Goal: Task Accomplishment & Management: Complete application form

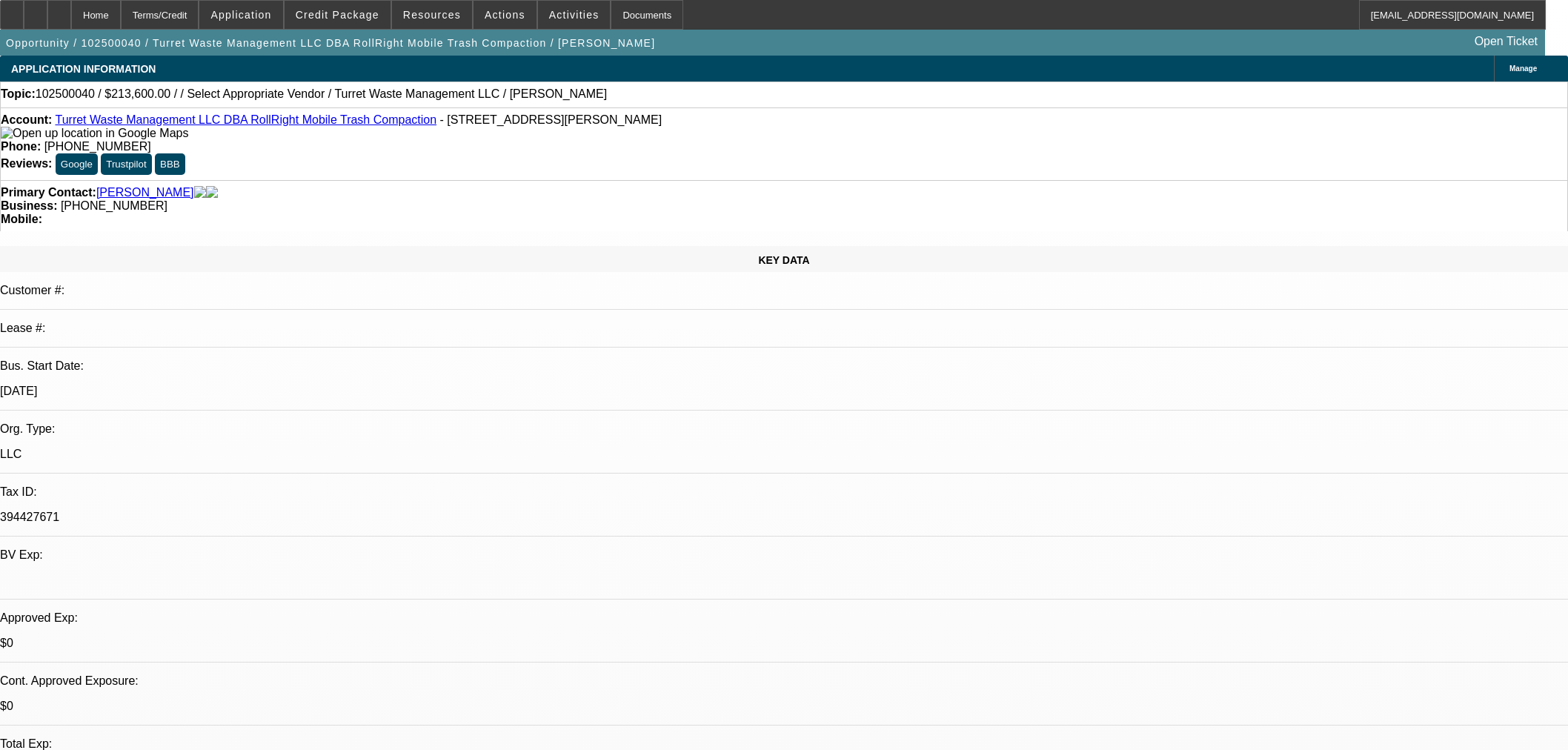
select select "0.2"
select select "2"
select select "0.1"
select select "4"
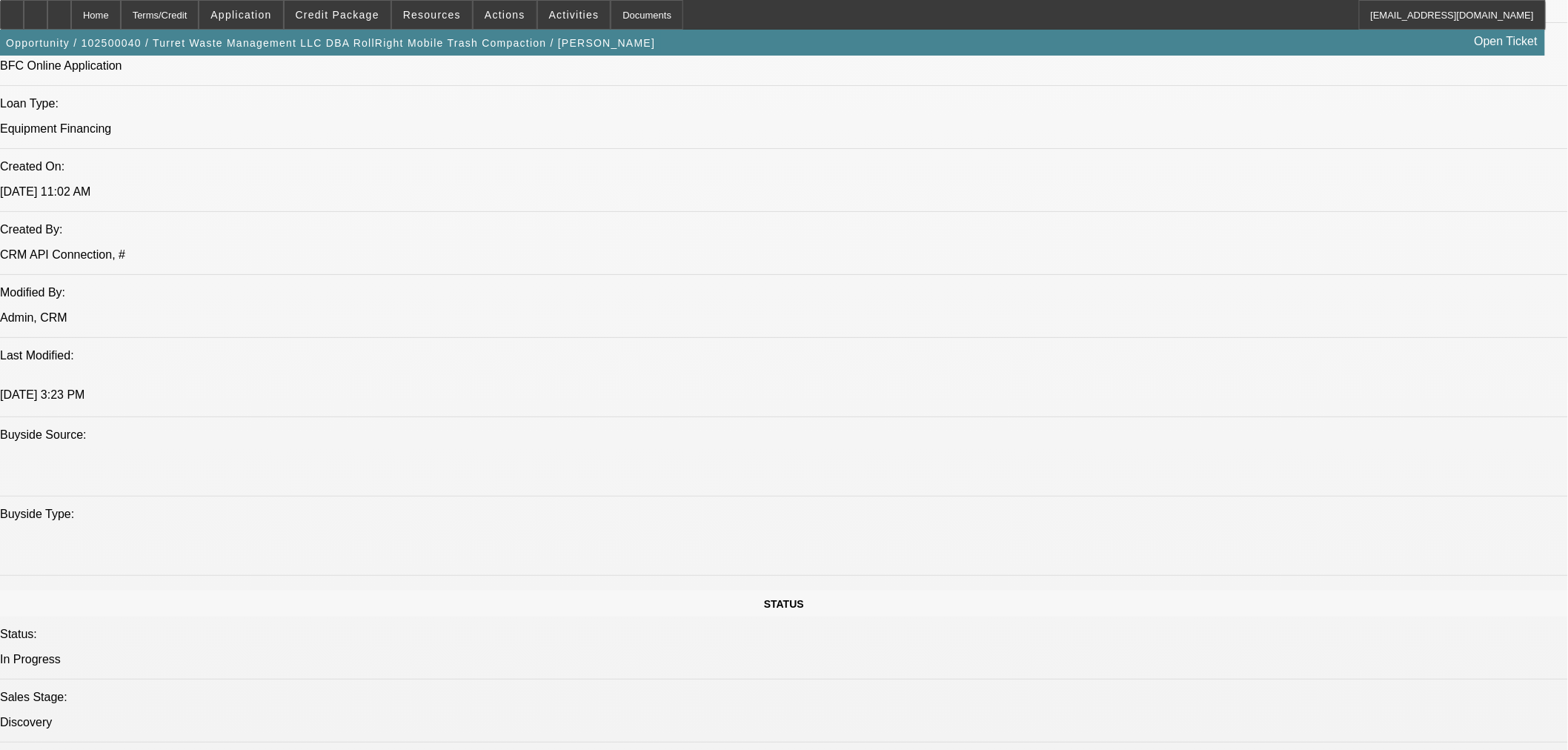
scroll to position [988, 0]
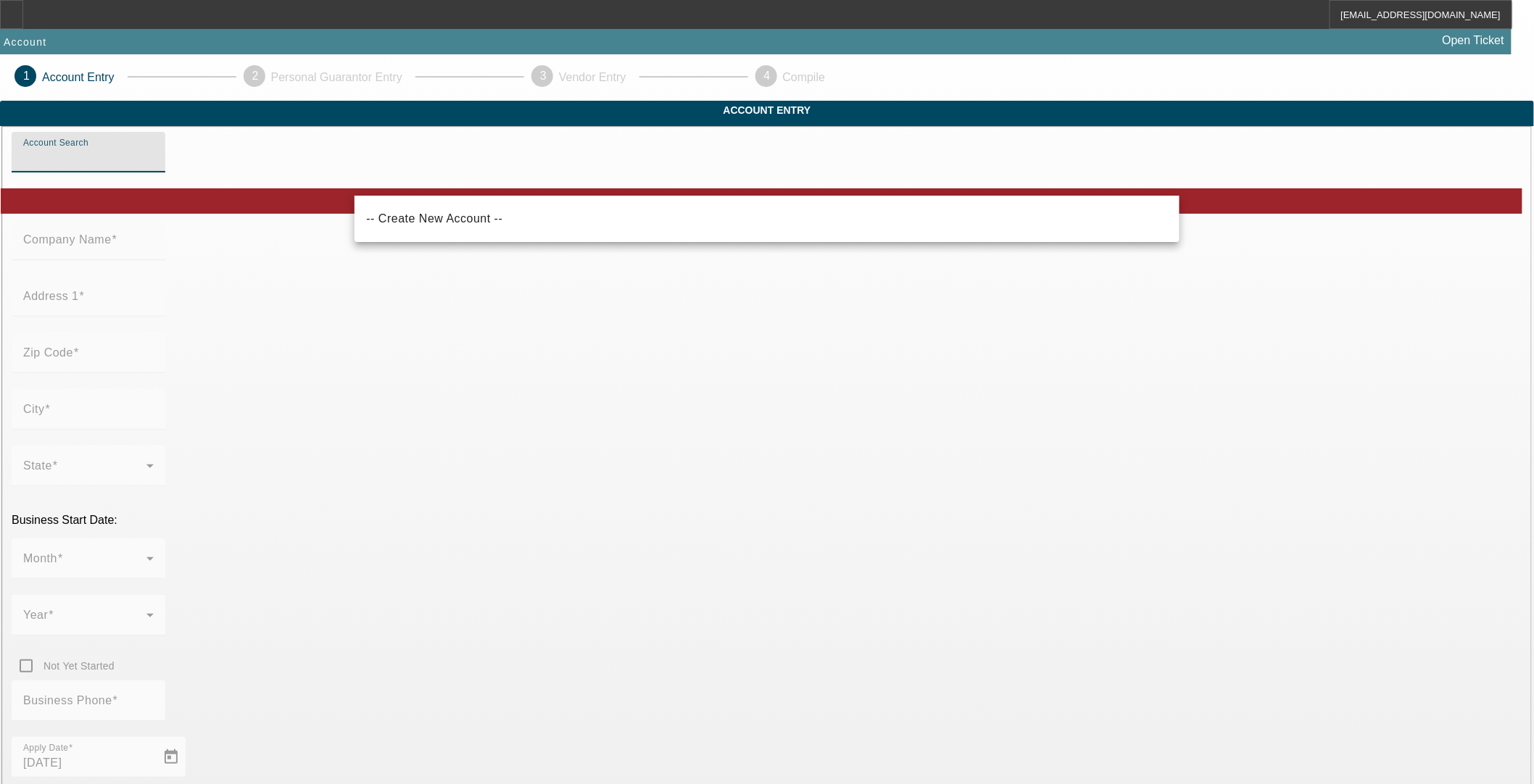
drag, startPoint x: 537, startPoint y: 177, endPoint x: 539, endPoint y: 168, distance: 9.2
click at [154, 167] on input "Account Search" at bounding box center [89, 158] width 131 height 17
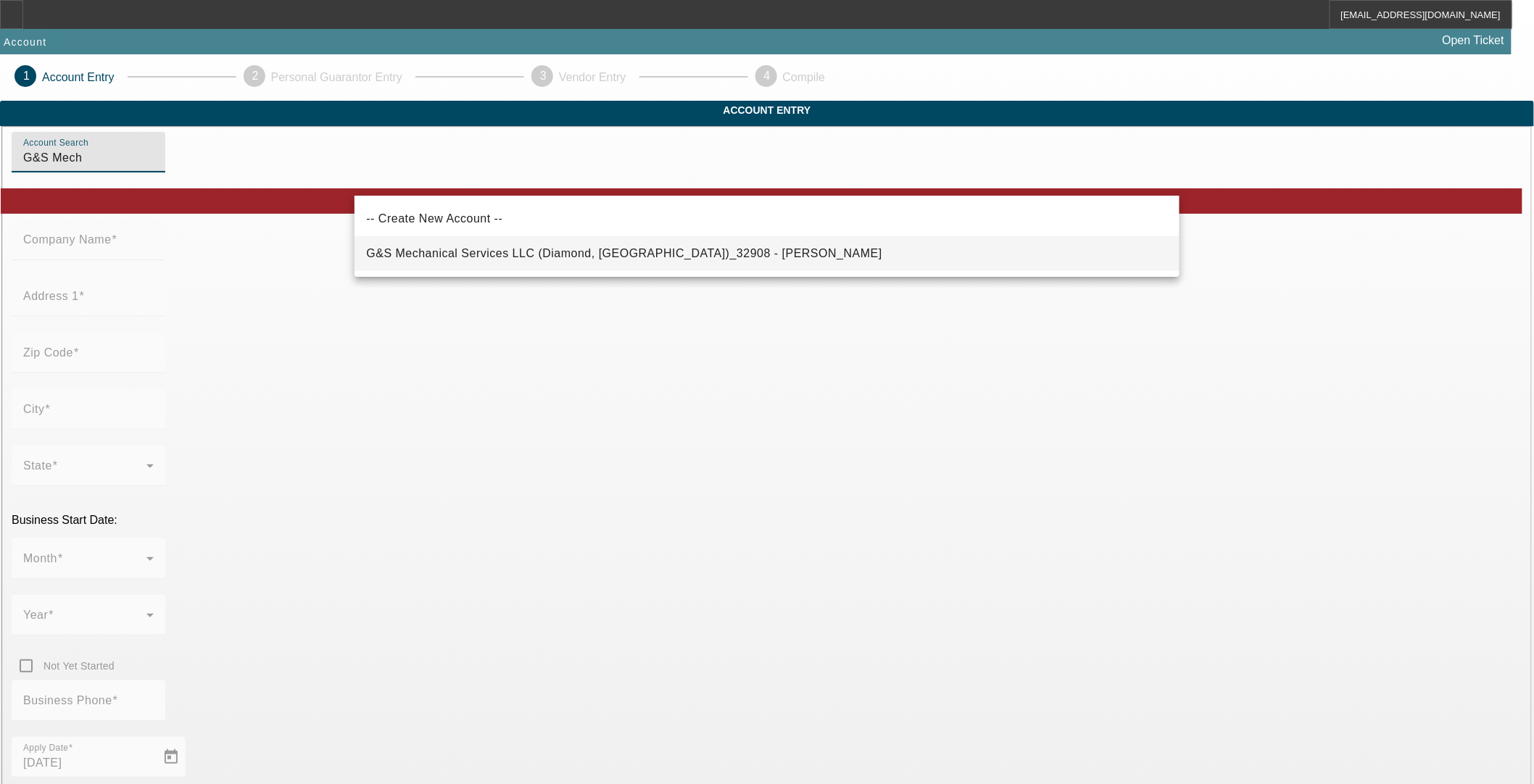
click at [538, 245] on span "G&S Mechanical Services LLC (Diamond, MO)_32908 - Fletcher, Casondra" at bounding box center [624, 253] width 516 height 17
type input "G&S Mechanical Services LLC (Diamond, MO)_32908 - Fletcher, Casondra"
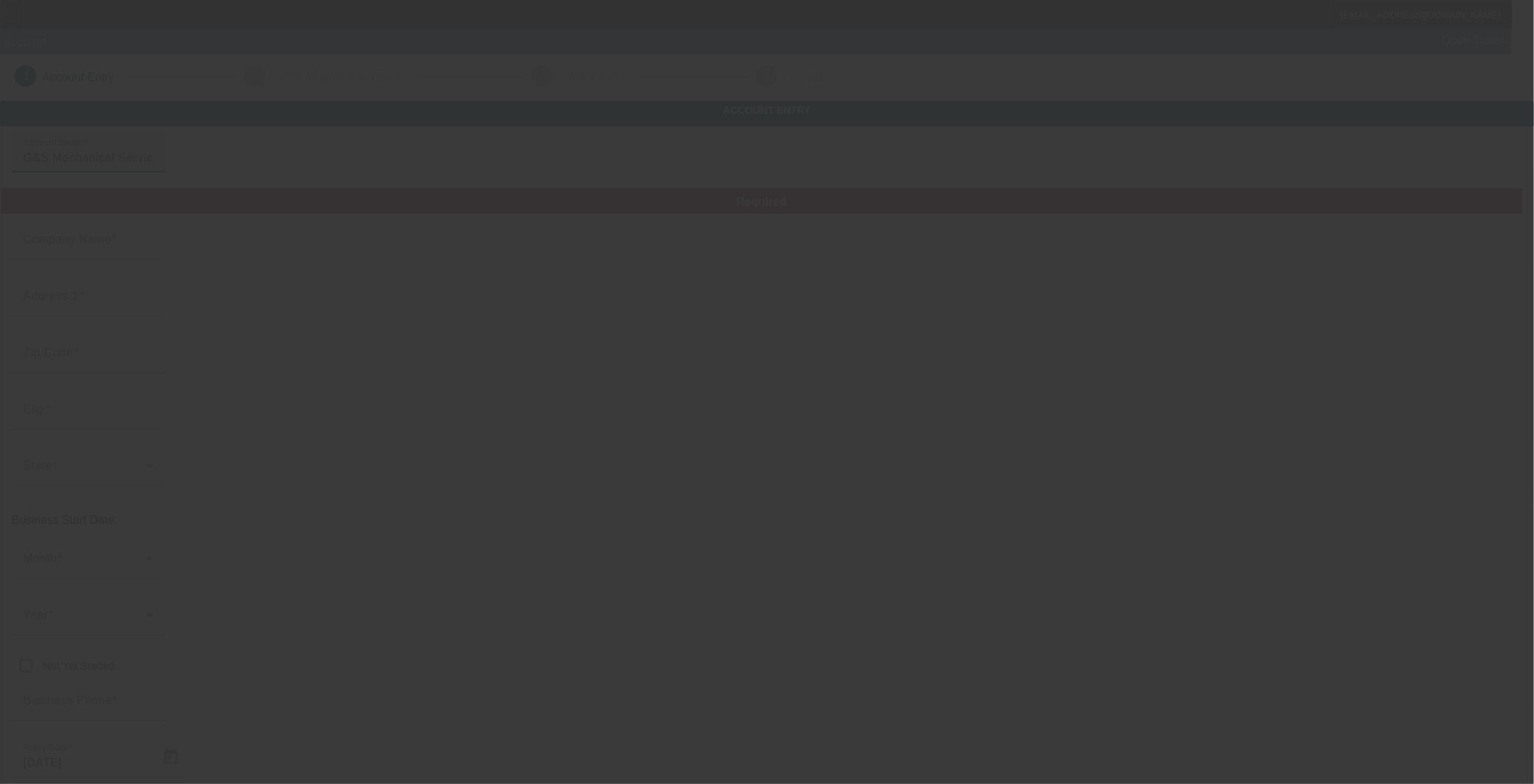
type input "G&S Mechanical Services LLC"
type input "19321 Highway J"
type input "64840"
type input "Diamond"
type input "[PHONE_NUMBER]"
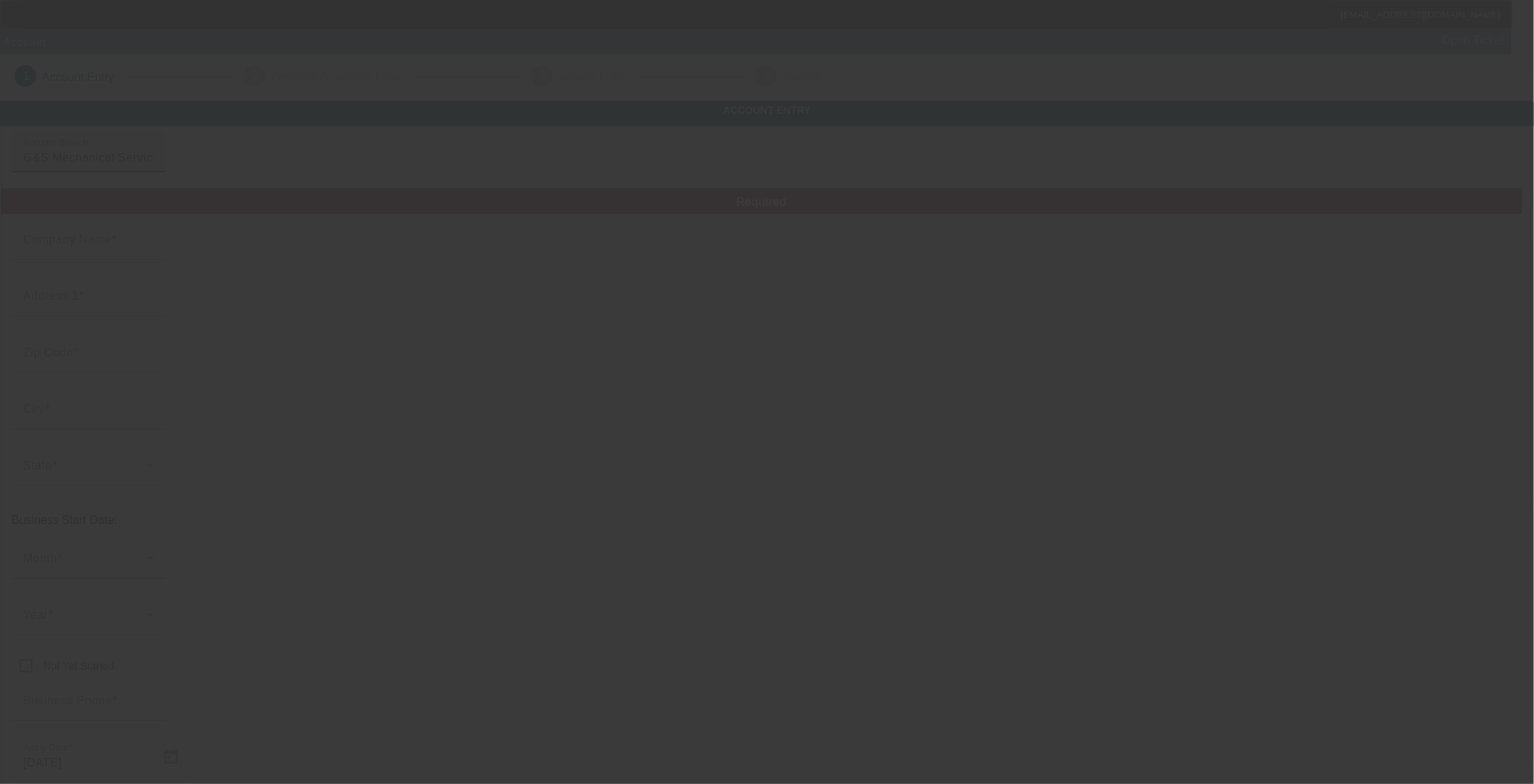
type input "gnsmechanicalservices@gmail.com"
type input "Newton"
type input "872576223"
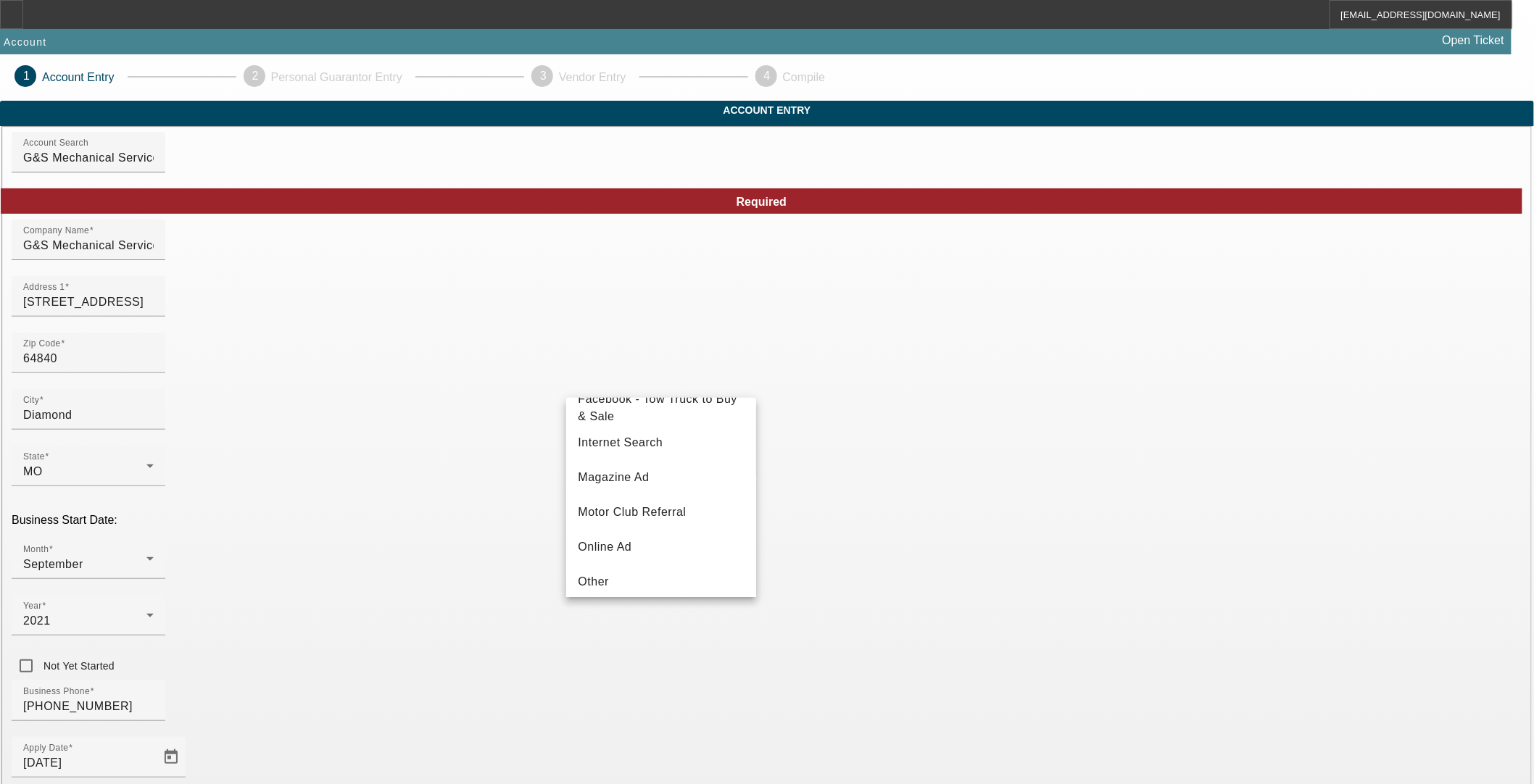
scroll to position [515, 0]
click at [669, 534] on mat-option "Vendor Referral" at bounding box center [662, 539] width 190 height 34
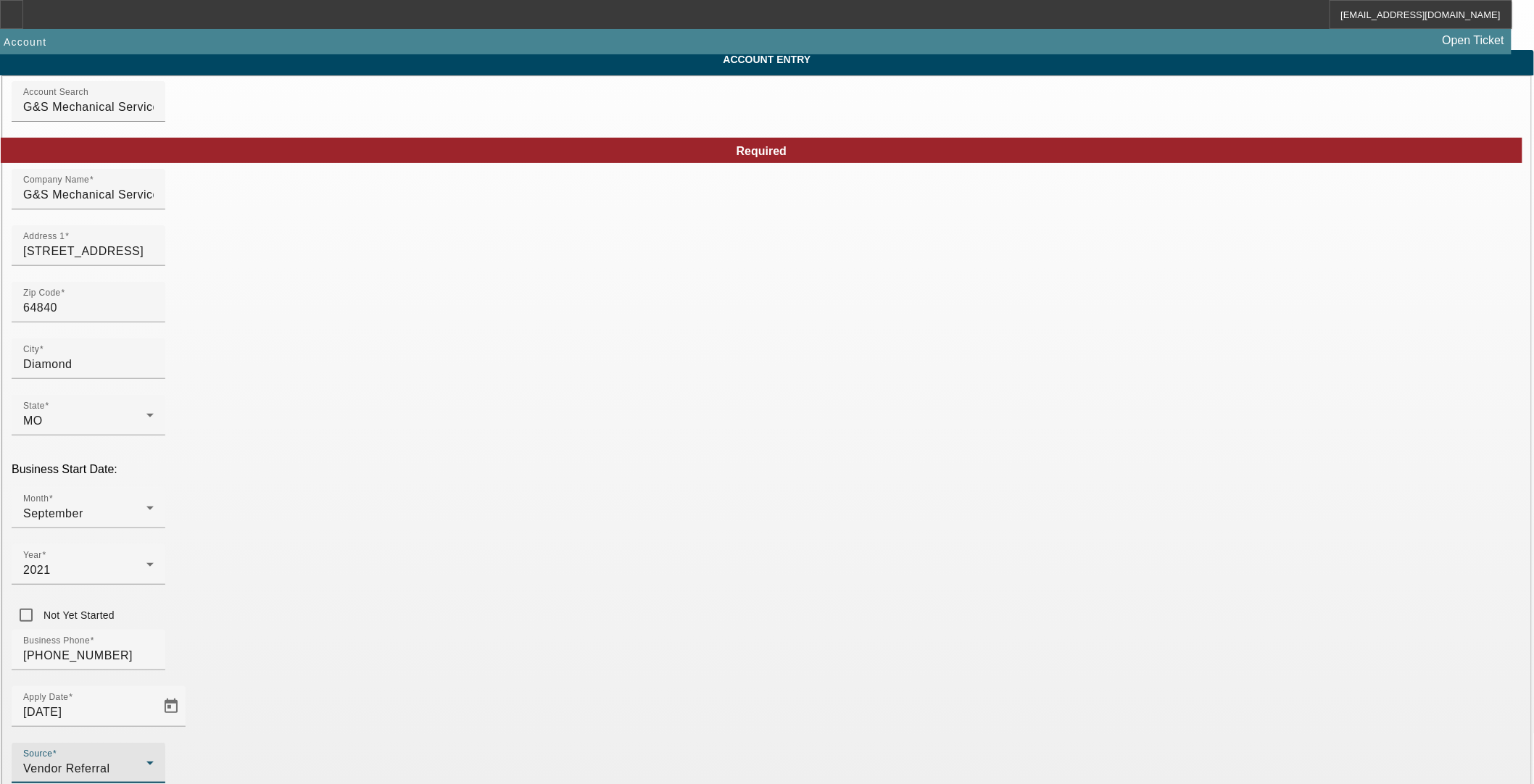
scroll to position [118, 0]
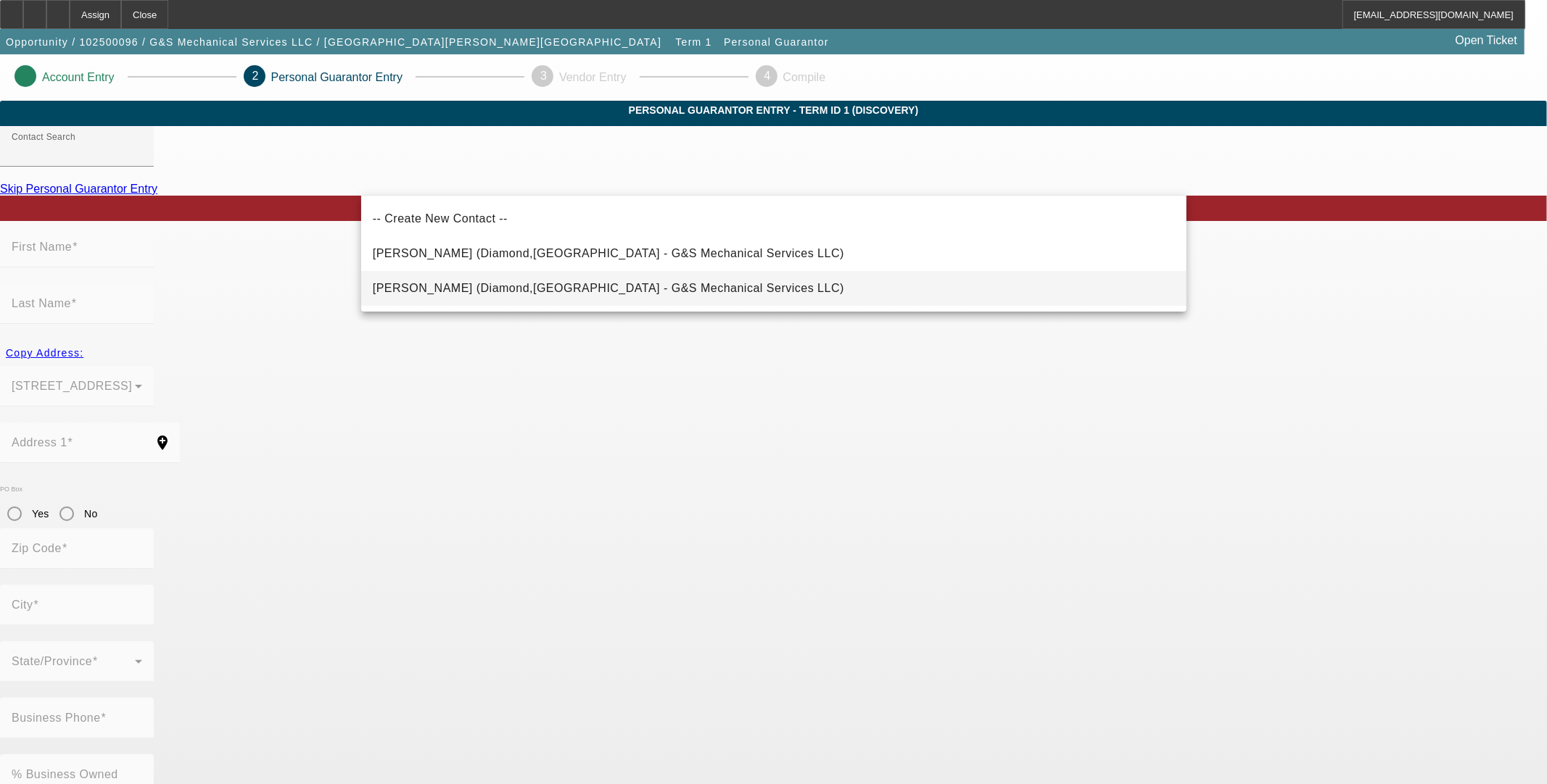
click at [527, 295] on span "Baisden, George (Diamond,MO - G&S Mechanical Services LLC)" at bounding box center [608, 288] width 472 height 17
type input "Baisden, George (Diamond,MO - G&S Mechanical Services LLC)"
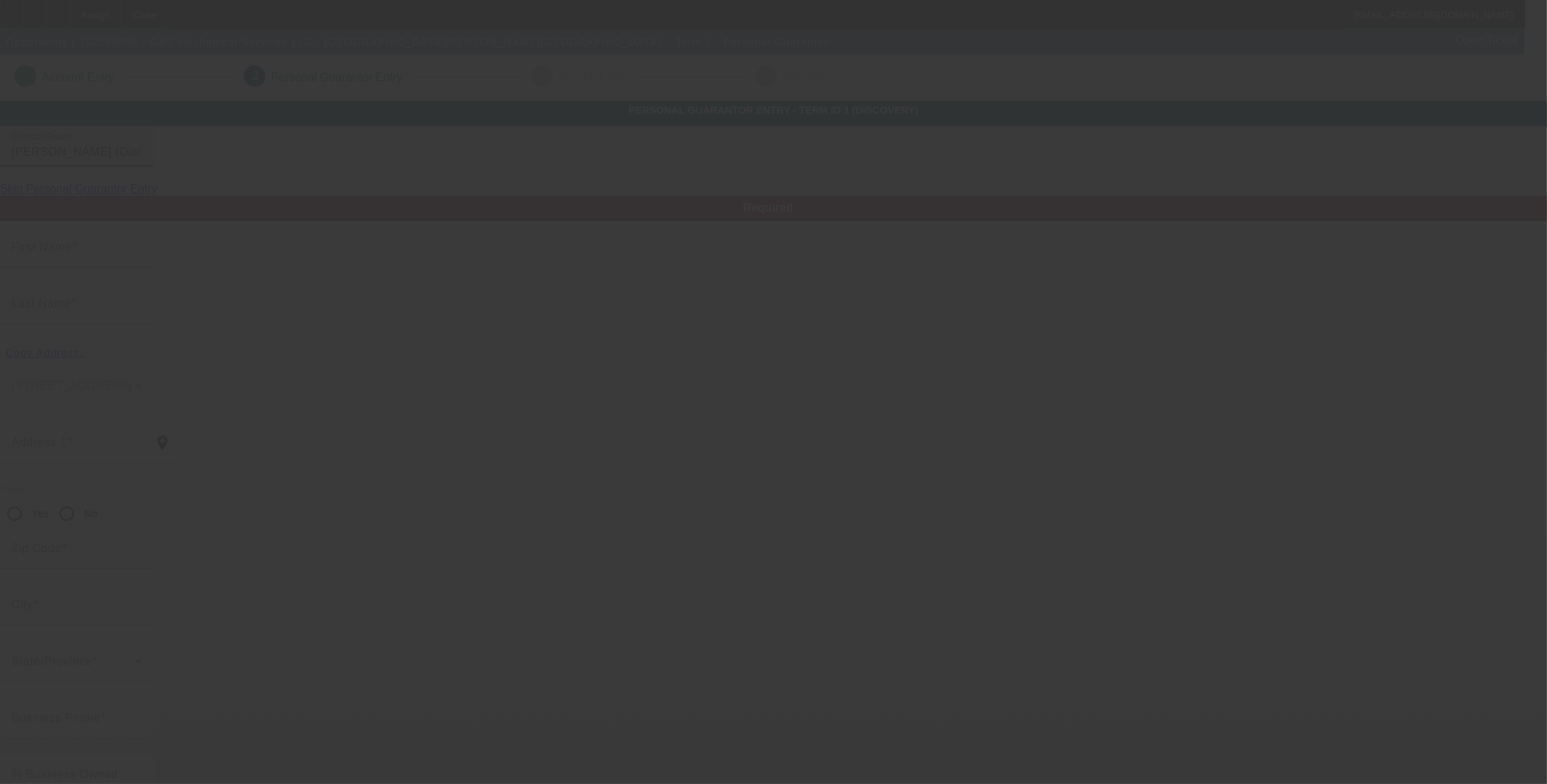
type input "George"
type input "Baisden"
type input "[STREET_ADDRESS]"
radio input "true"
type input "64840"
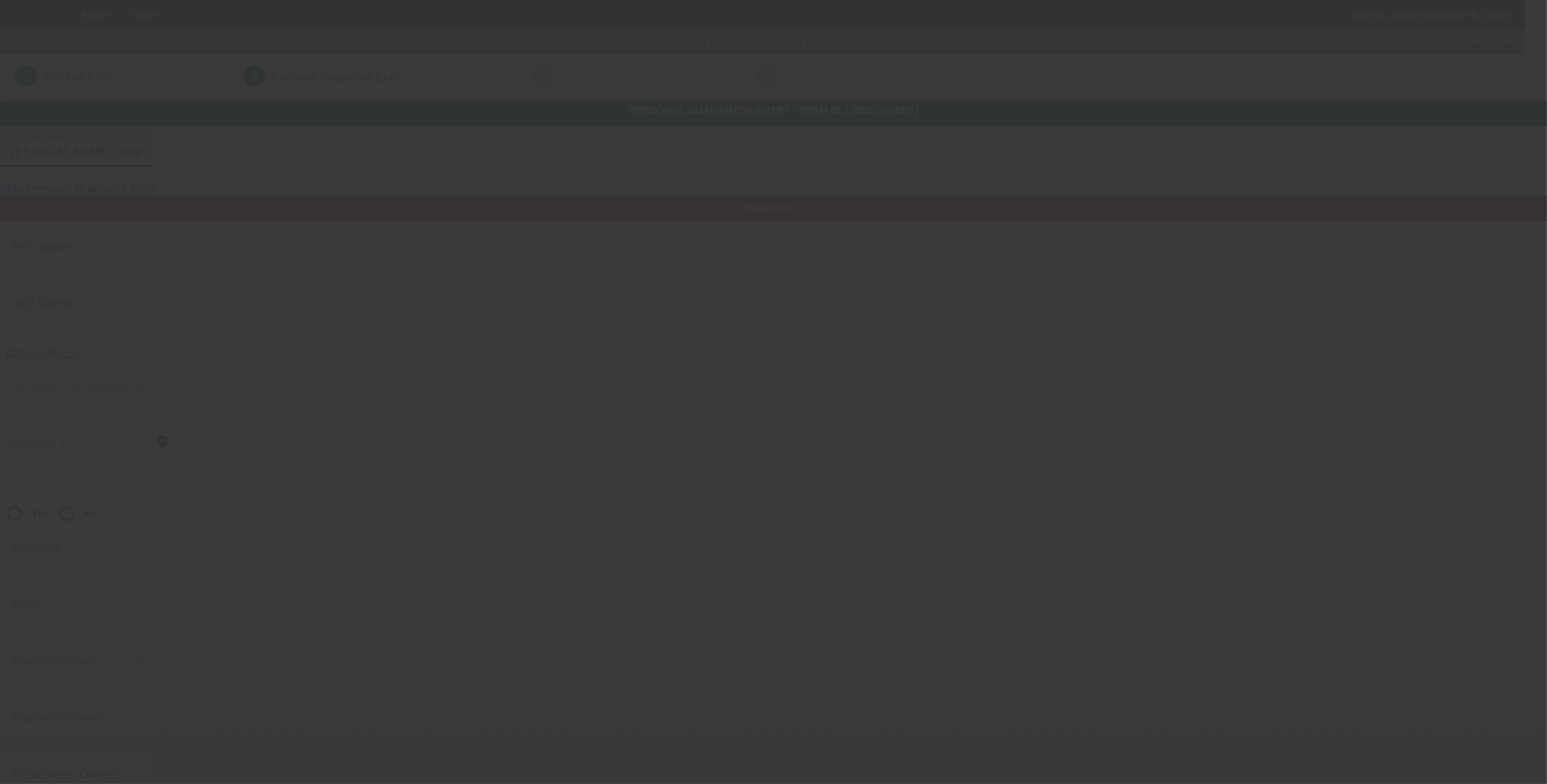
type input "Diamond"
type input "[PHONE_NUMBER]"
type input "50"
type input "525-51-4989"
type input "baisdenfamily2013@gmail.com"
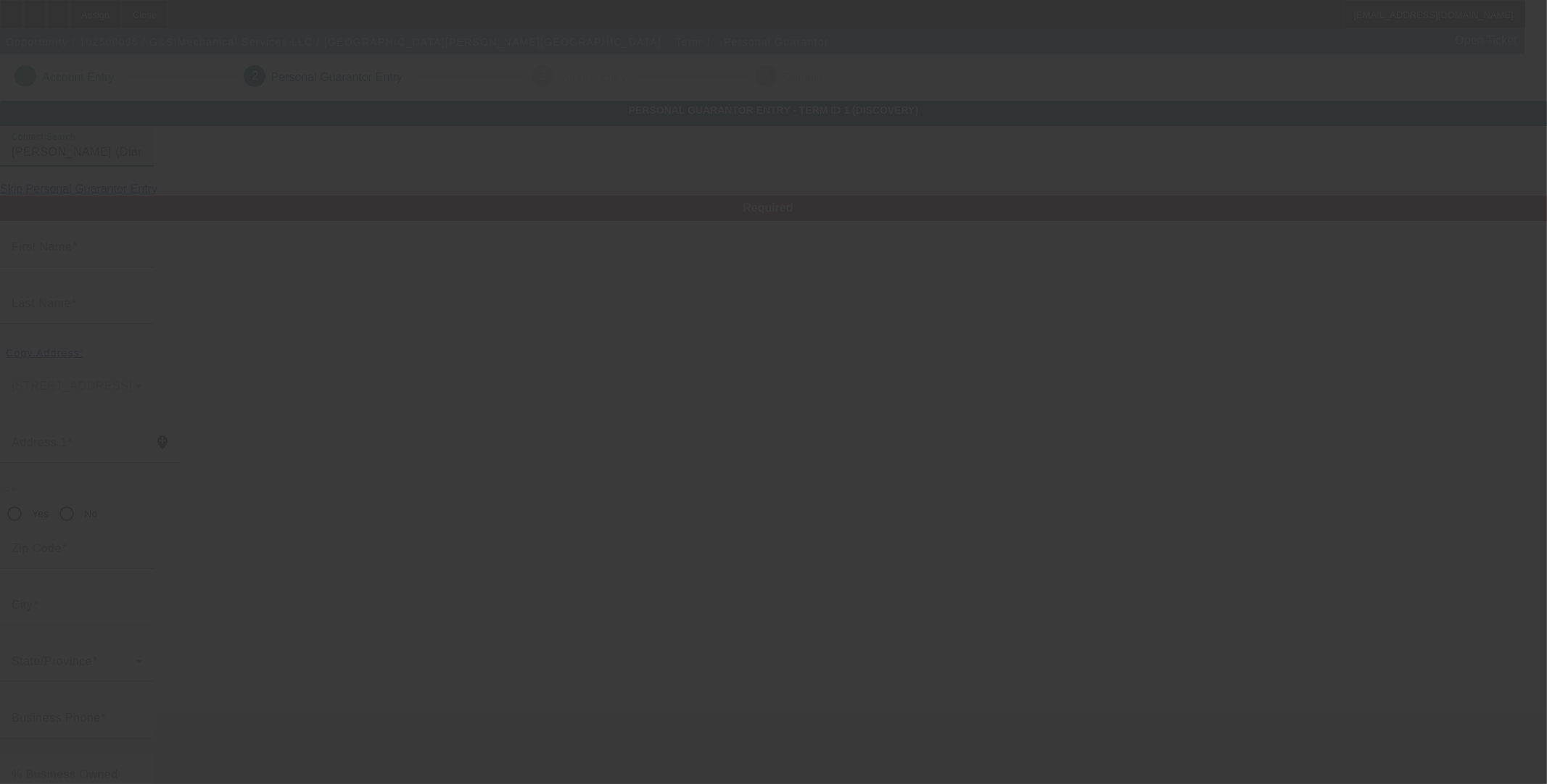
type input "(417) 629-2273"
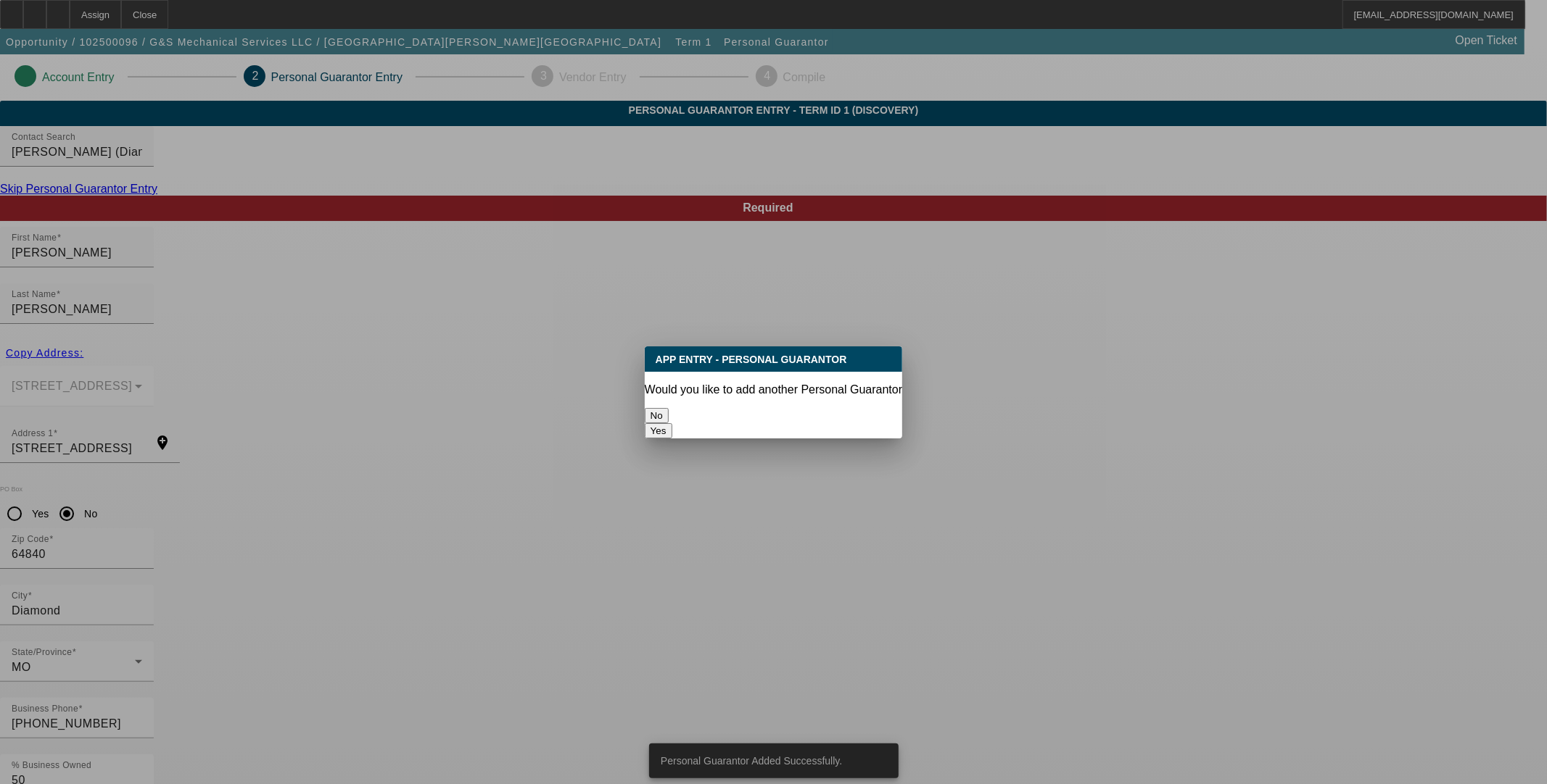
click at [672, 423] on button "Yes" at bounding box center [658, 431] width 27 height 15
radio input "false"
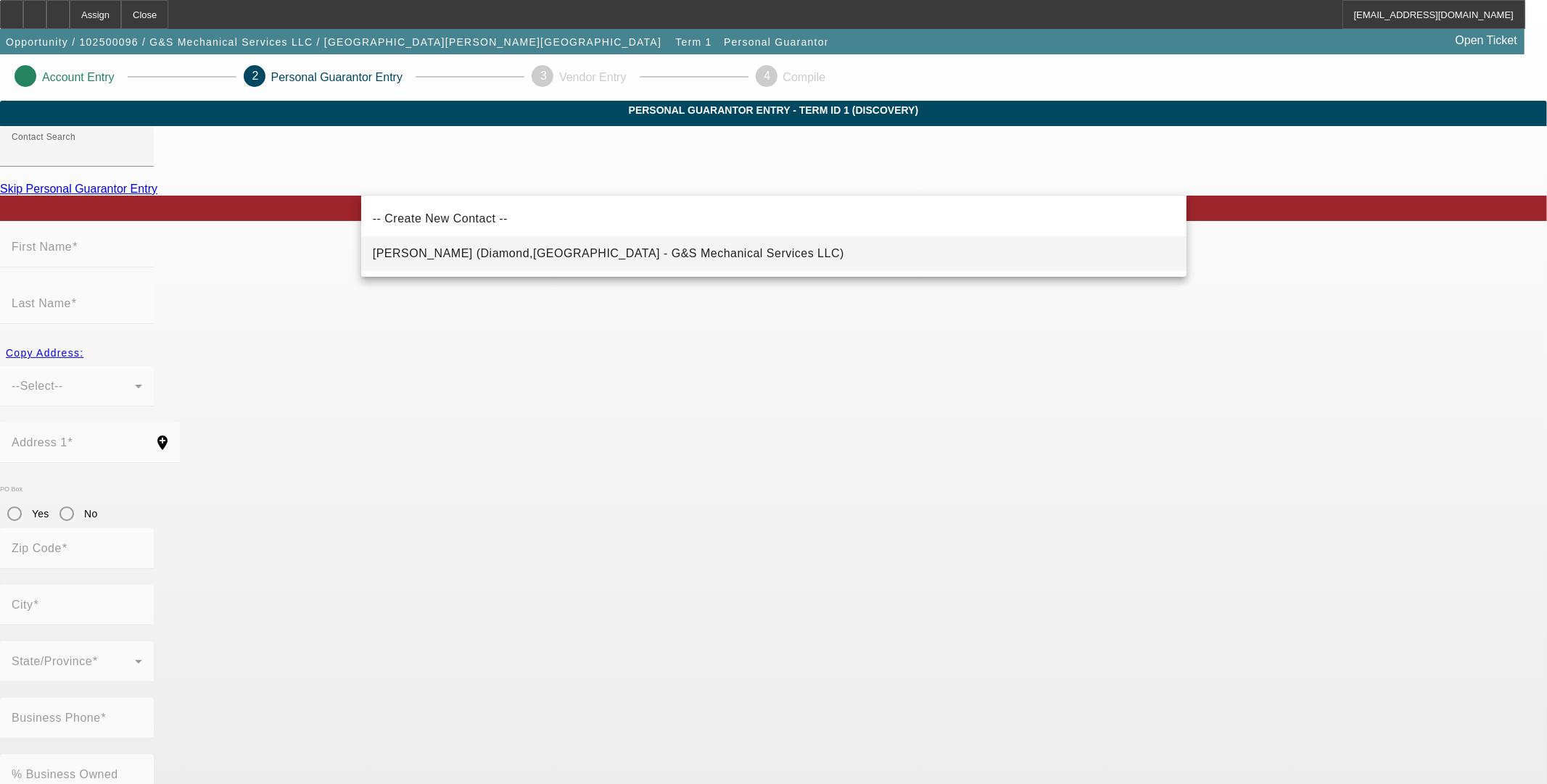
click at [411, 256] on span "Fletcher, Casondra (Diamond,MO - G&S Mechanical Services LLC)" at bounding box center [608, 254] width 472 height 13
type input "Fletcher, Casondra (Diamond,MO - G&S Mechanical Services LLC)"
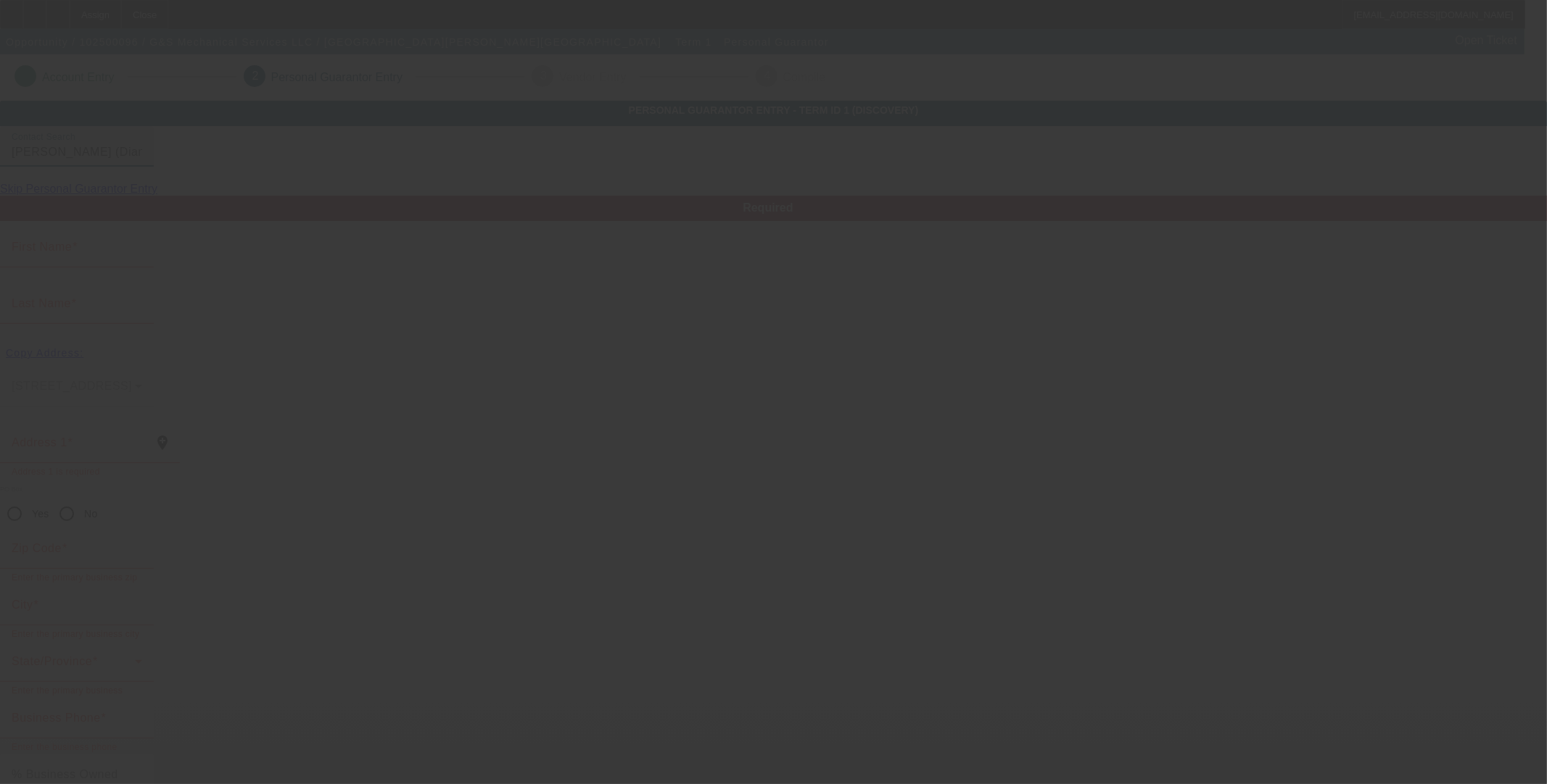
type input "Casondra"
type input "Fletcher"
type input "[STREET_ADDRESS]"
radio input "true"
type input "64840"
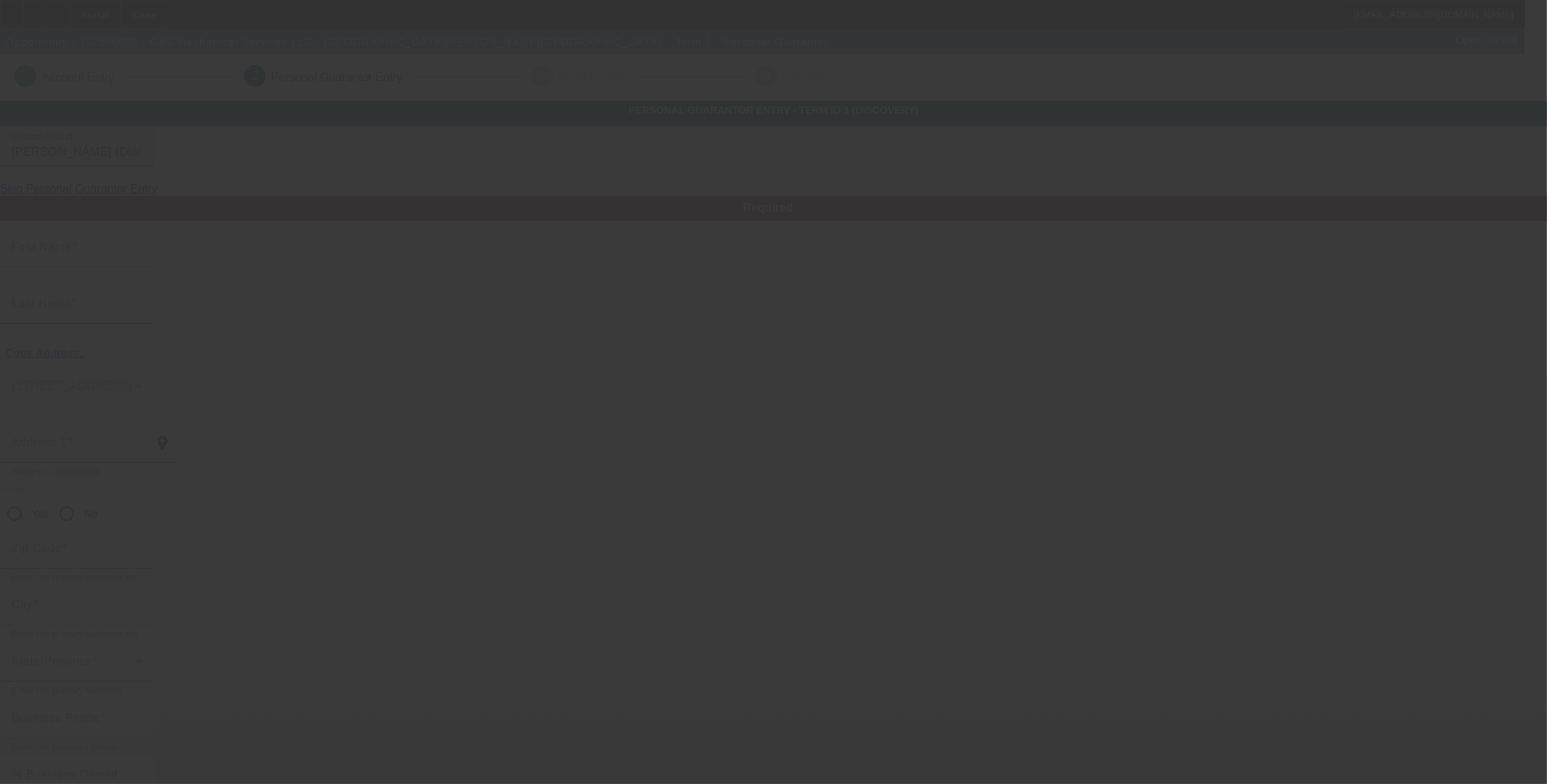
type input "Diamond"
type input "[PHONE_NUMBER]"
type input "50"
type input "431-73-3679"
type input "gnsmechanicalservices@gmail.com"
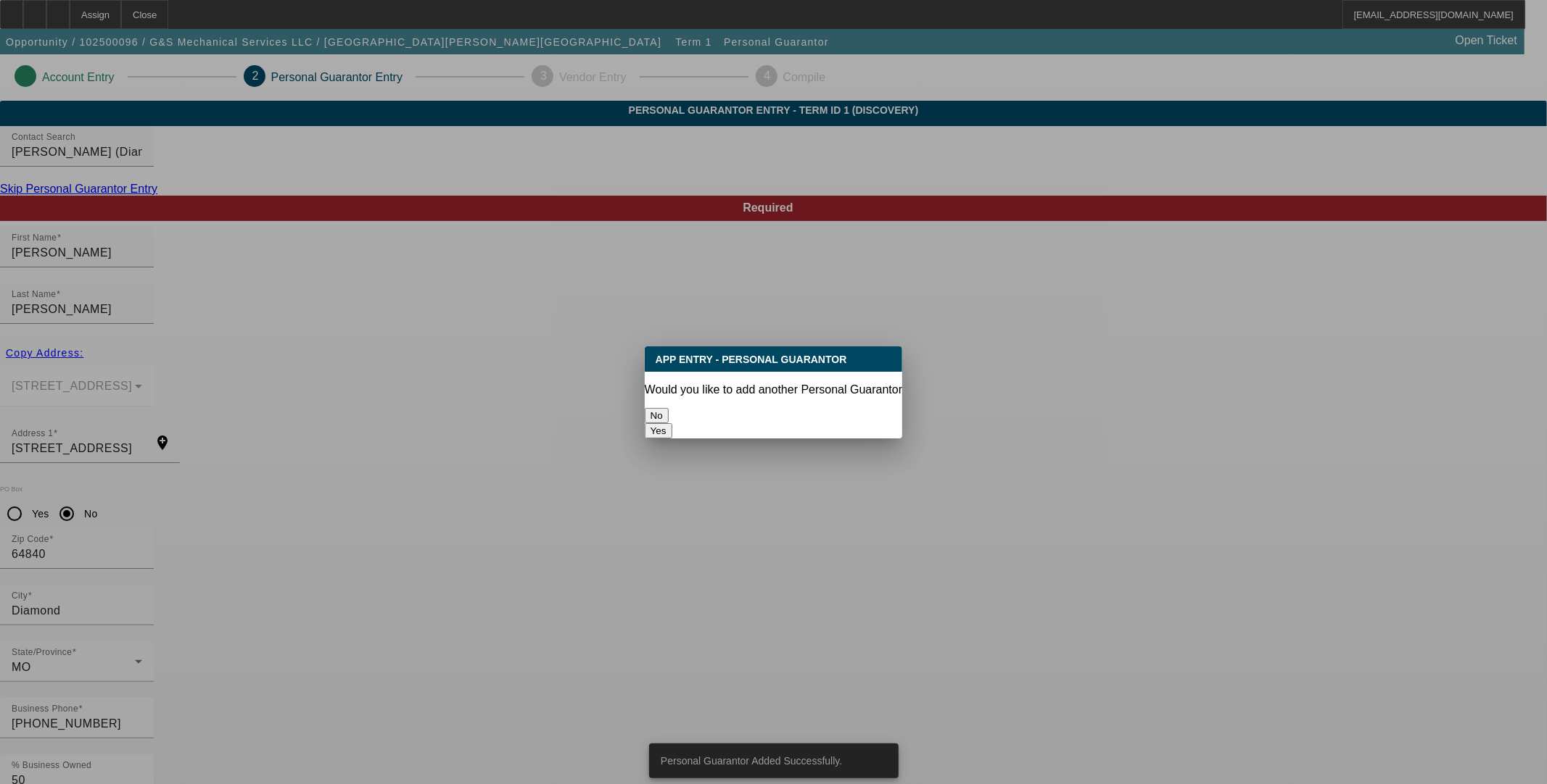
click at [668, 417] on button "No" at bounding box center [657, 415] width 24 height 15
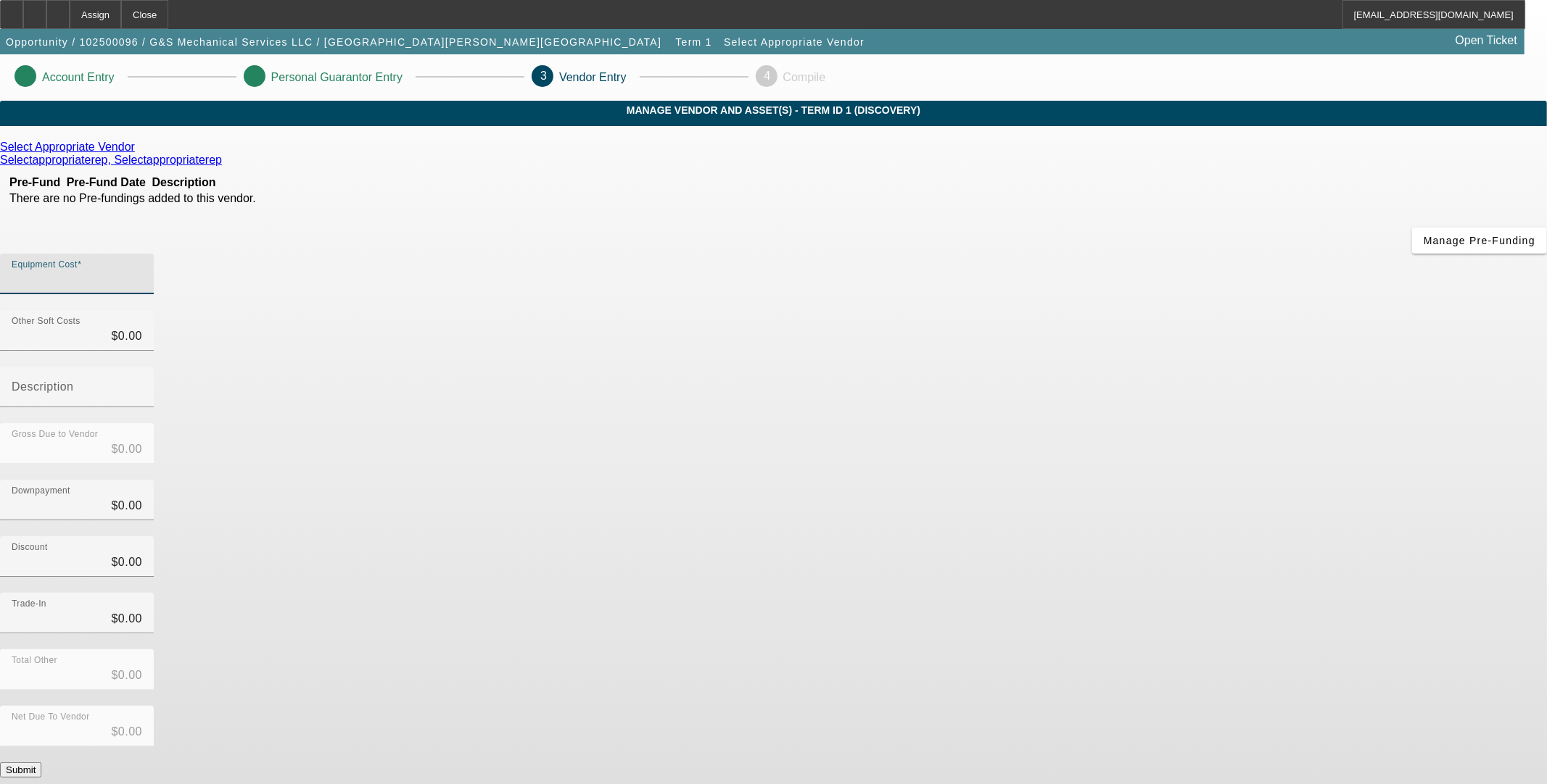
drag, startPoint x: 929, startPoint y: 181, endPoint x: 936, endPoint y: 182, distance: 7.1
click at [142, 271] on input "Equipment Cost" at bounding box center [77, 279] width 131 height 17
type input "1"
type input "$1.00"
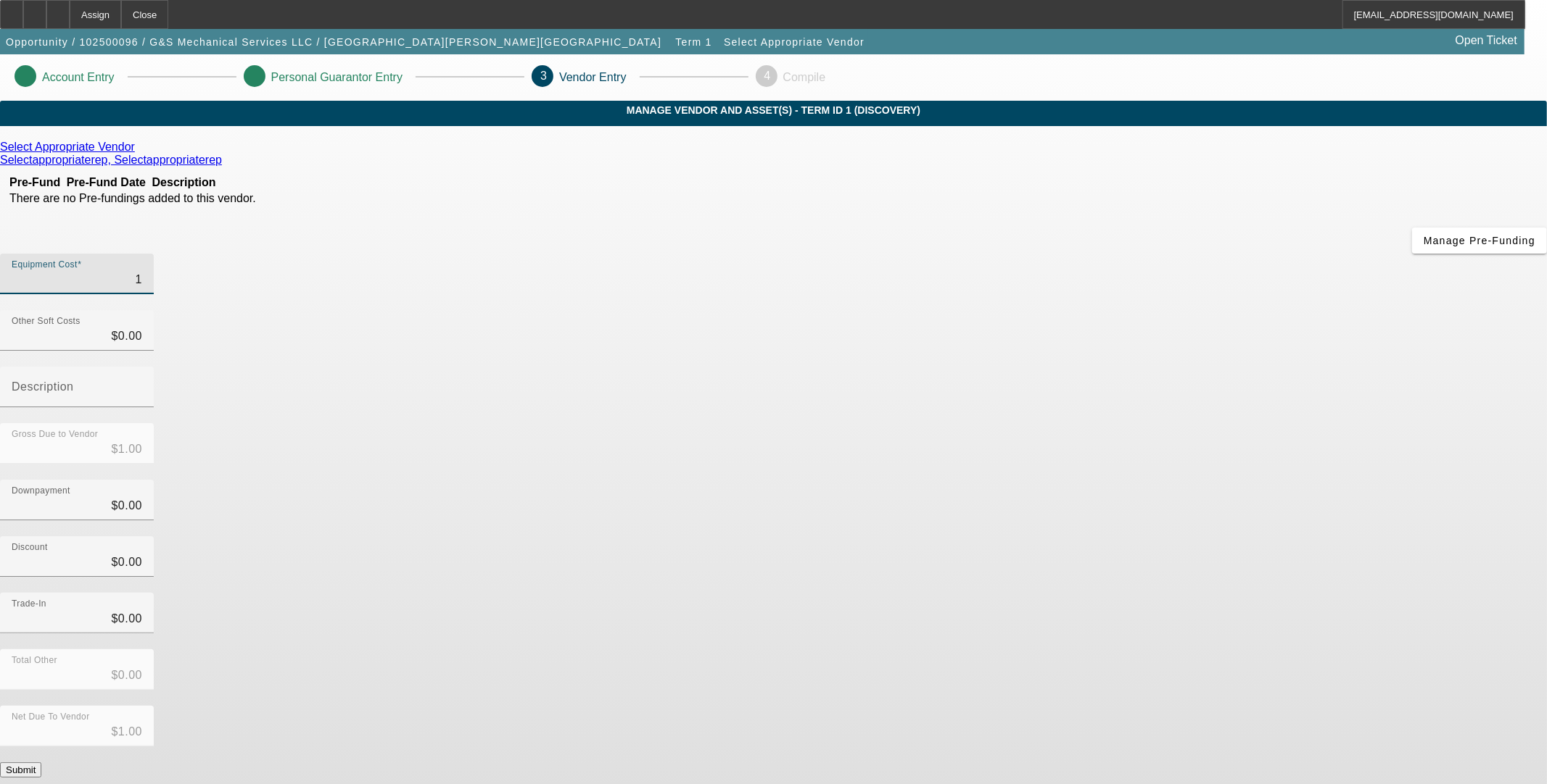
type input "14"
type input "$14.00"
type input "140"
type input "$140.00"
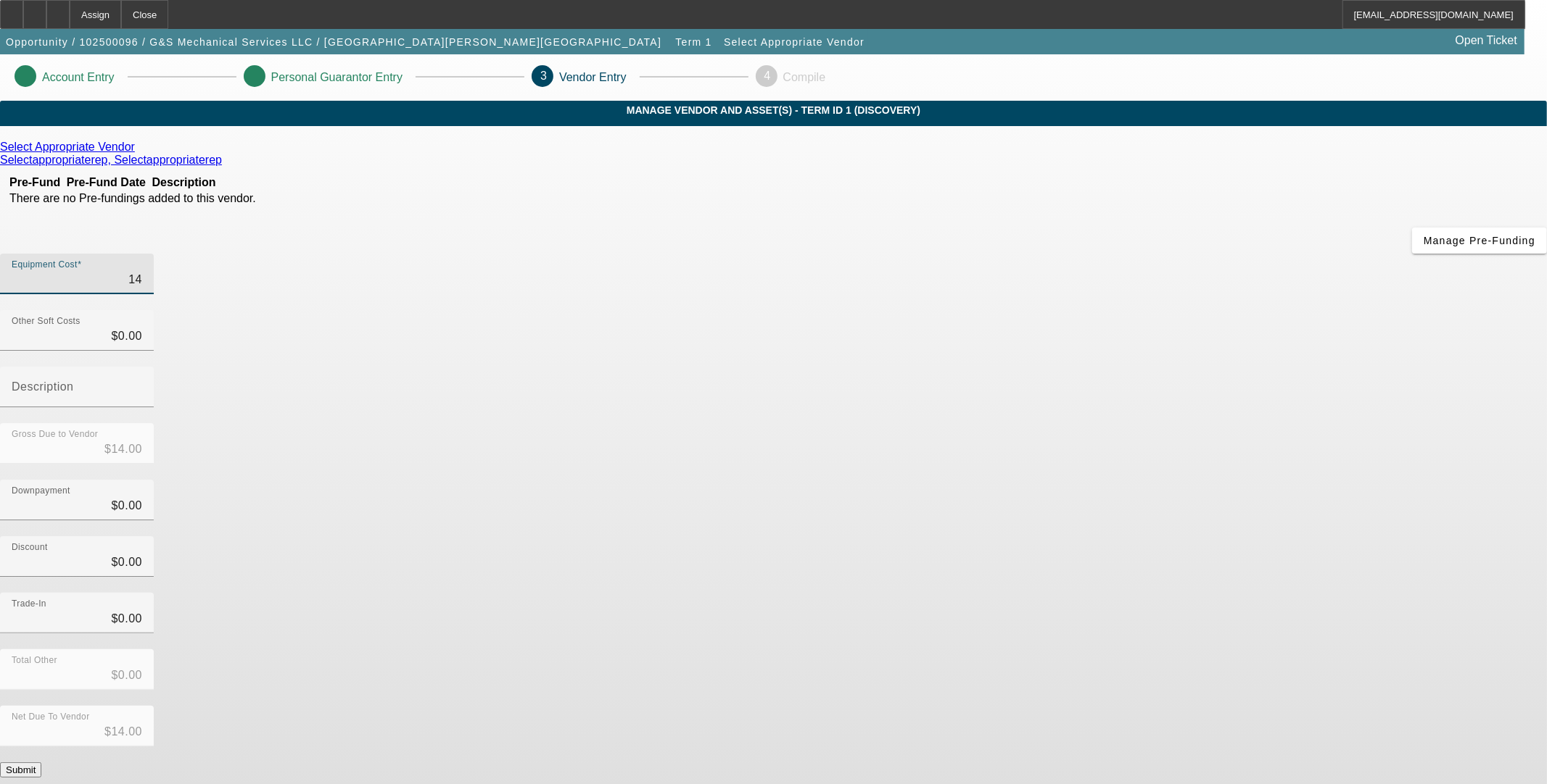
type input "$140.00"
type input "1400"
type input "$1,400.00"
type input "14000"
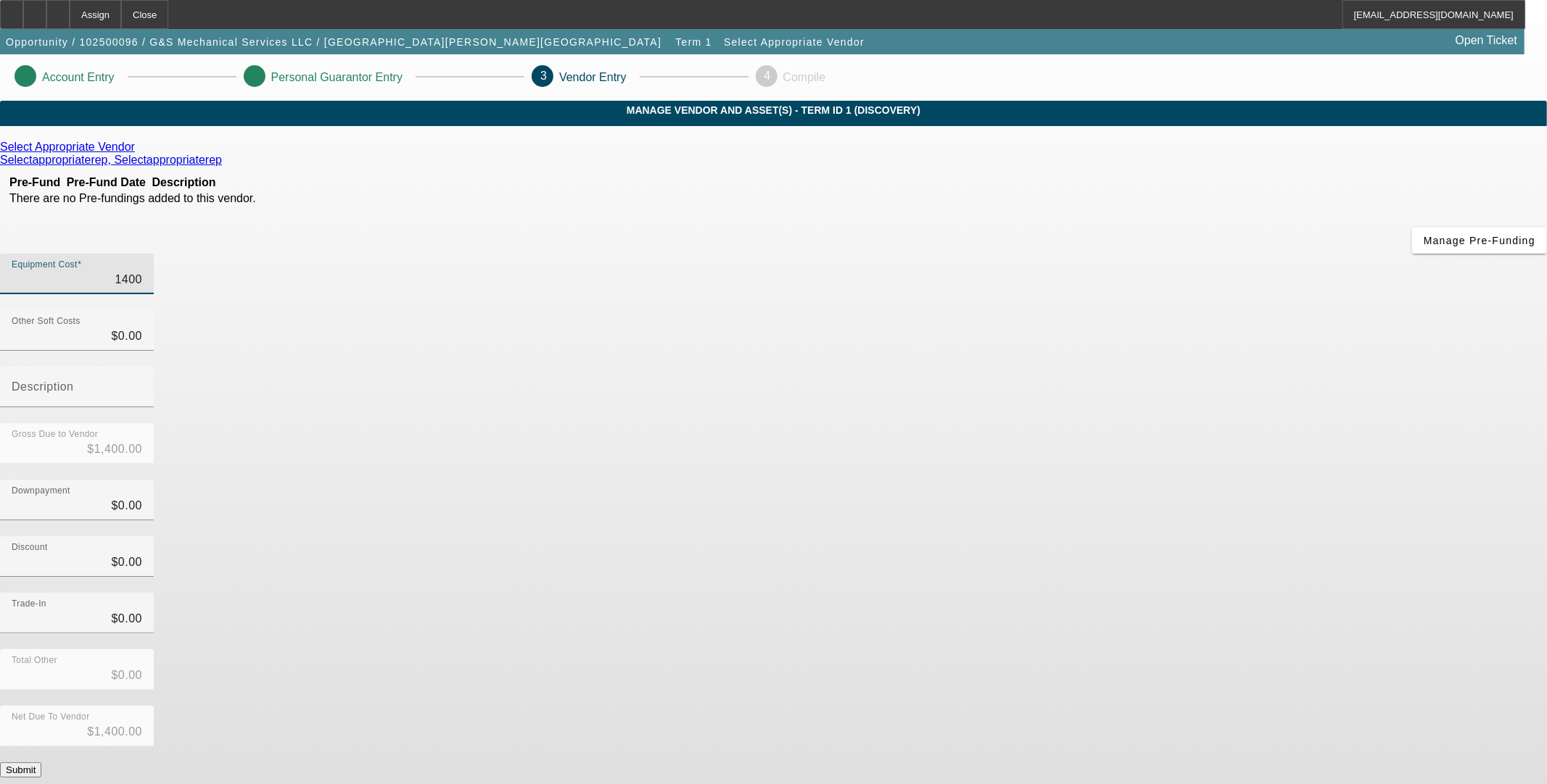
type input "$14,000.00"
type input "140000"
type input "$140,000.00"
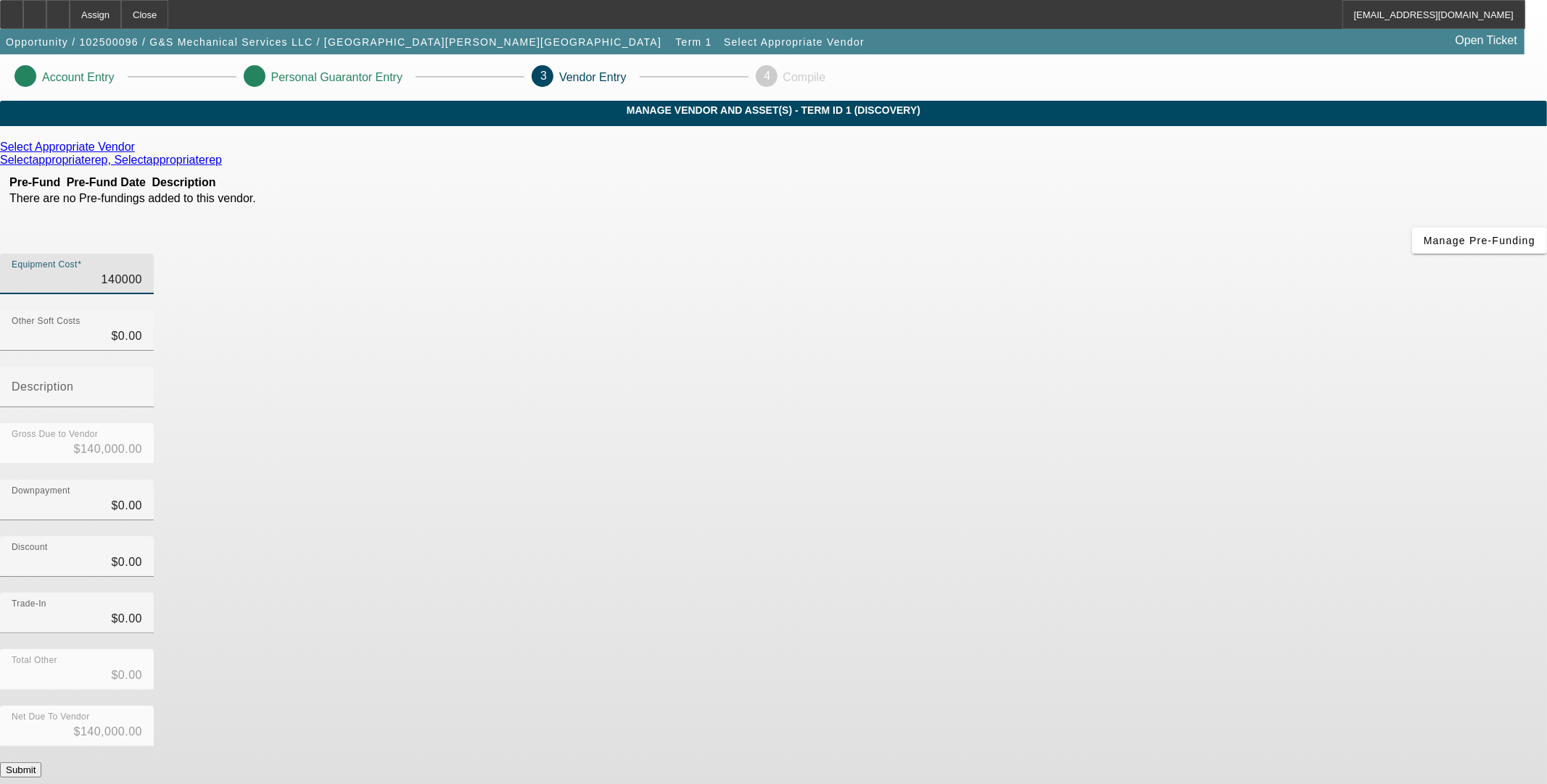
type input "$140,000.00"
click at [527, 433] on div "Select Appropriate Vendor Selectappropriaterep, Selectappropriaterep Pre-Fund P…" at bounding box center [774, 459] width 1547 height 637
click at [139, 153] on icon at bounding box center [139, 147] width 0 height 13
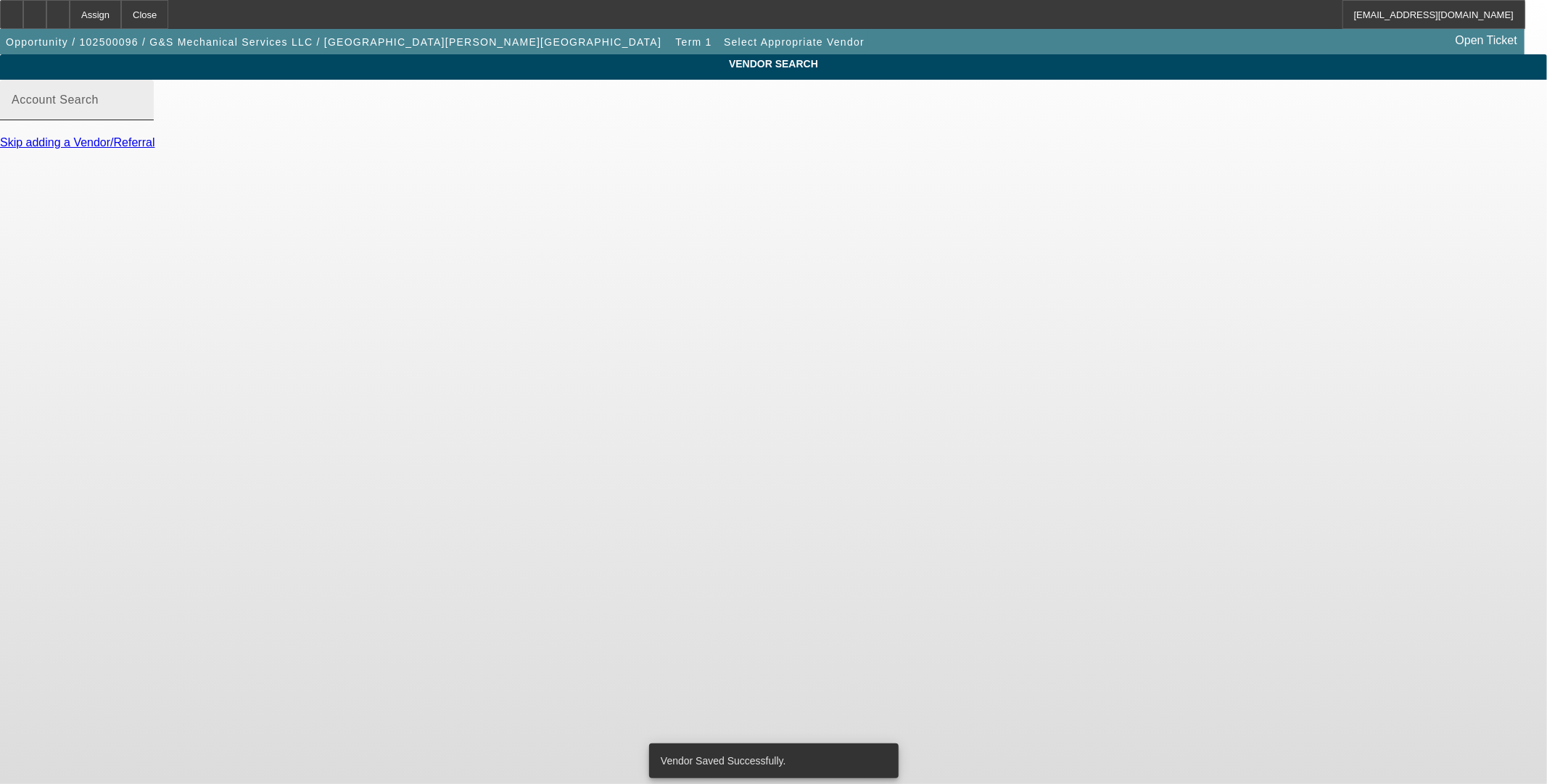
click at [142, 111] on div "Account Search" at bounding box center [77, 100] width 131 height 41
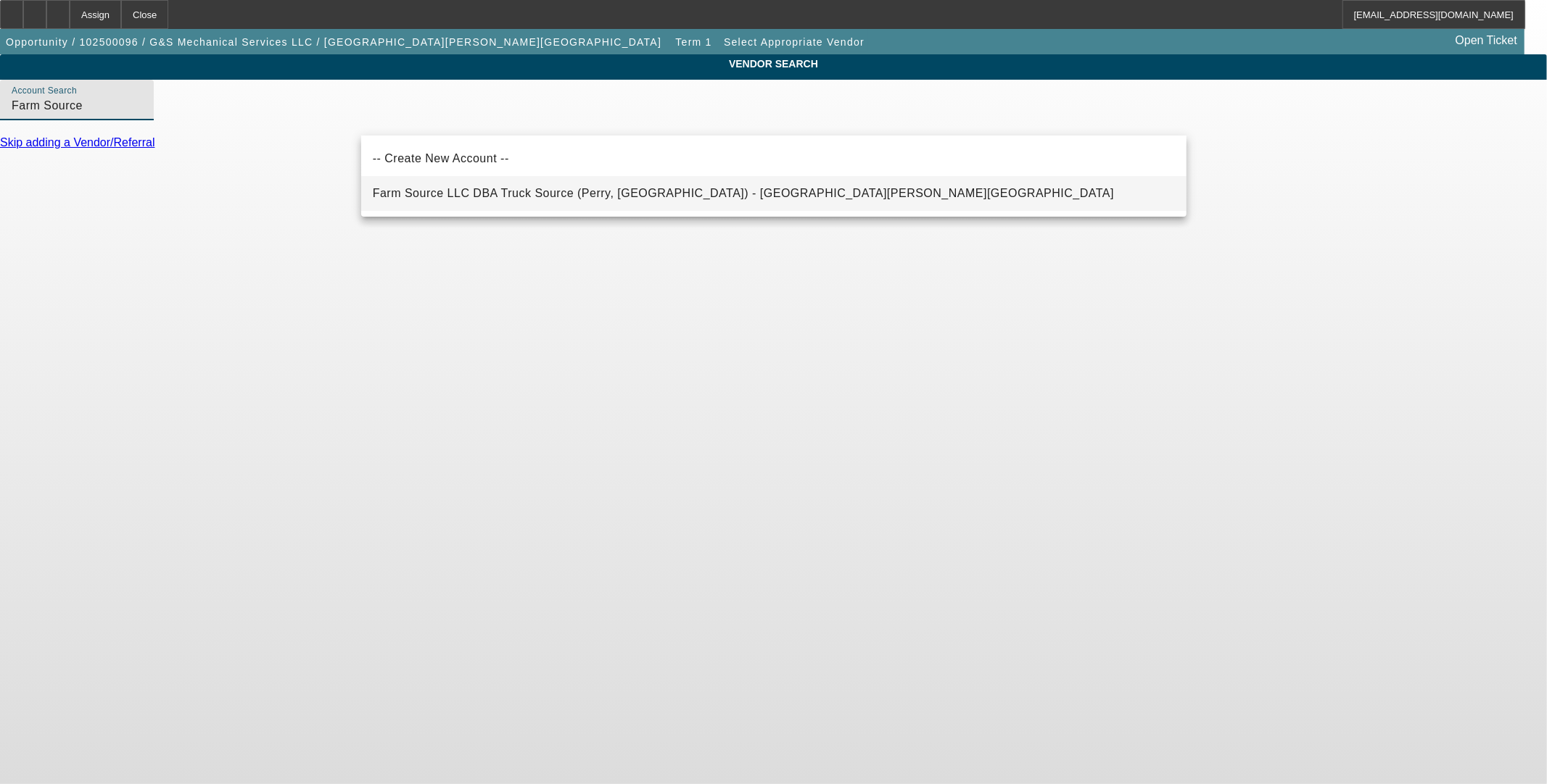
click at [458, 204] on mat-option "Farm Source LLC DBA Truck Source (Perry, OK) - Harding, Eldon" at bounding box center [774, 193] width 825 height 34
type input "Farm Source LLC DBA Truck Source (Perry, OK) - Harding, Eldon"
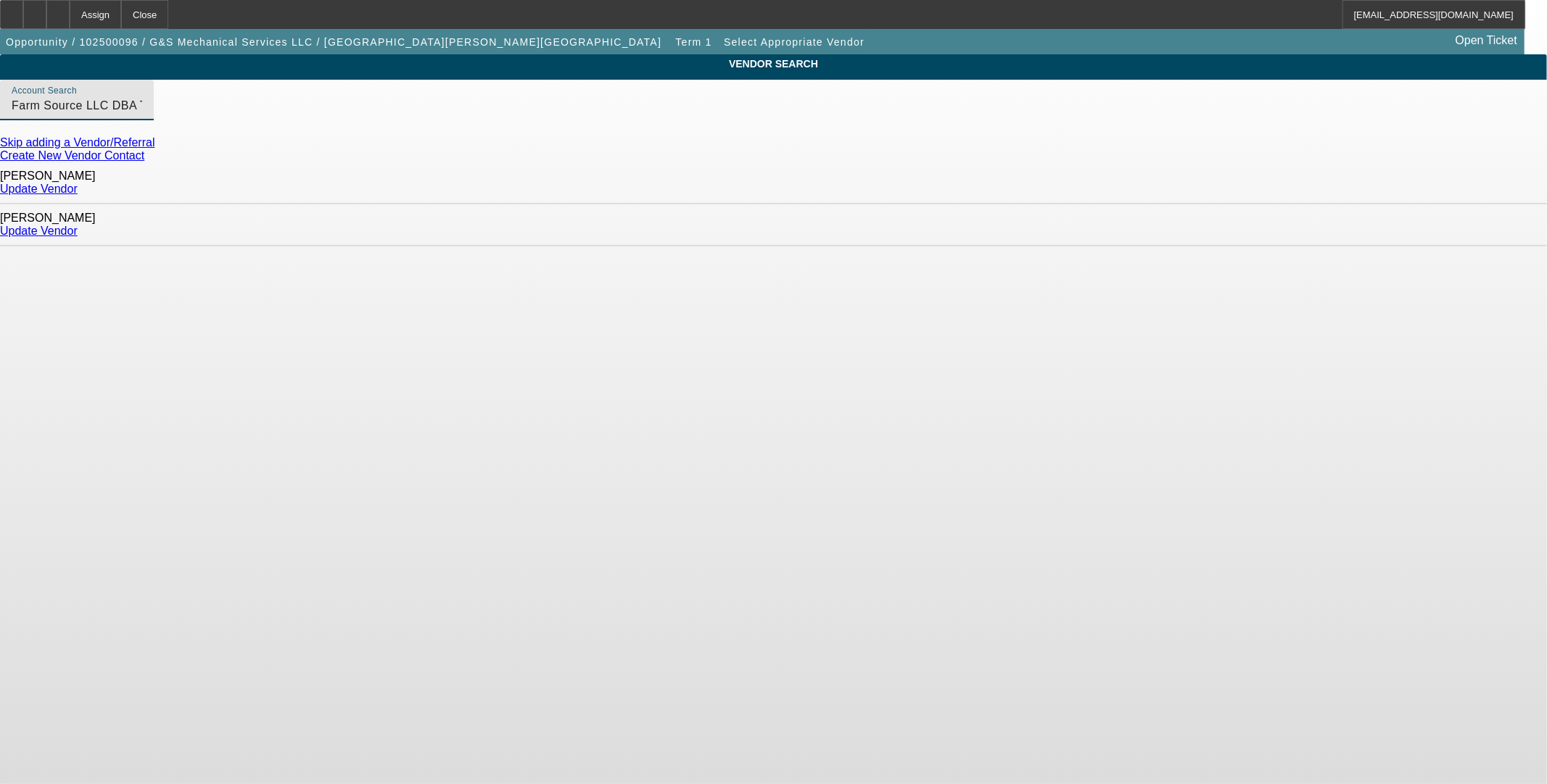
click at [78, 225] on link "Update Vendor" at bounding box center [39, 231] width 78 height 13
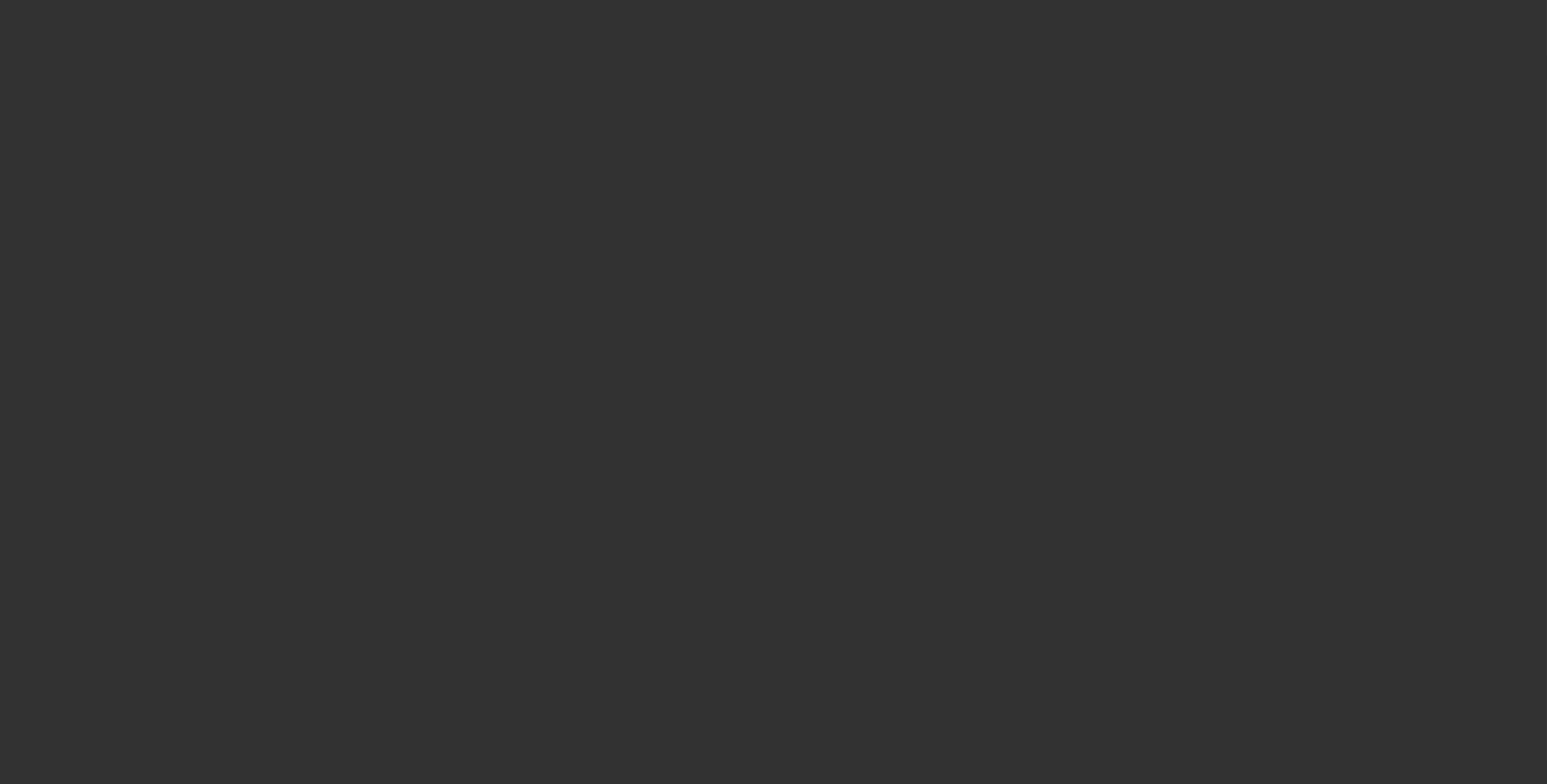
type input "$140,000.00"
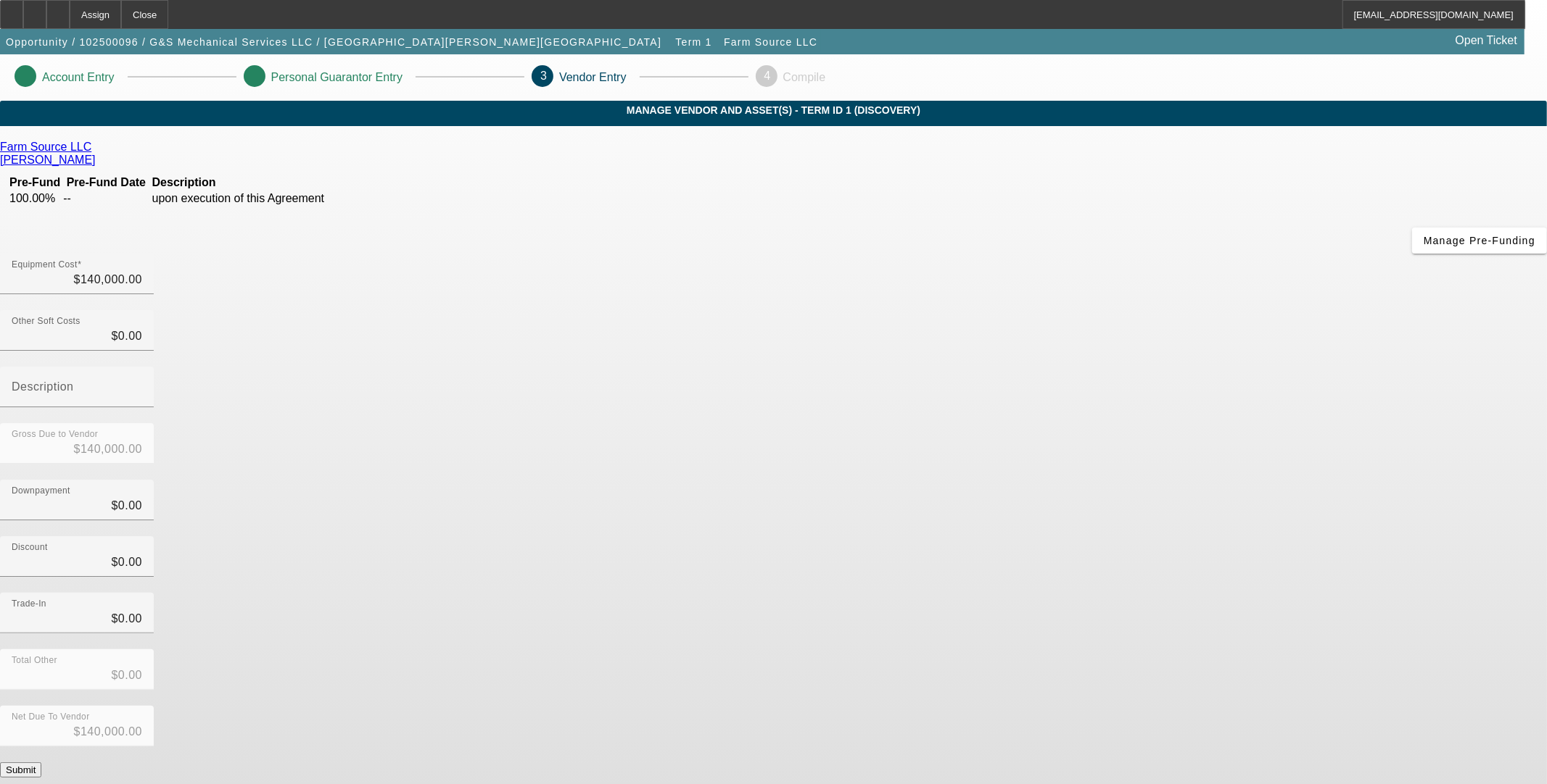
click at [42, 762] on button "Submit" at bounding box center [21, 769] width 42 height 15
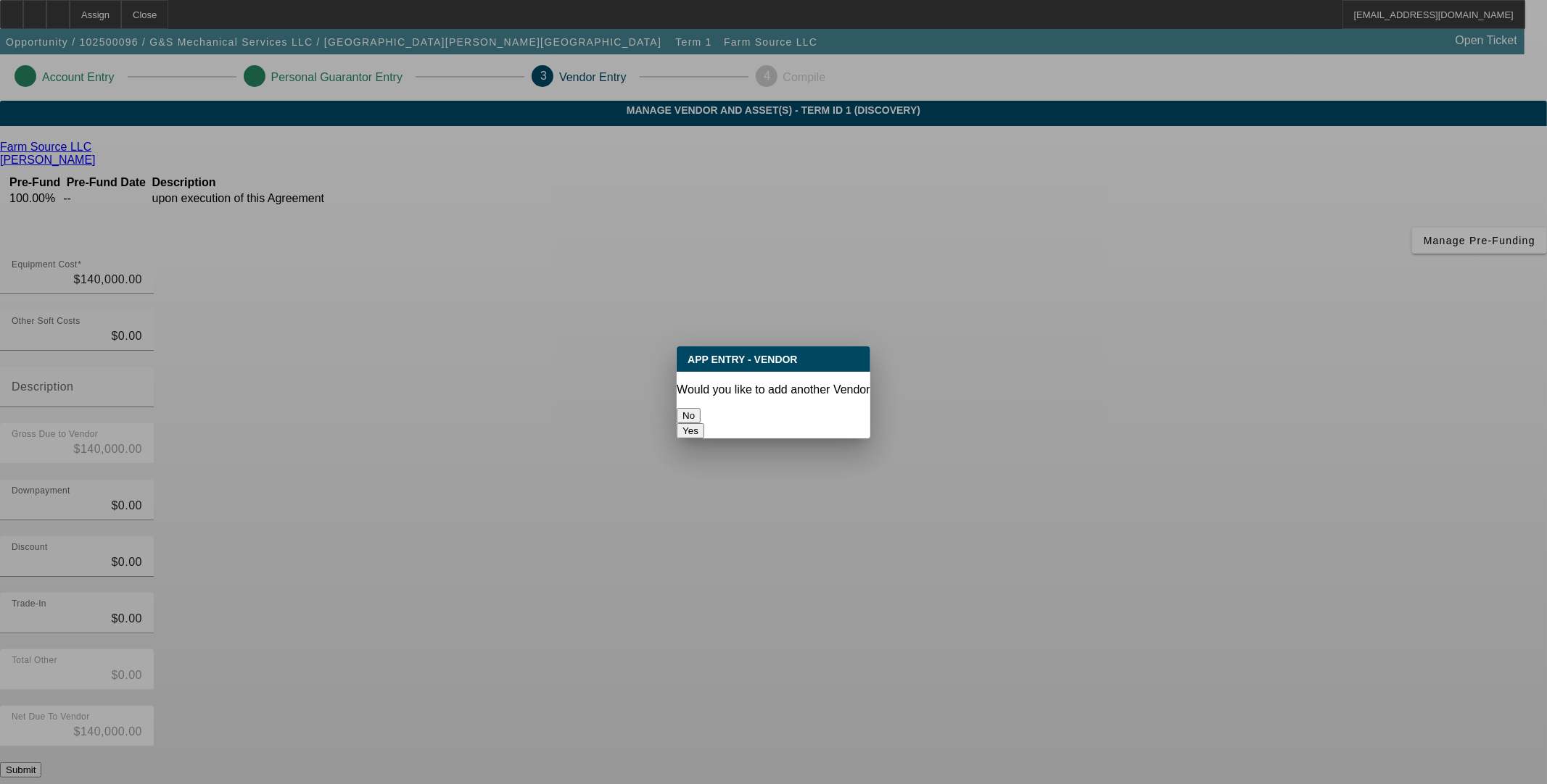
click at [1019, 617] on div at bounding box center [774, 392] width 1547 height 784
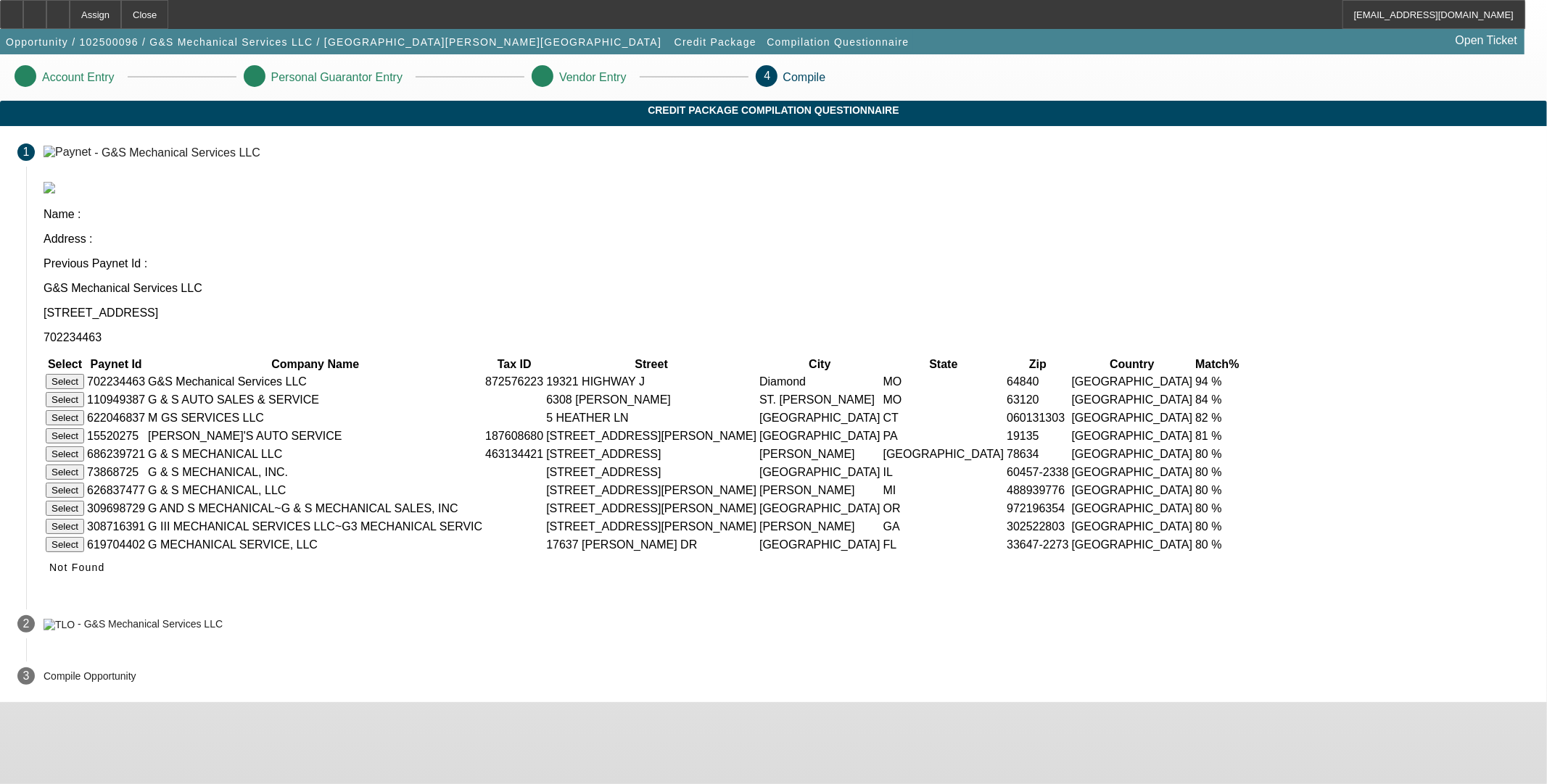
click at [84, 374] on button "Select" at bounding box center [64, 382] width 38 height 15
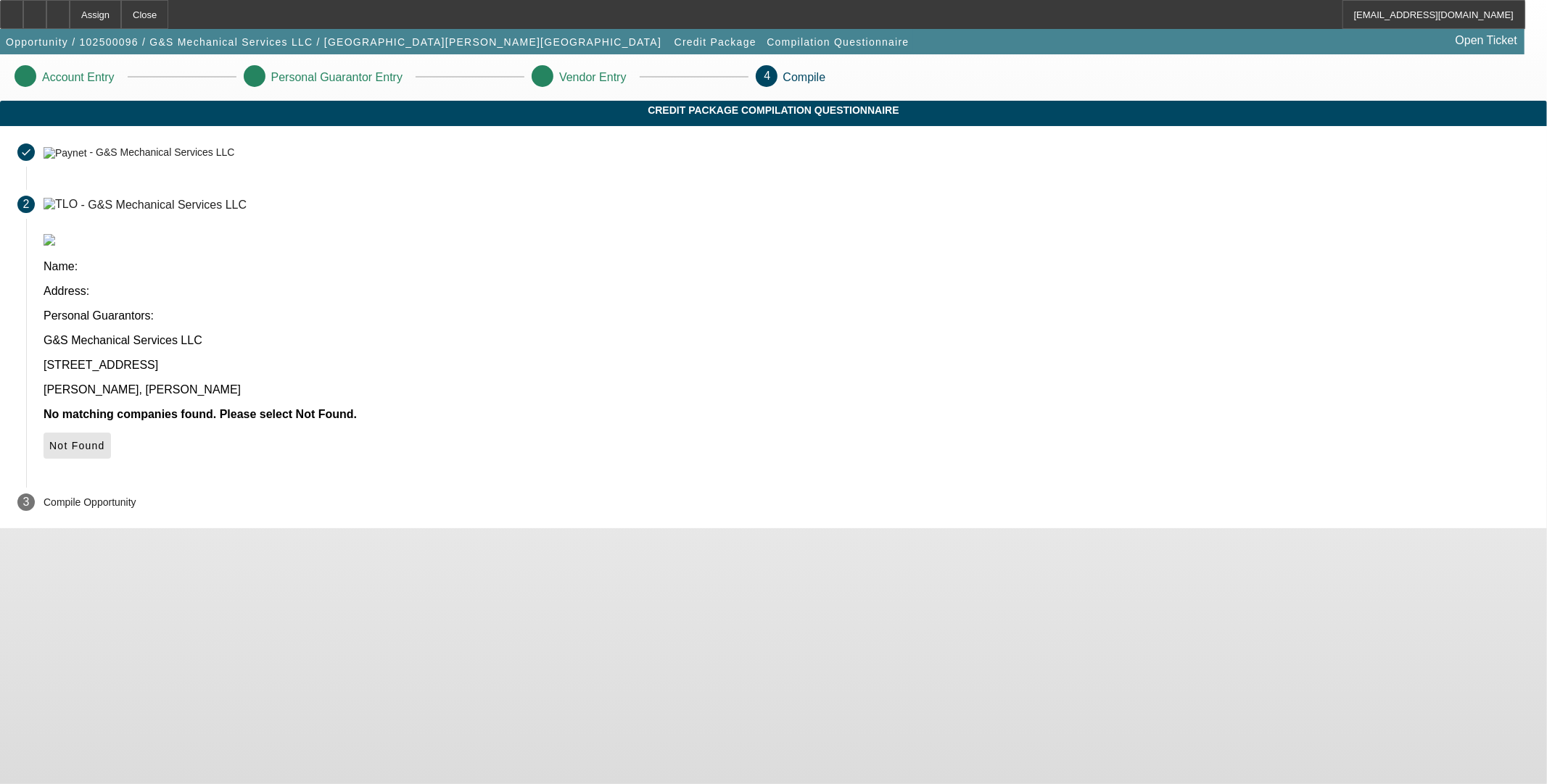
drag, startPoint x: 1131, startPoint y: 334, endPoint x: 961, endPoint y: 400, distance: 182.4
click at [49, 440] on icon at bounding box center [49, 445] width 0 height 12
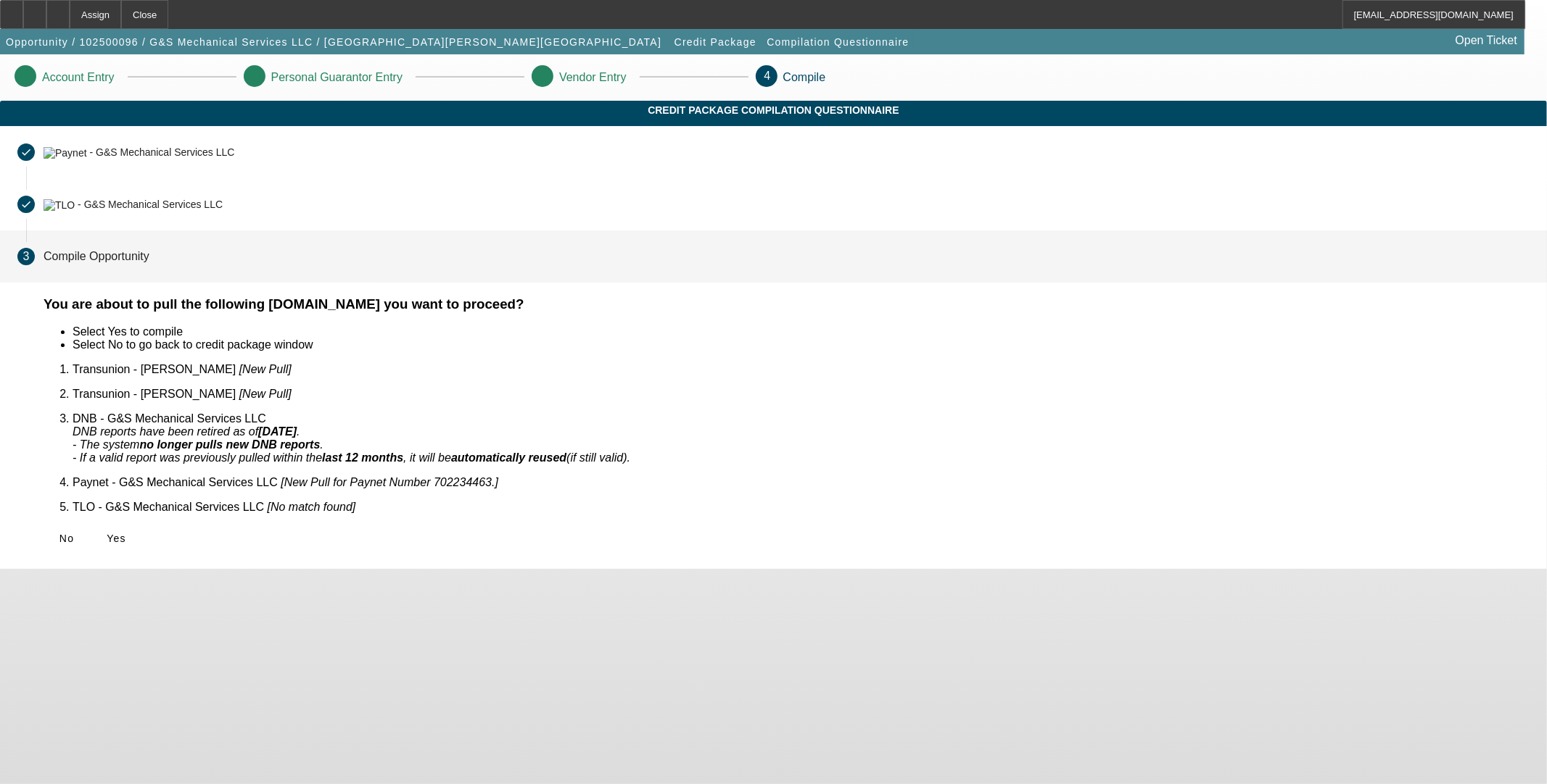
click at [126, 533] on span "Yes" at bounding box center [117, 538] width 20 height 12
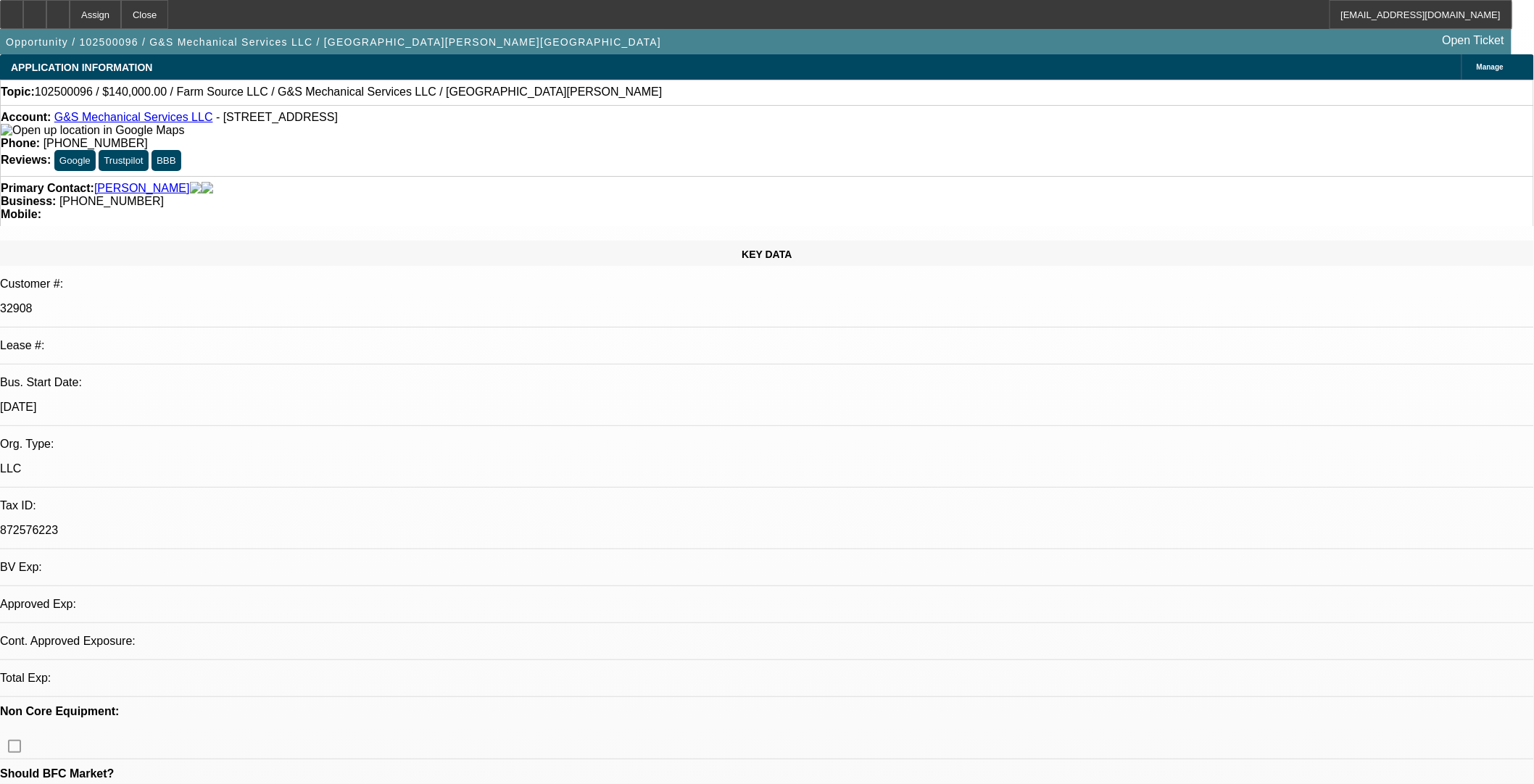
select select "0"
select select "2"
select select "0.1"
select select "4"
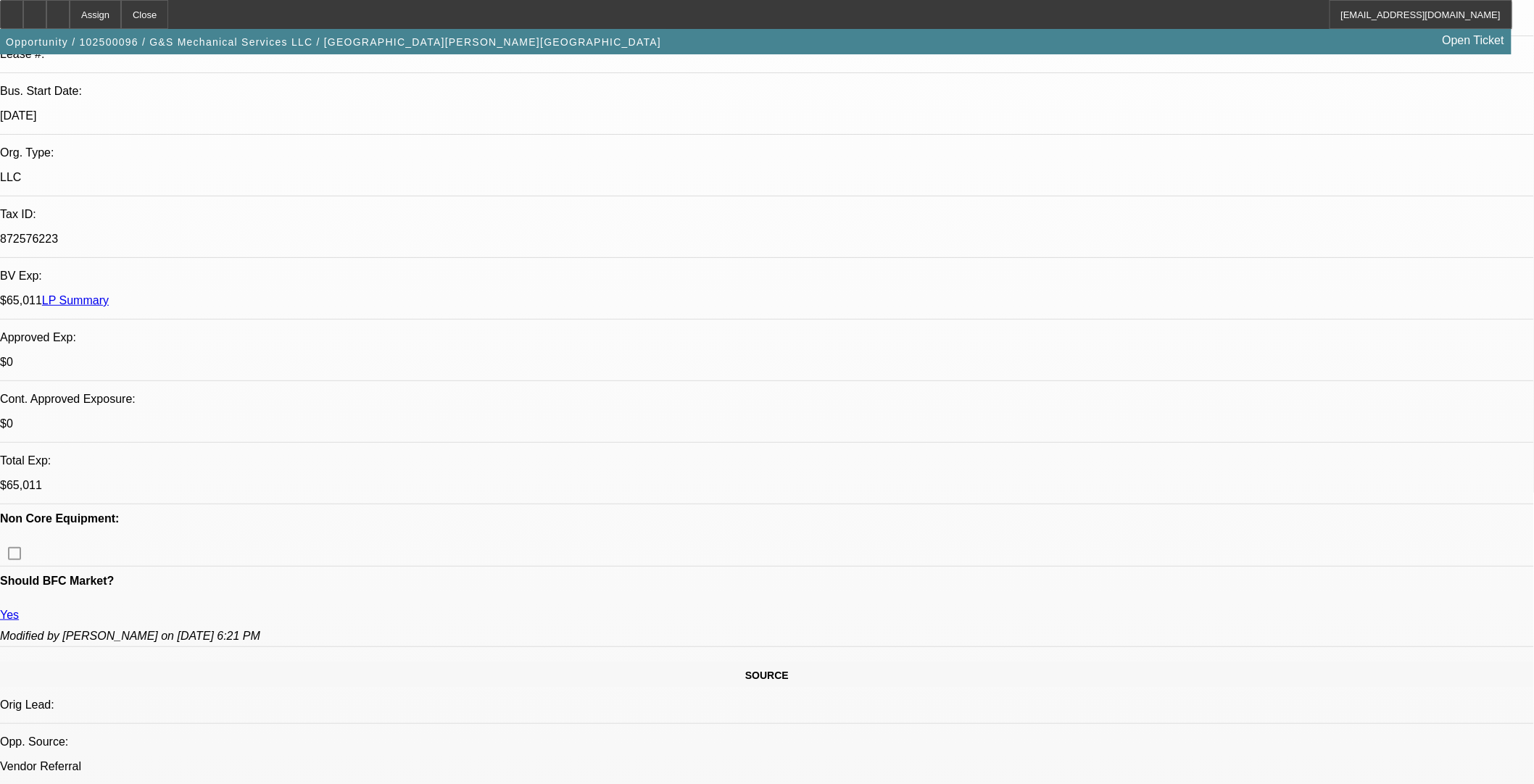
scroll to position [402, 0]
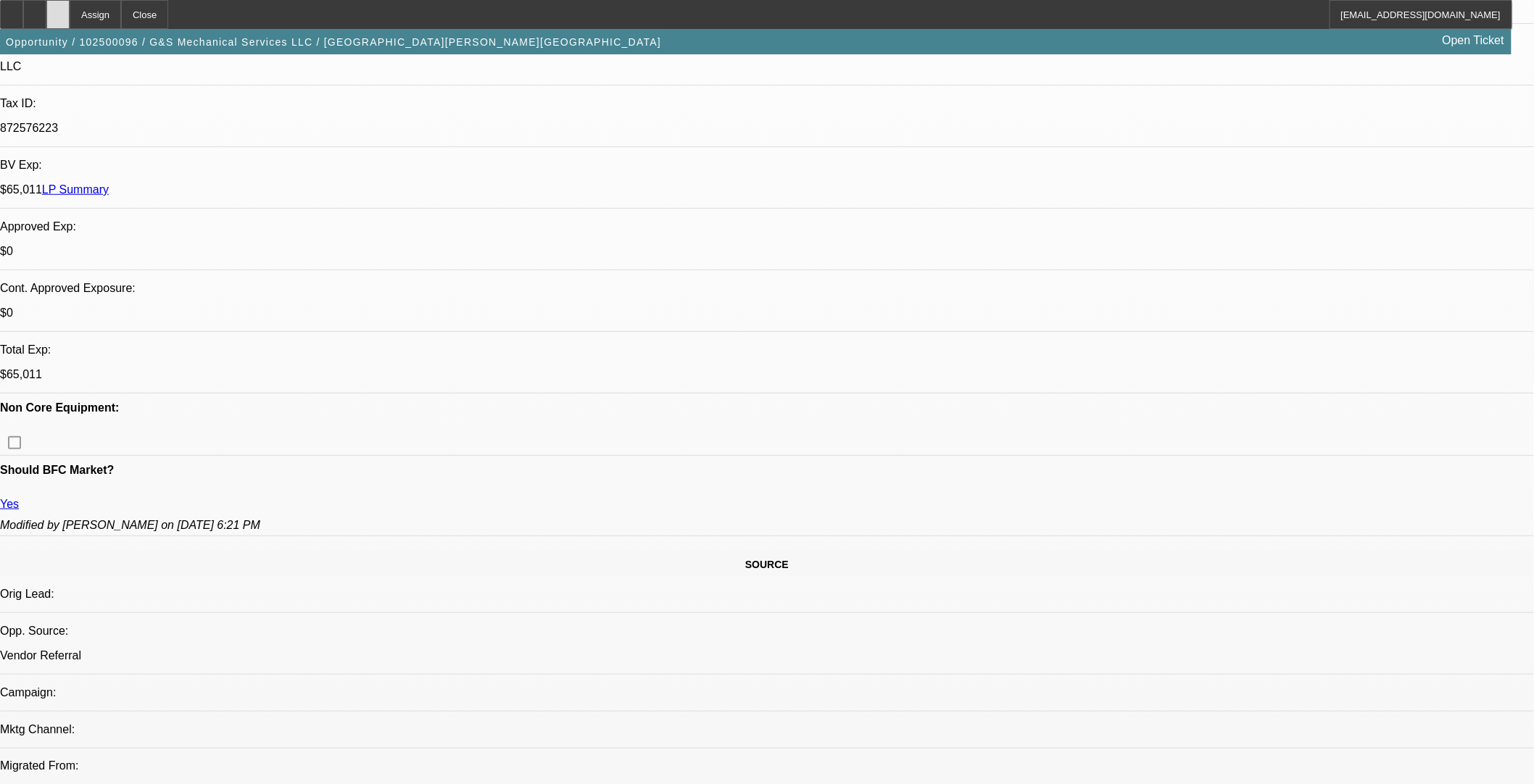
click at [70, 18] on div at bounding box center [58, 15] width 24 height 29
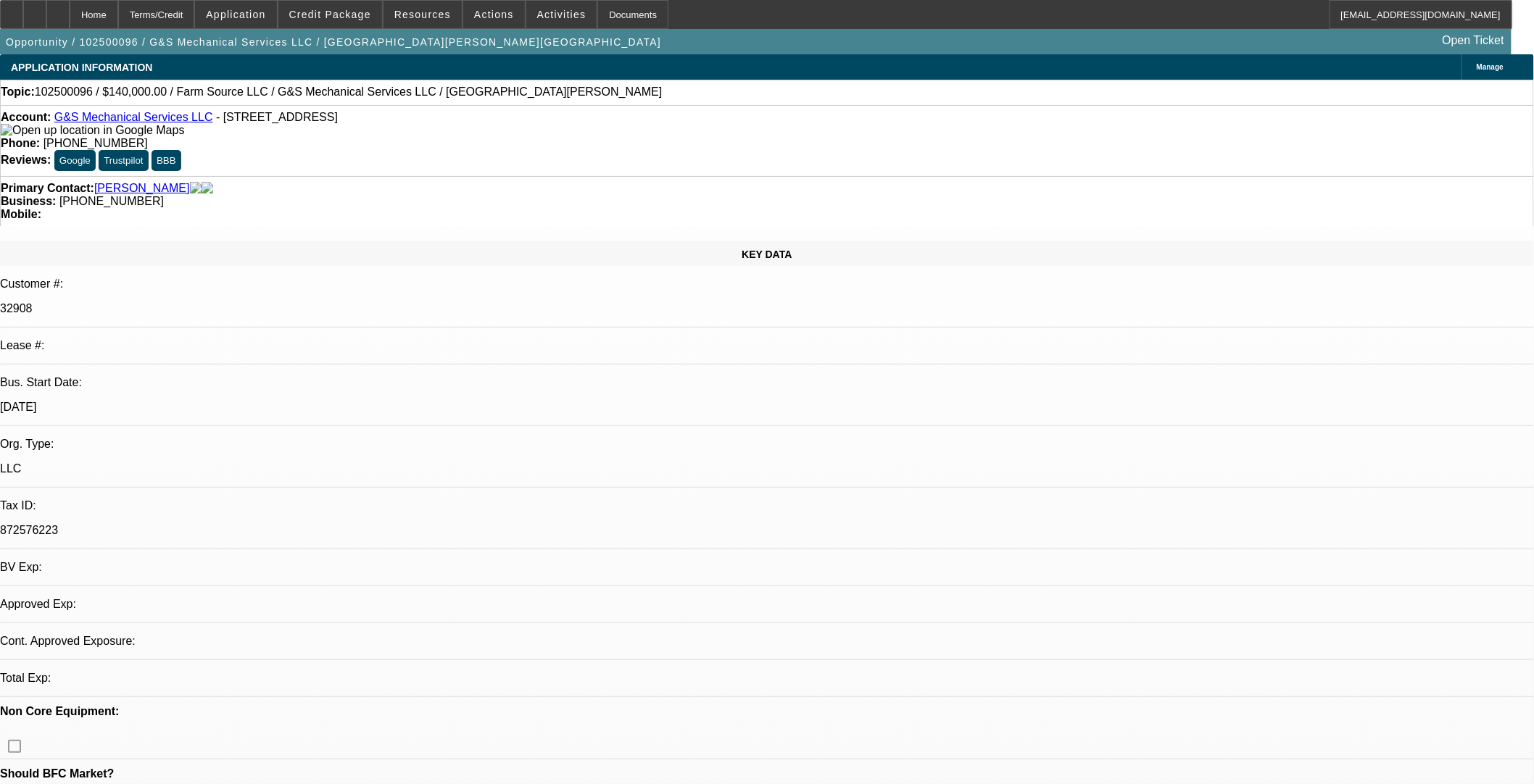
select select "0"
select select "2"
select select "0.1"
select select "4"
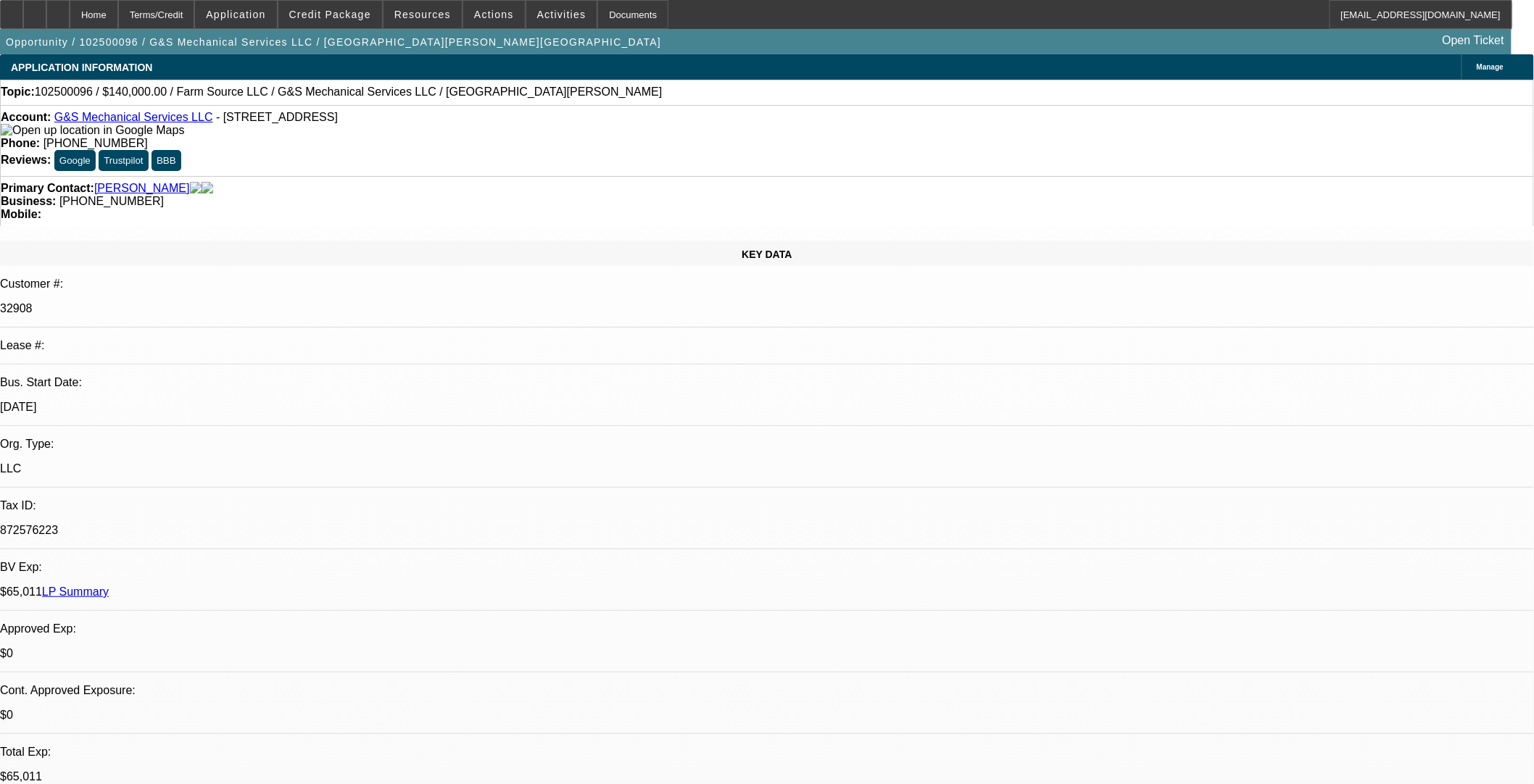
scroll to position [483, 0]
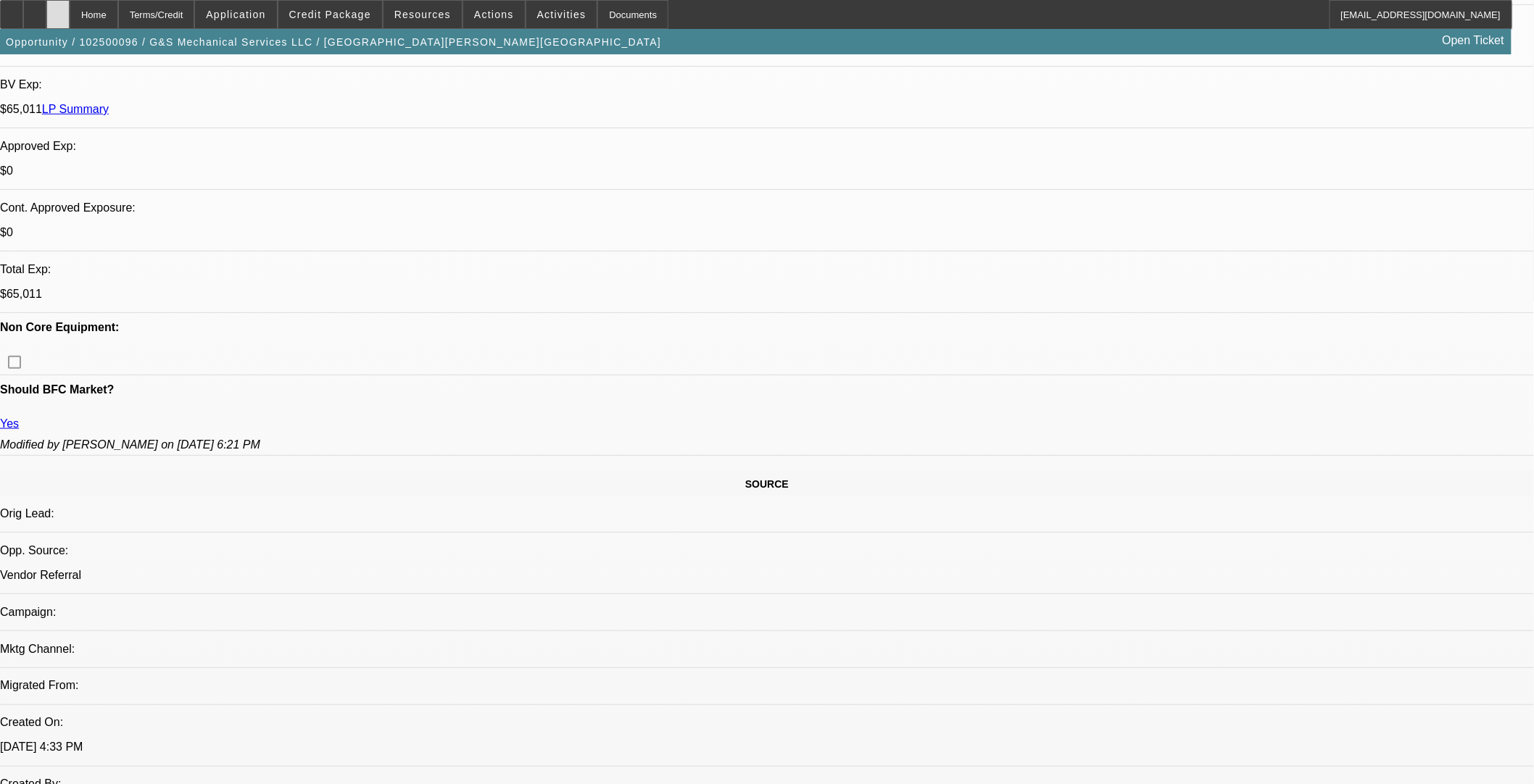
click at [58, 9] on icon at bounding box center [58, 9] width 0 height 0
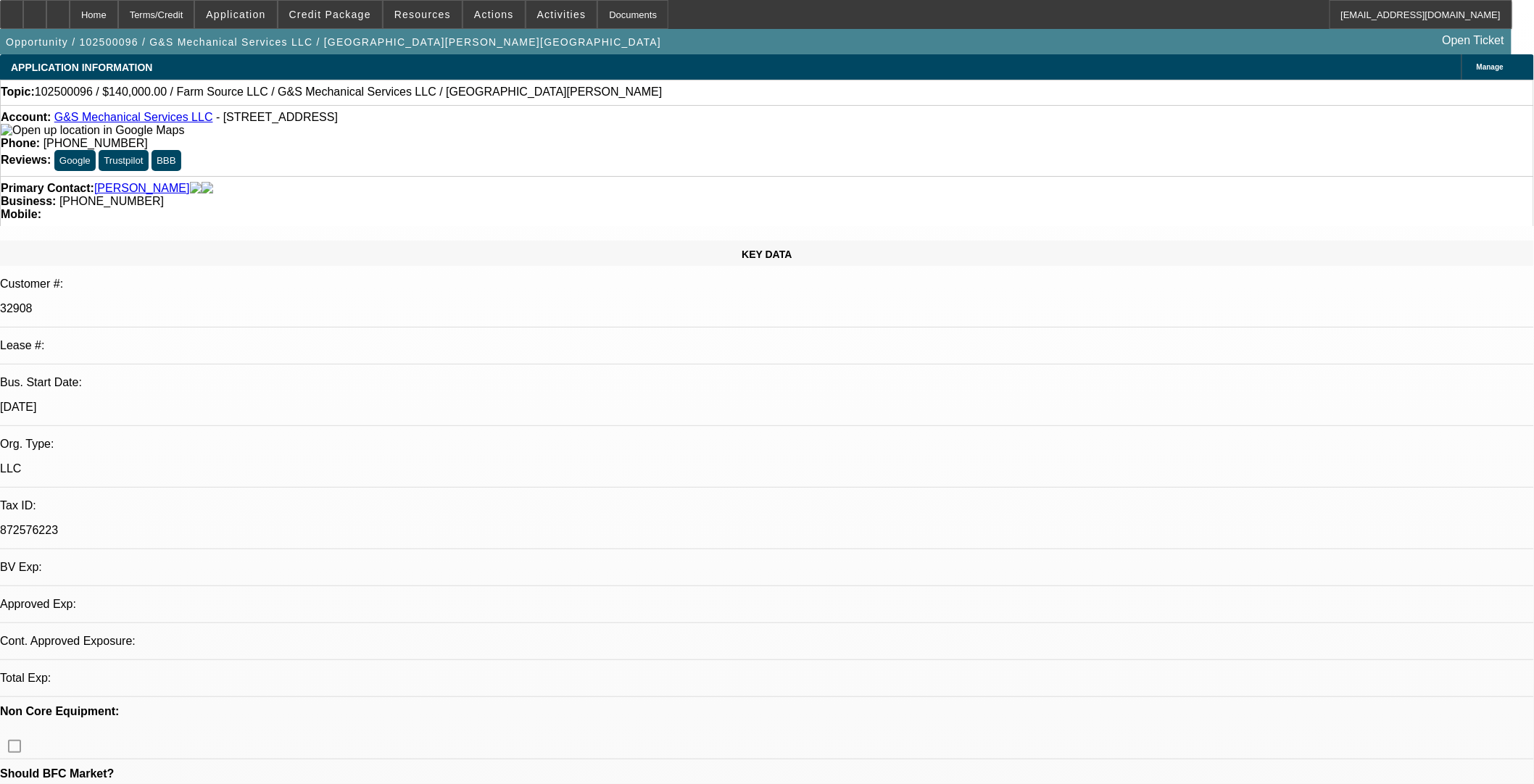
select select "0"
select select "2"
select select "0.1"
select select "4"
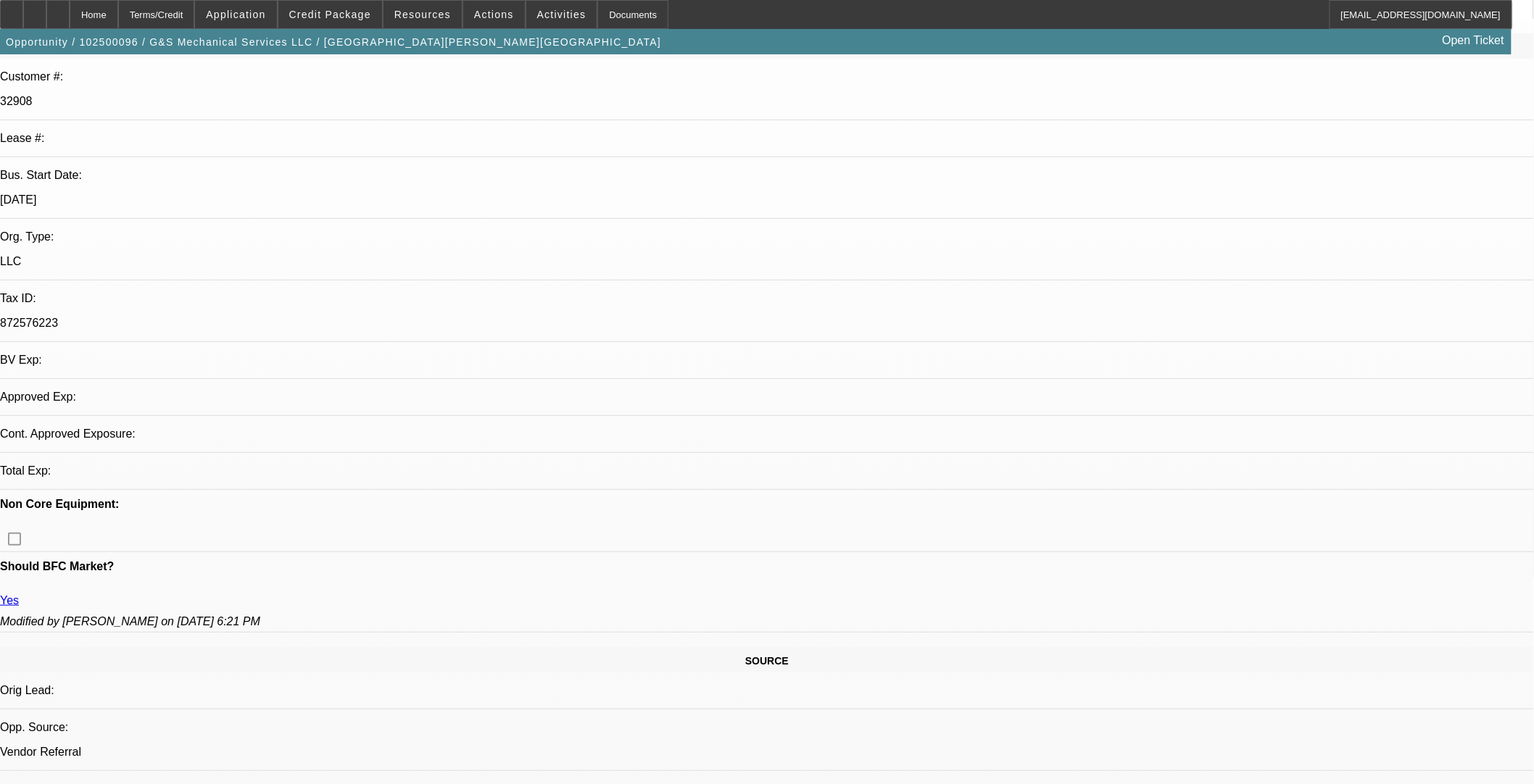
scroll to position [322, 0]
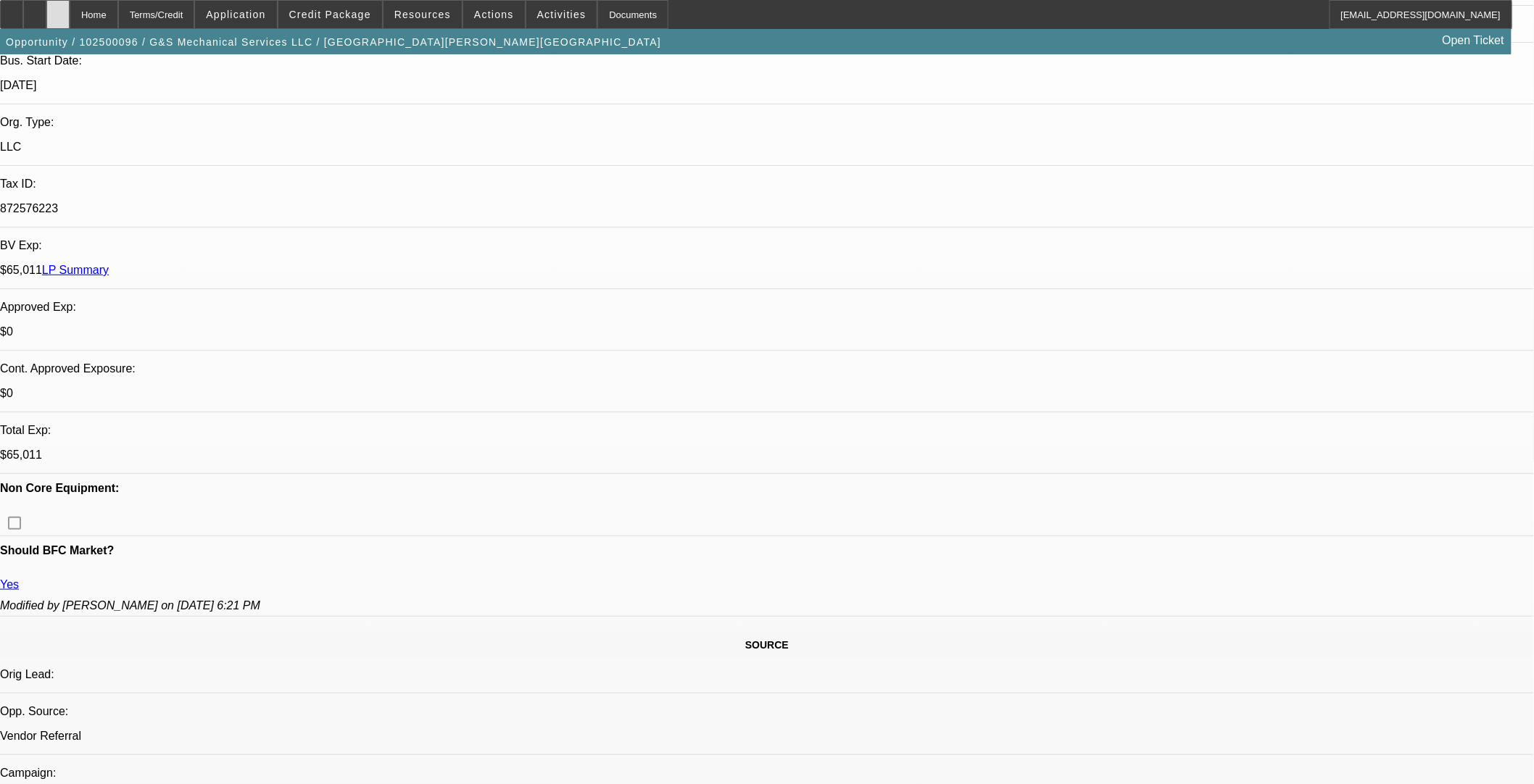
click at [58, 9] on icon at bounding box center [58, 9] width 0 height 0
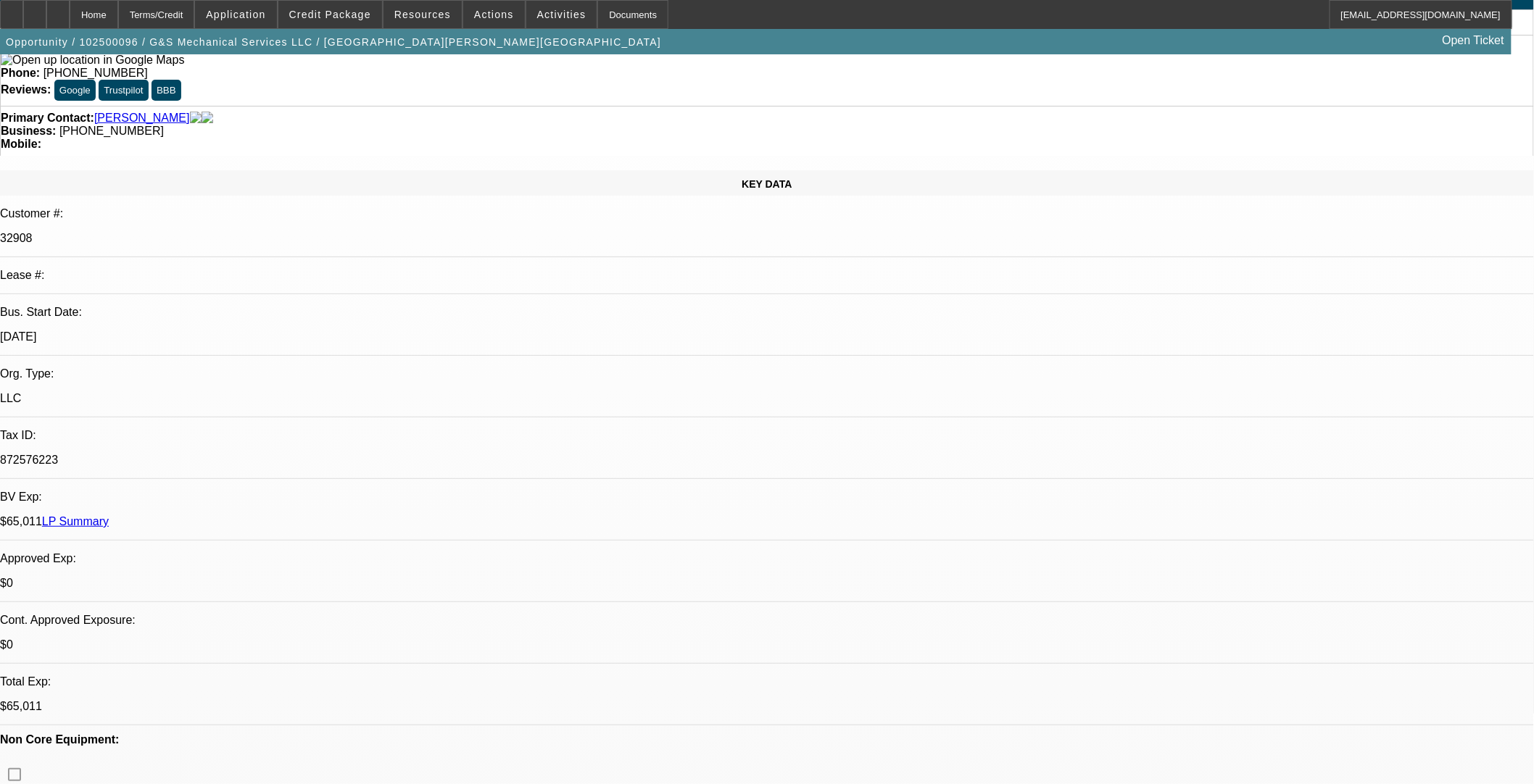
scroll to position [402, 0]
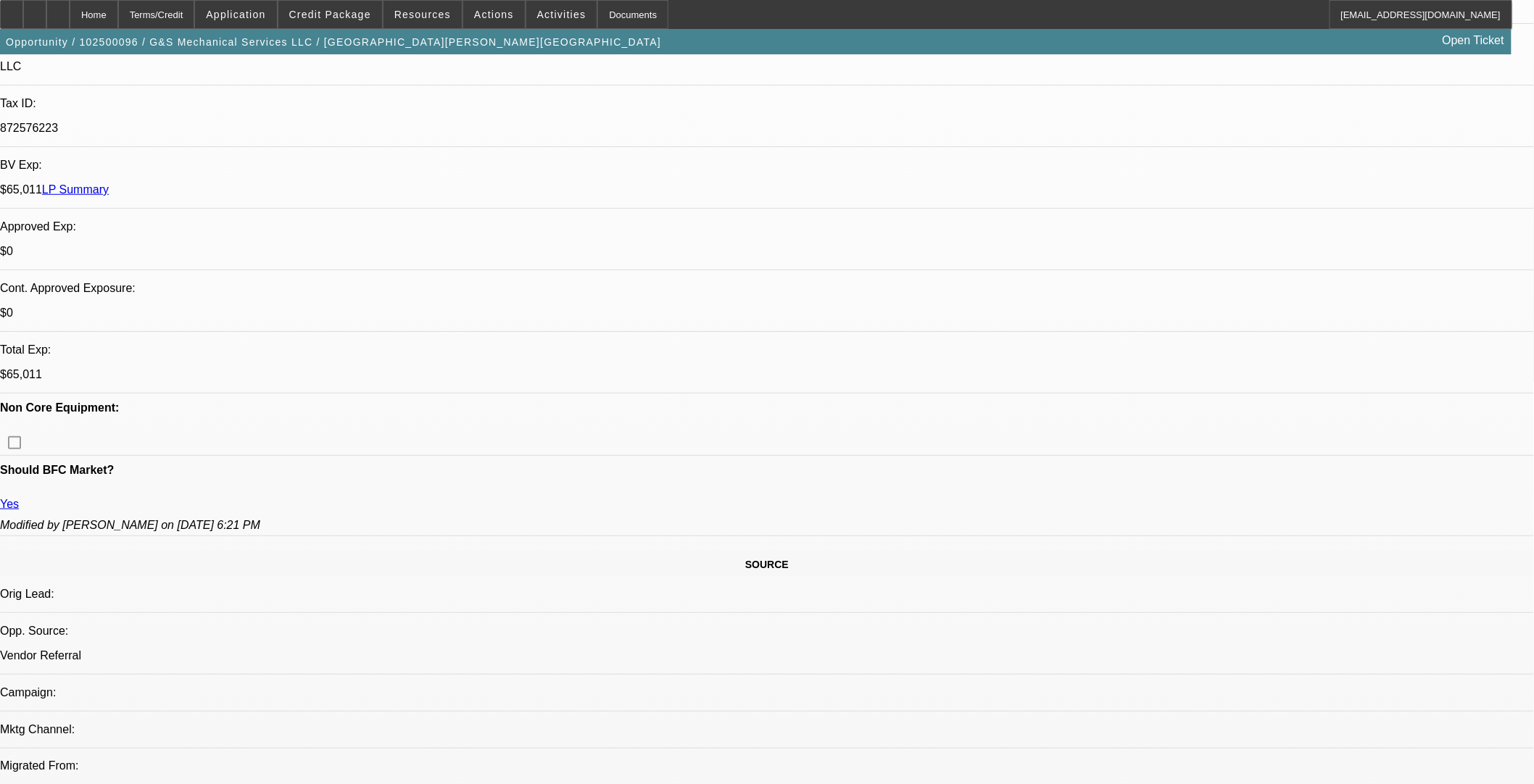
select select "0"
select select "2"
select select "0.1"
select select "4"
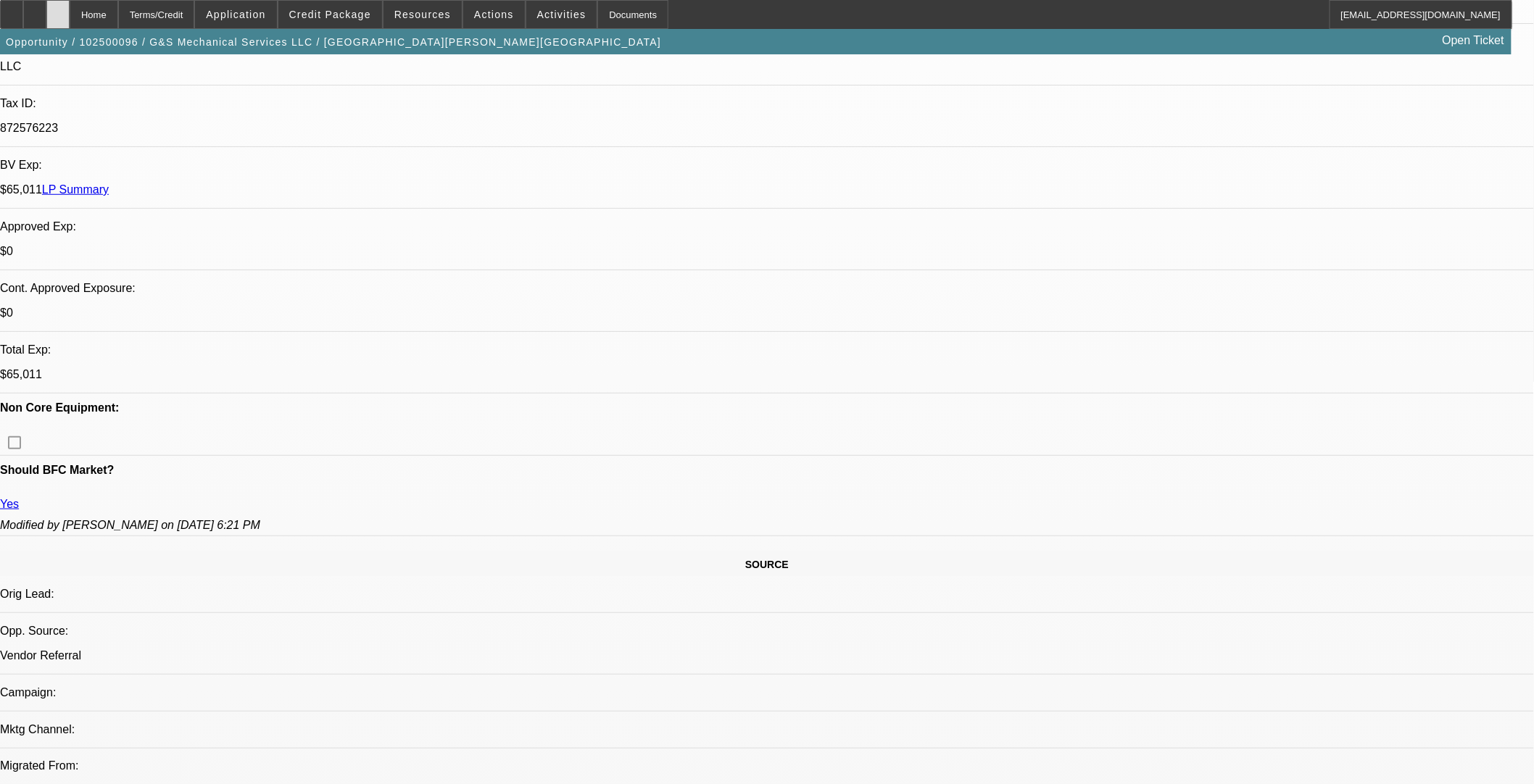
click at [58, 9] on icon at bounding box center [58, 9] width 0 height 0
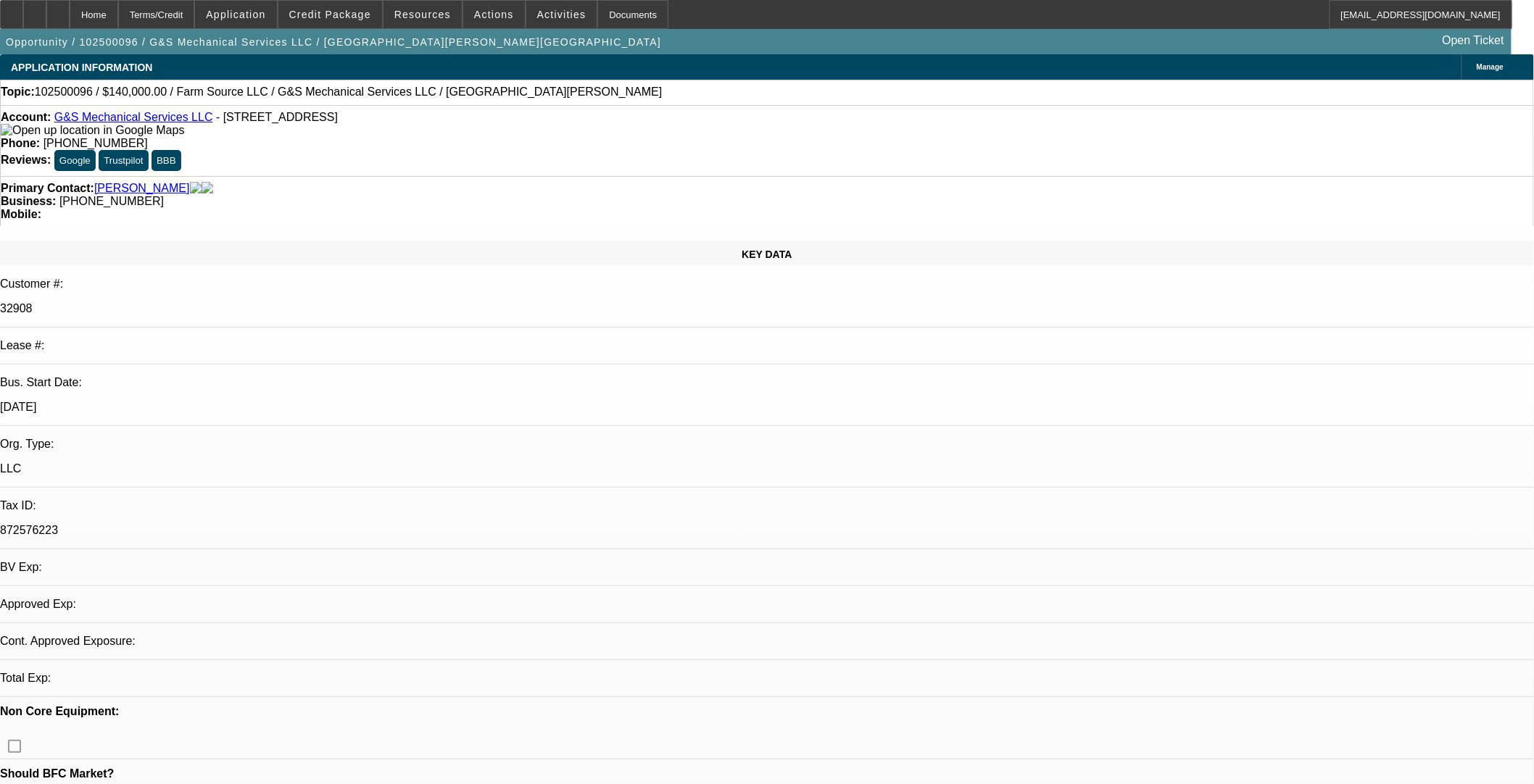
select select "0"
select select "2"
select select "0.1"
select select "4"
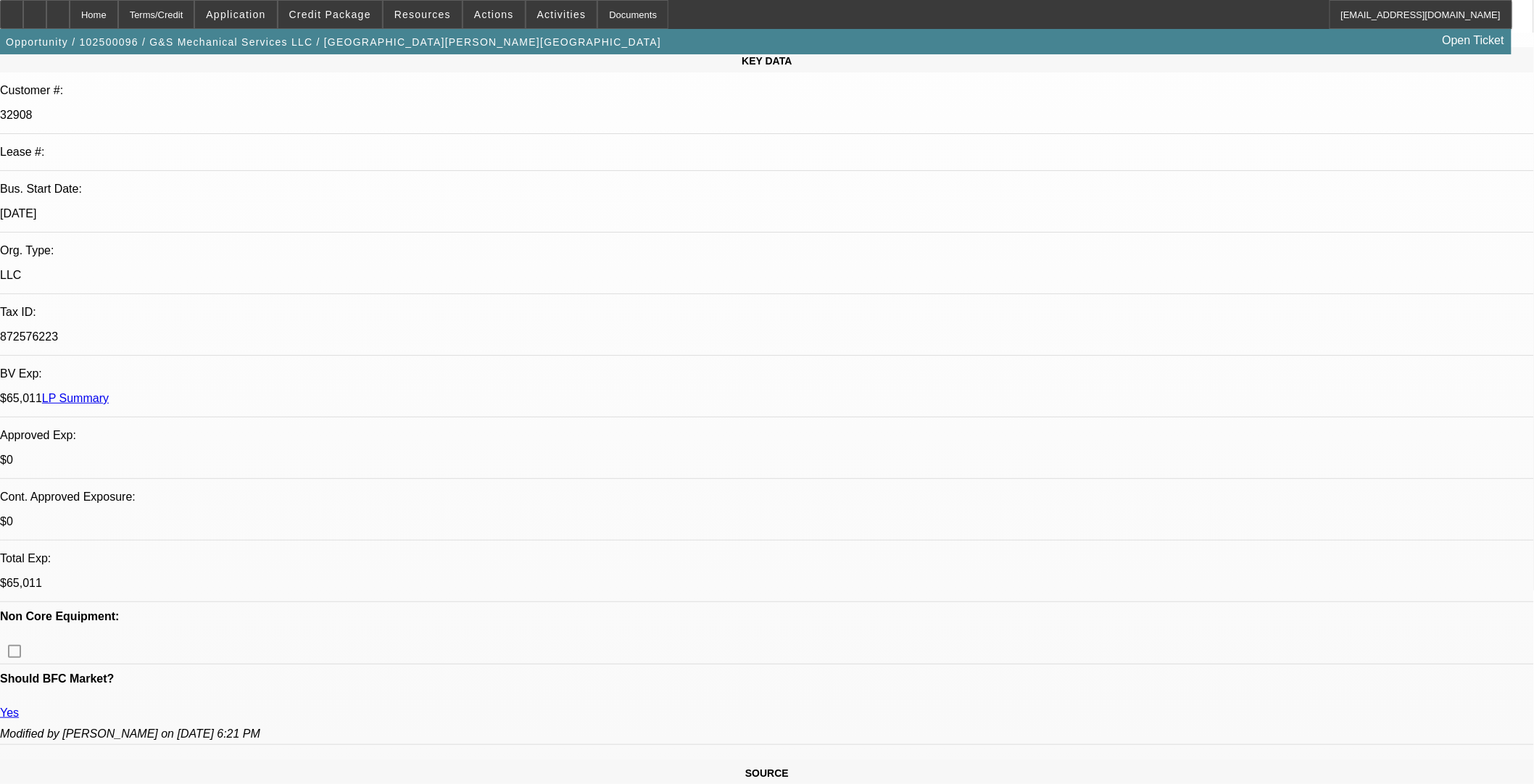
scroll to position [402, 0]
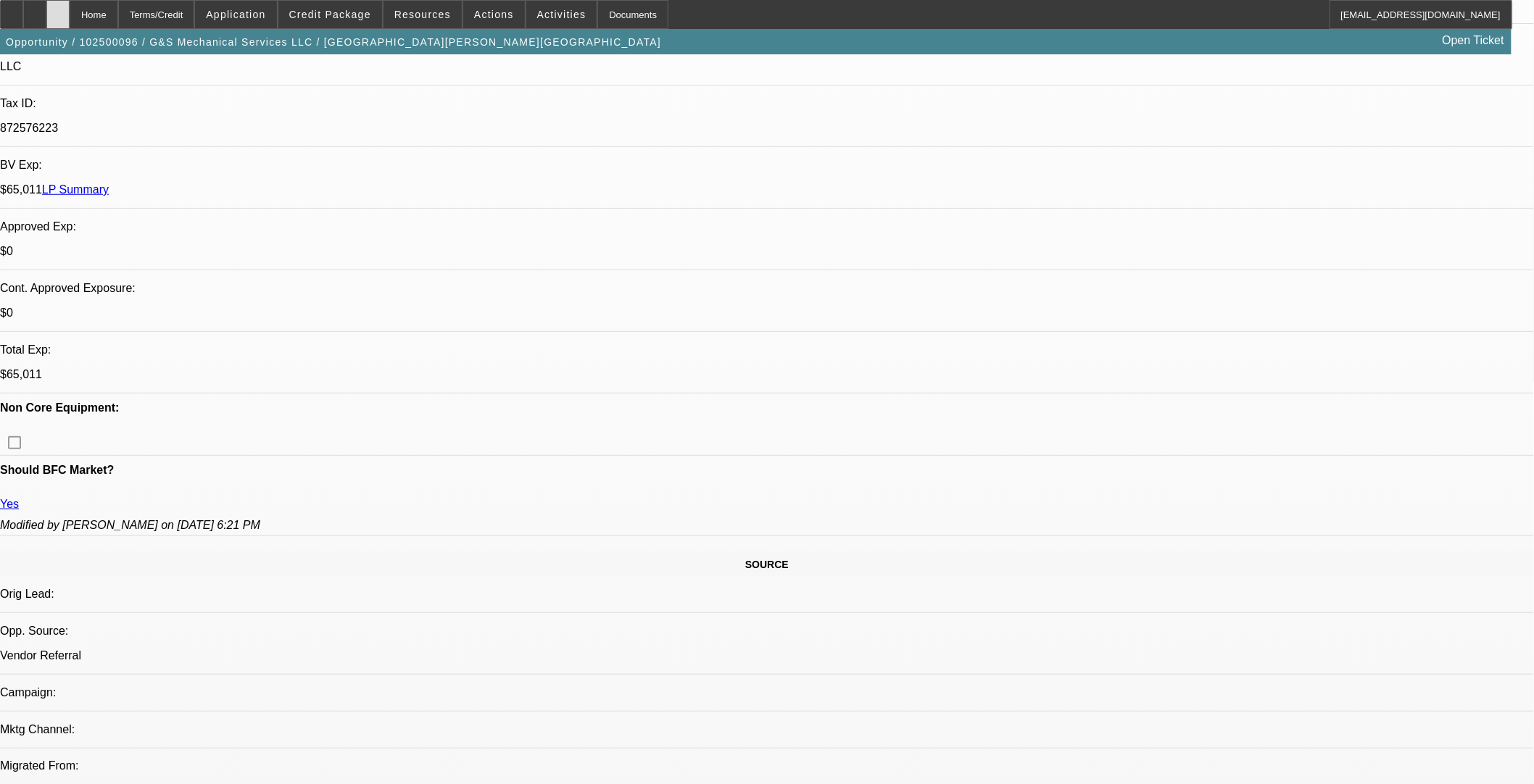
click at [70, 18] on div at bounding box center [58, 15] width 24 height 29
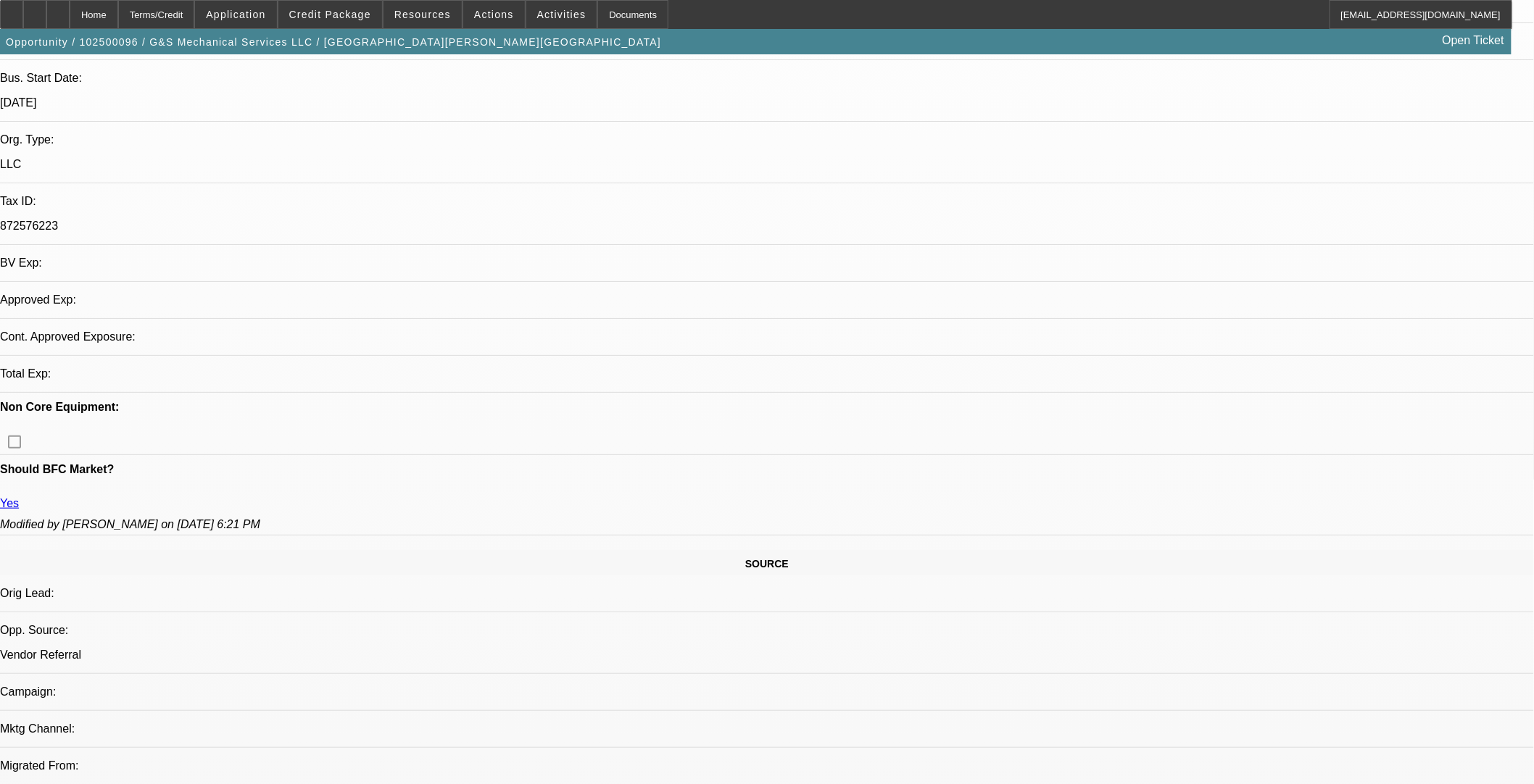
select select "0"
select select "2"
select select "0.1"
select select "4"
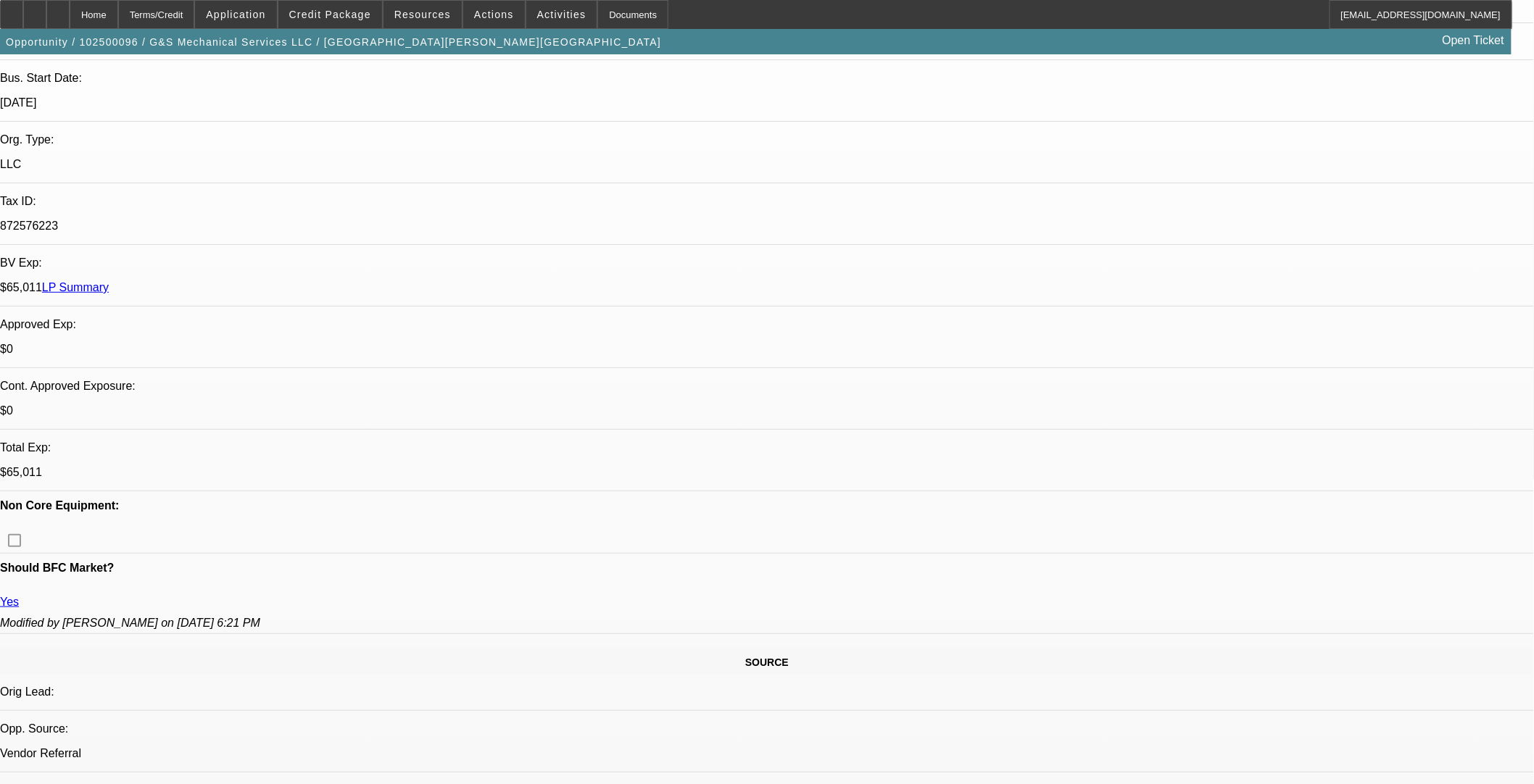
scroll to position [322, 0]
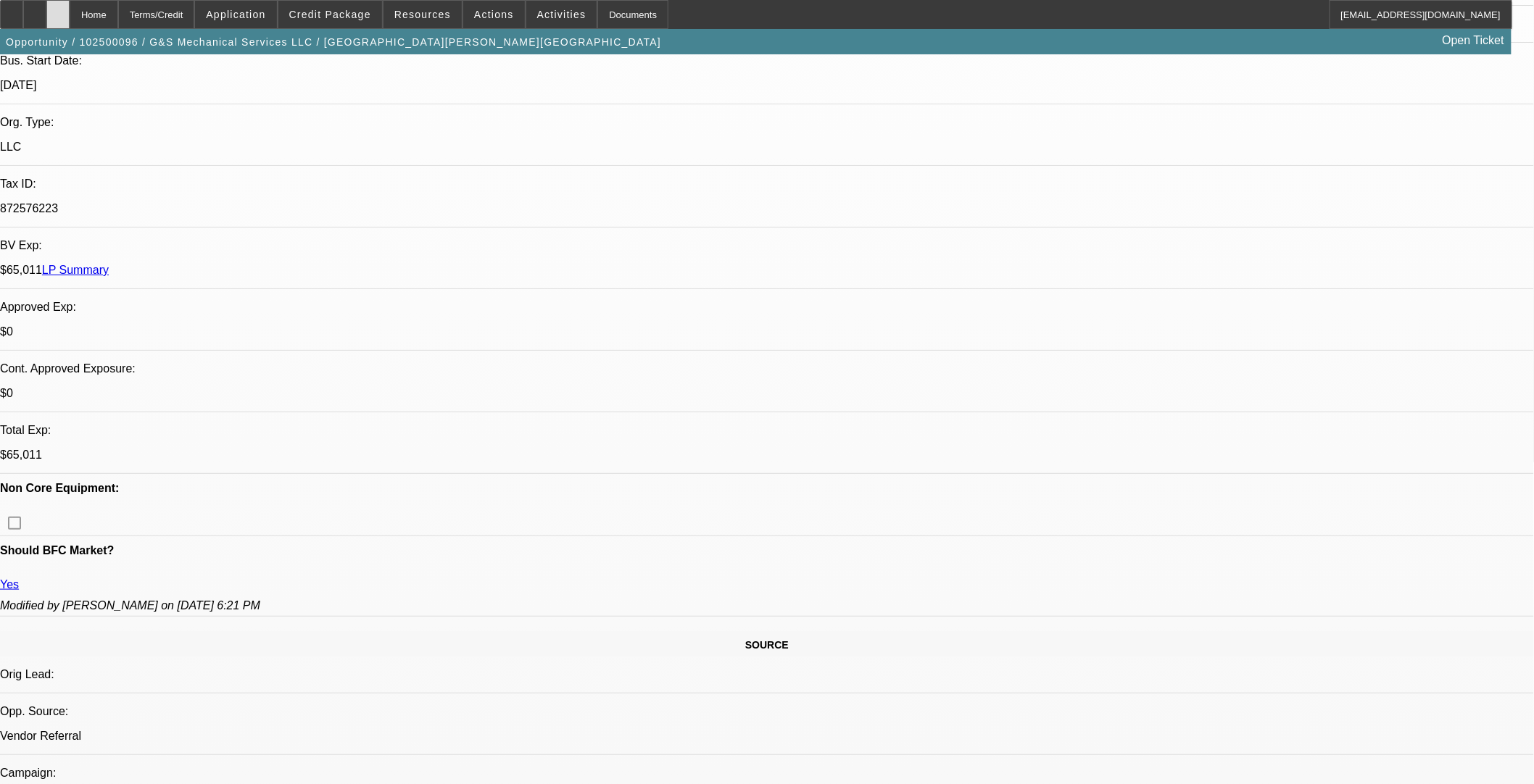
click at [70, 20] on div at bounding box center [58, 15] width 24 height 29
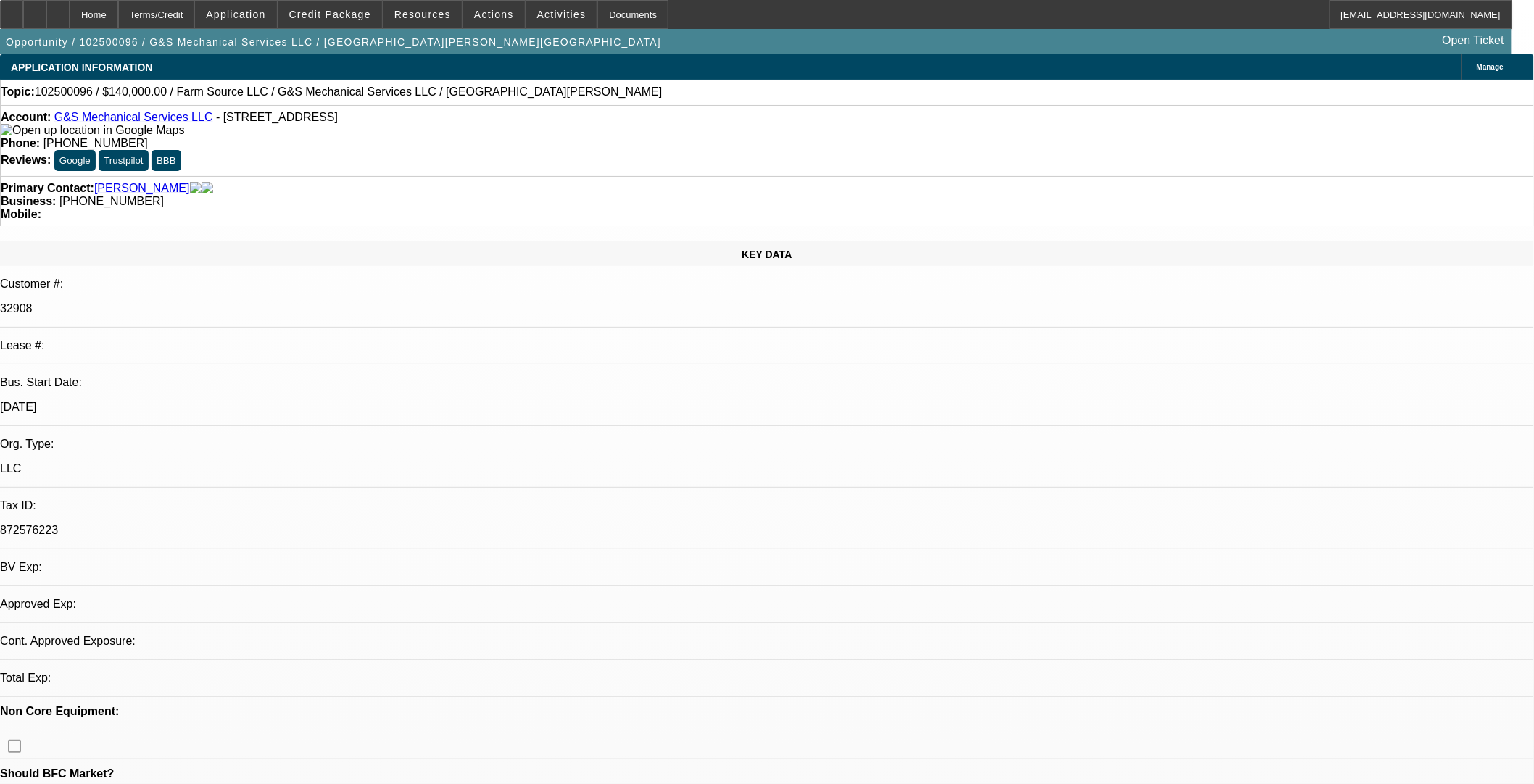
select select "0"
select select "2"
select select "0.1"
select select "4"
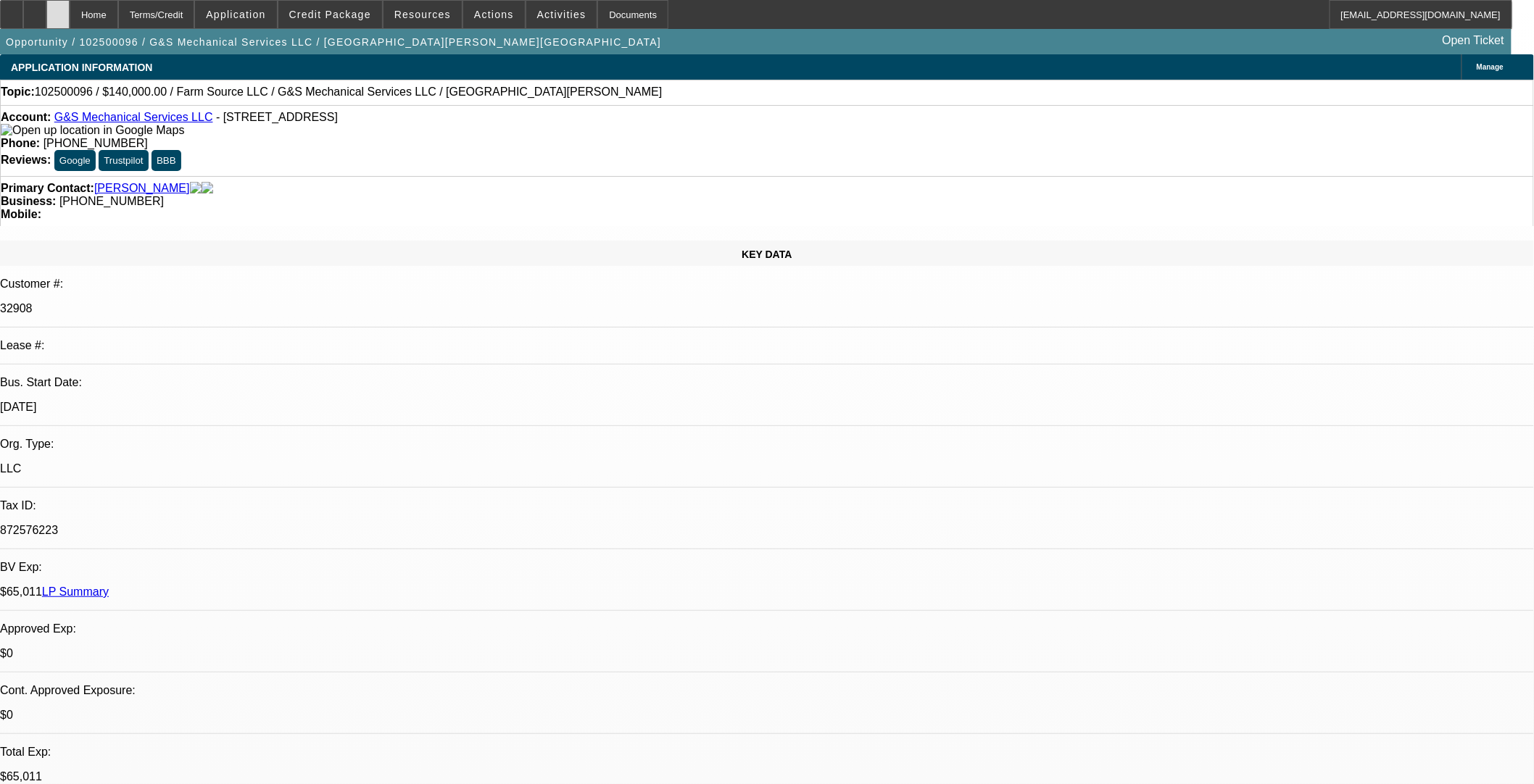
click at [70, 9] on div at bounding box center [58, 15] width 24 height 29
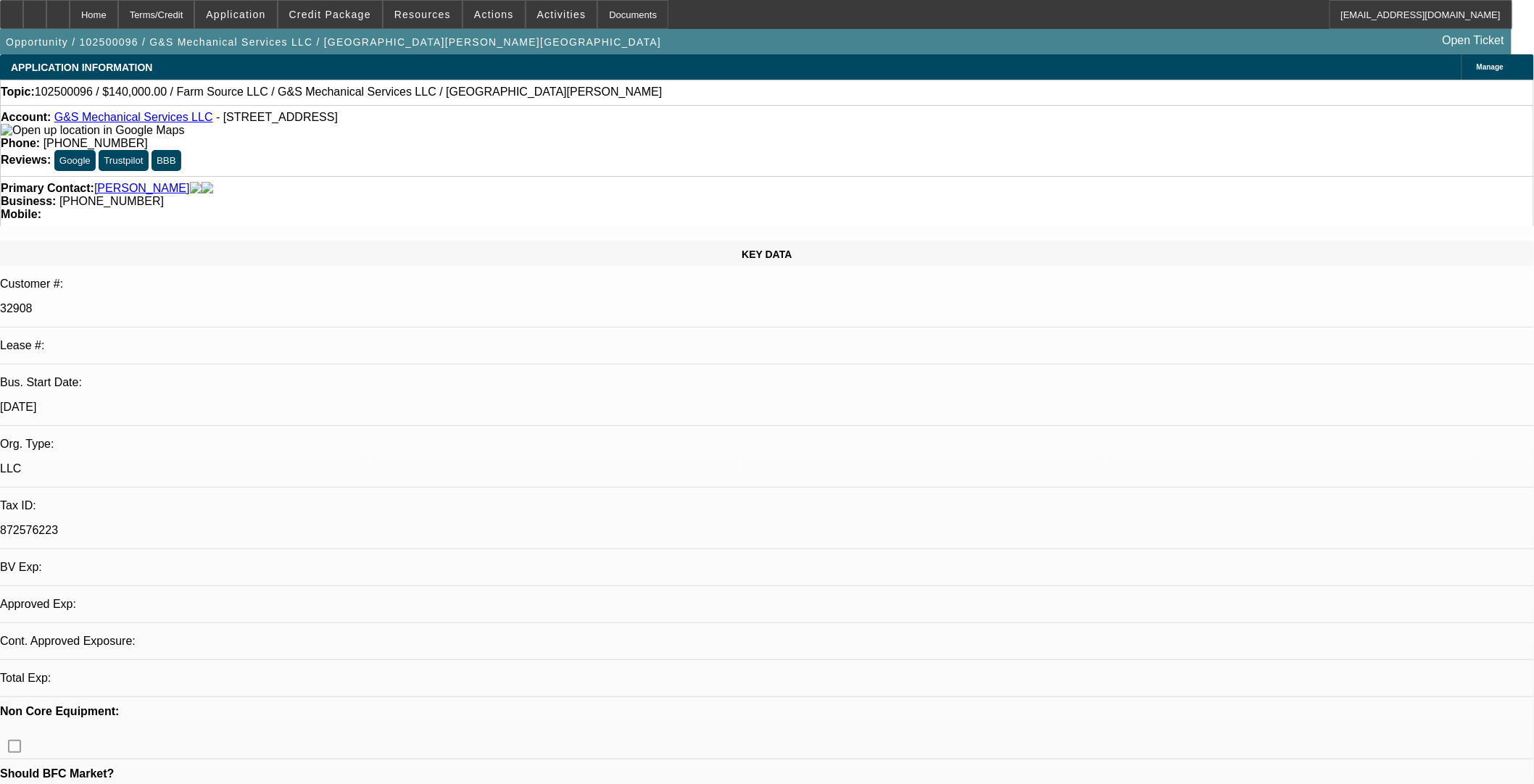
select select "0"
select select "2"
select select "0.1"
select select "4"
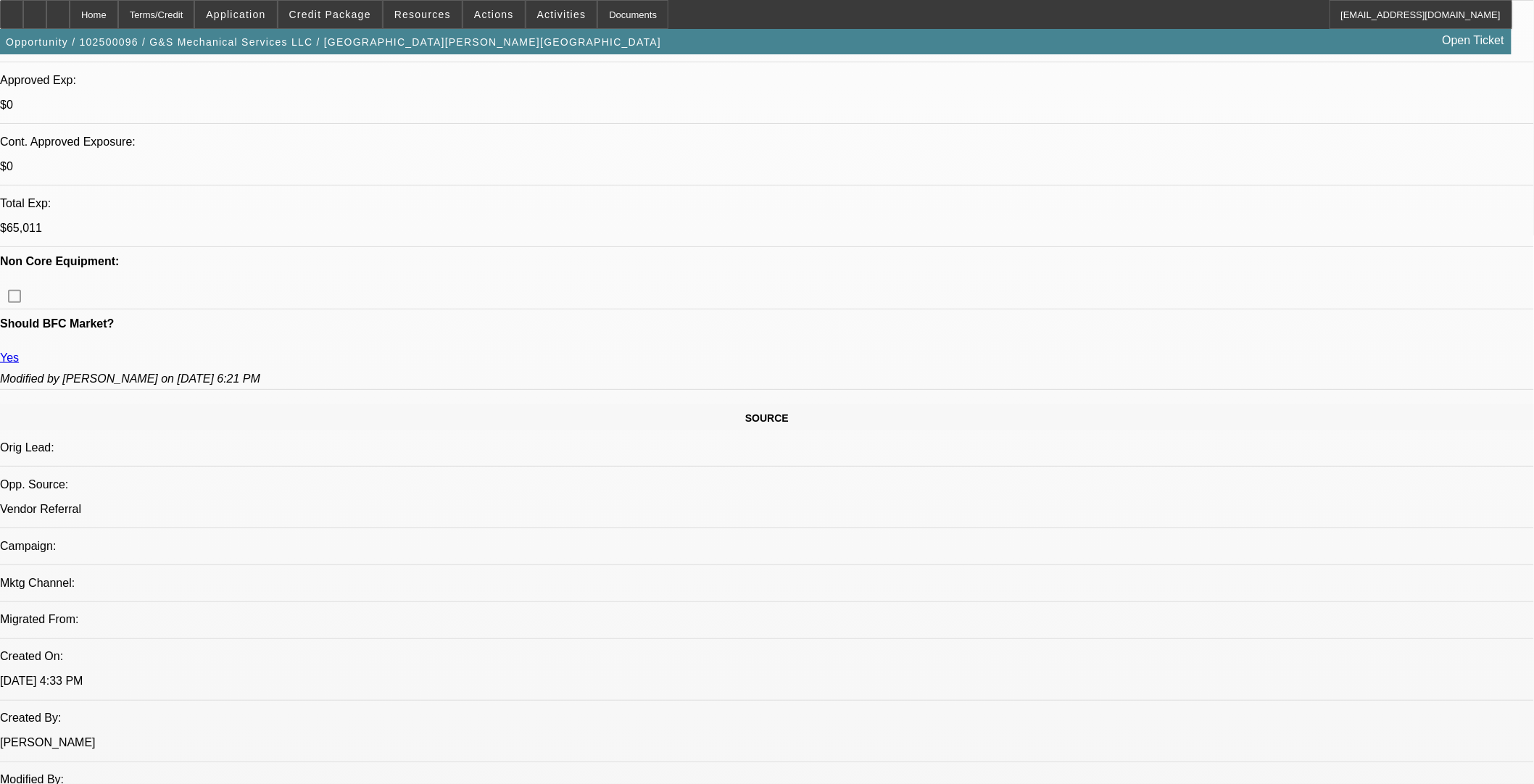
scroll to position [563, 0]
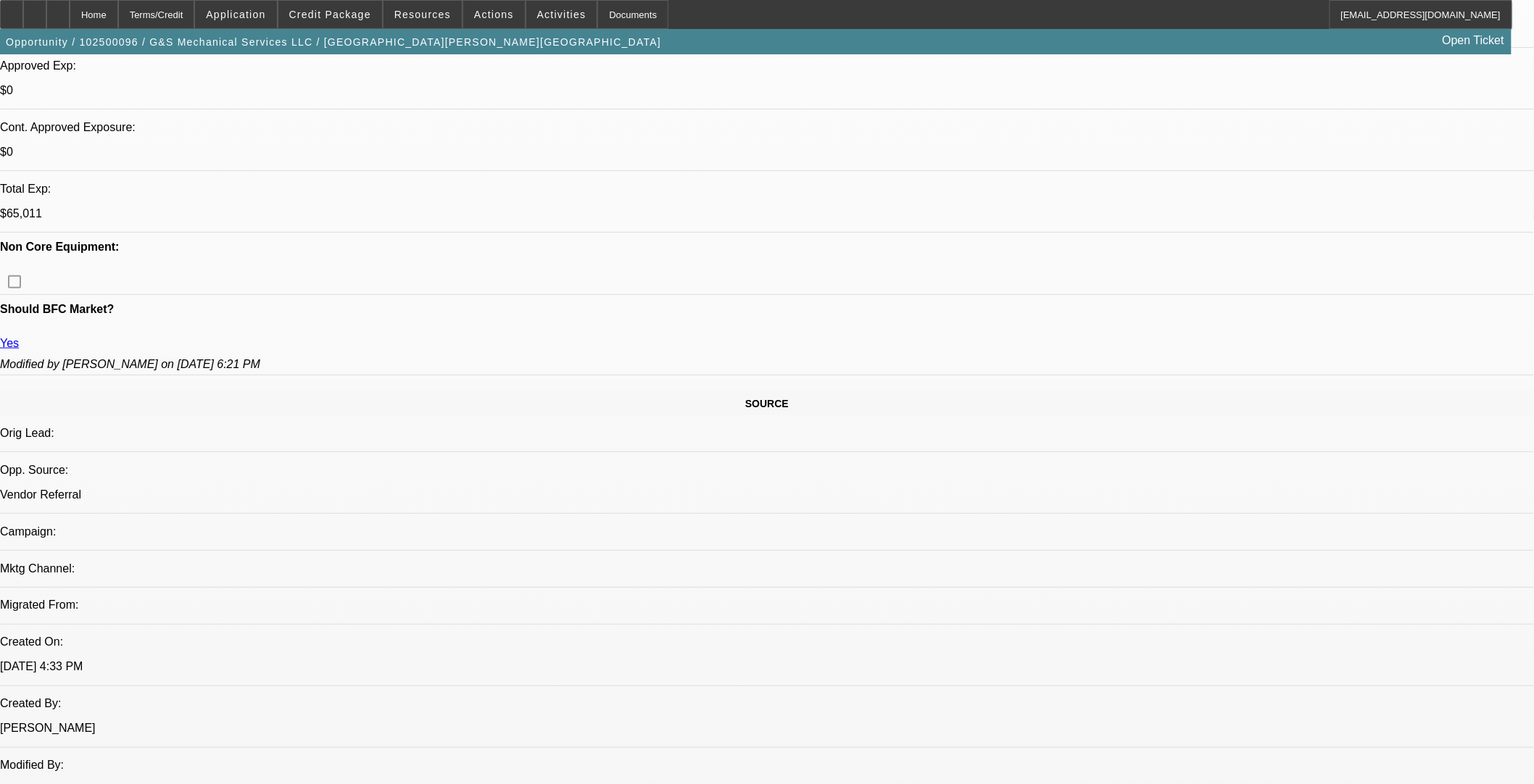
click at [58, 9] on icon at bounding box center [58, 9] width 0 height 0
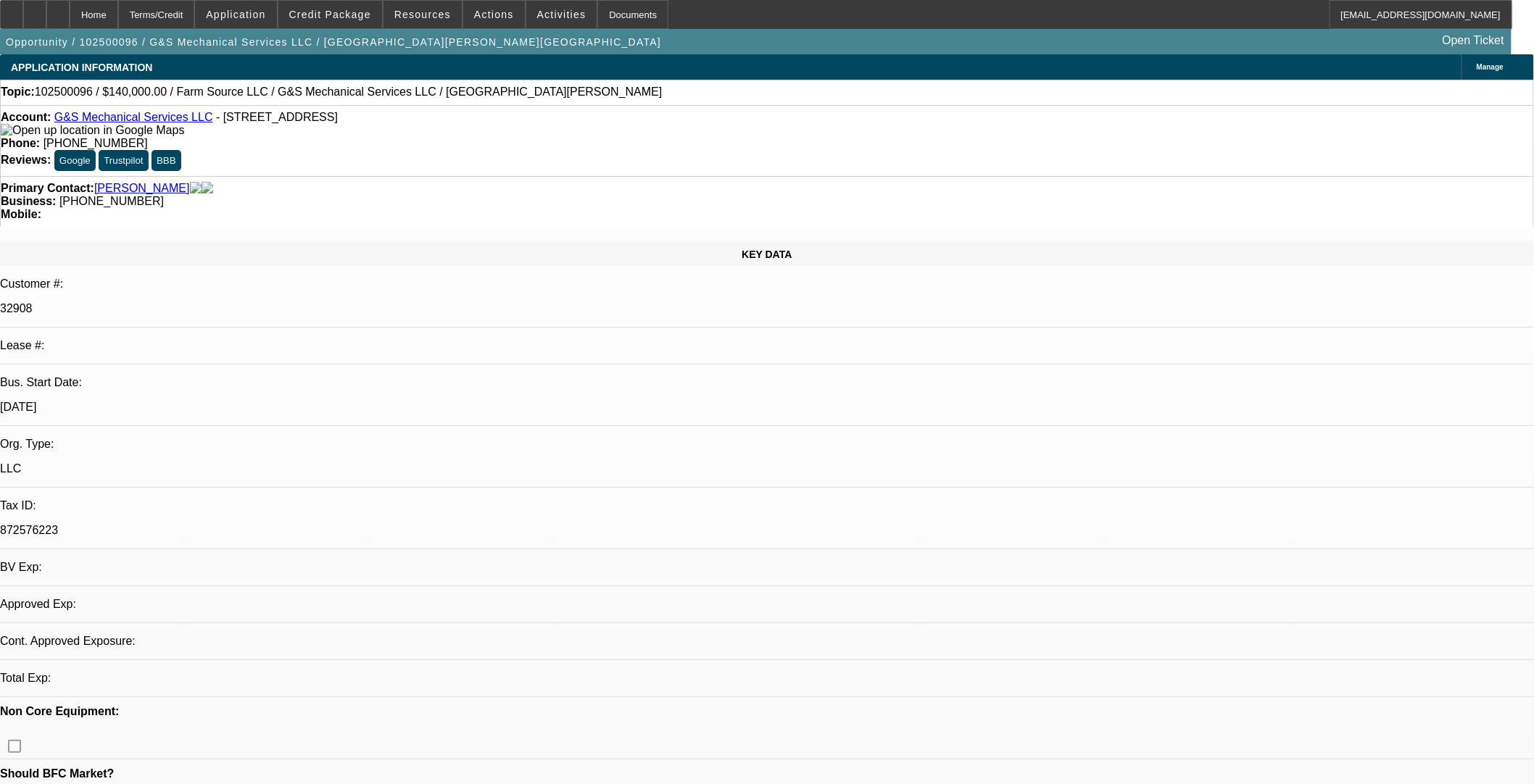
select select "0"
select select "2"
select select "0.1"
select select "1"
select select "2"
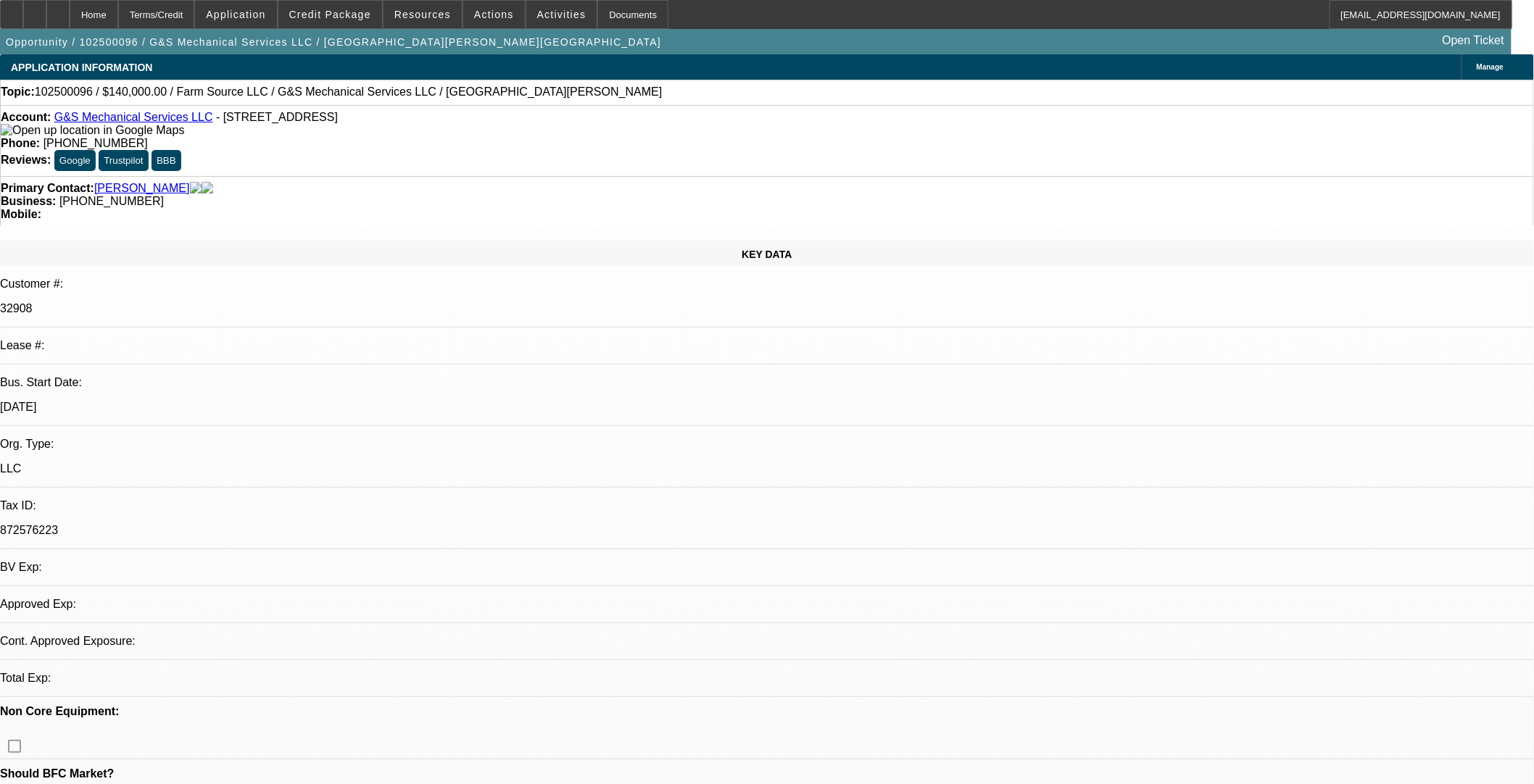
select select "4"
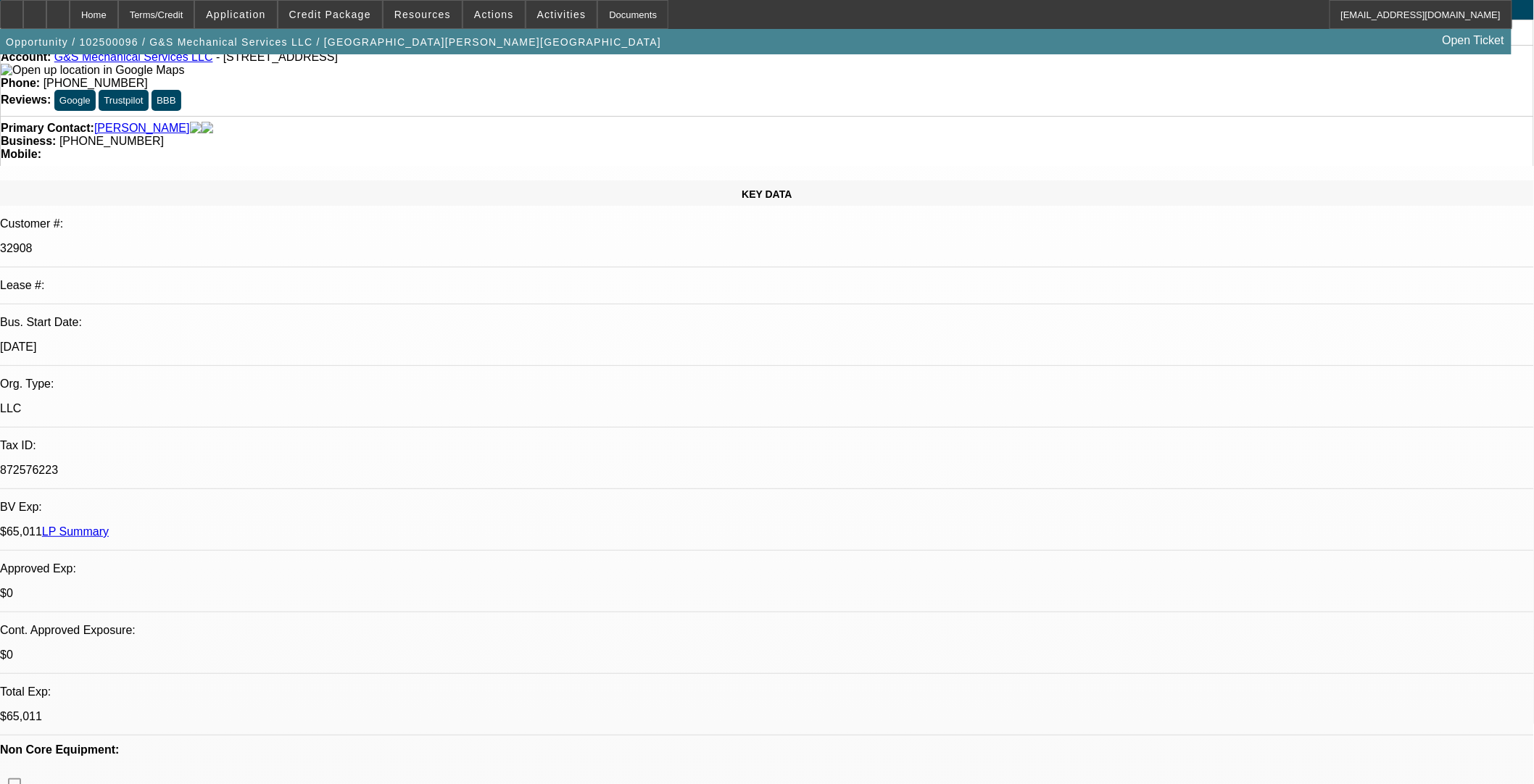
scroll to position [322, 0]
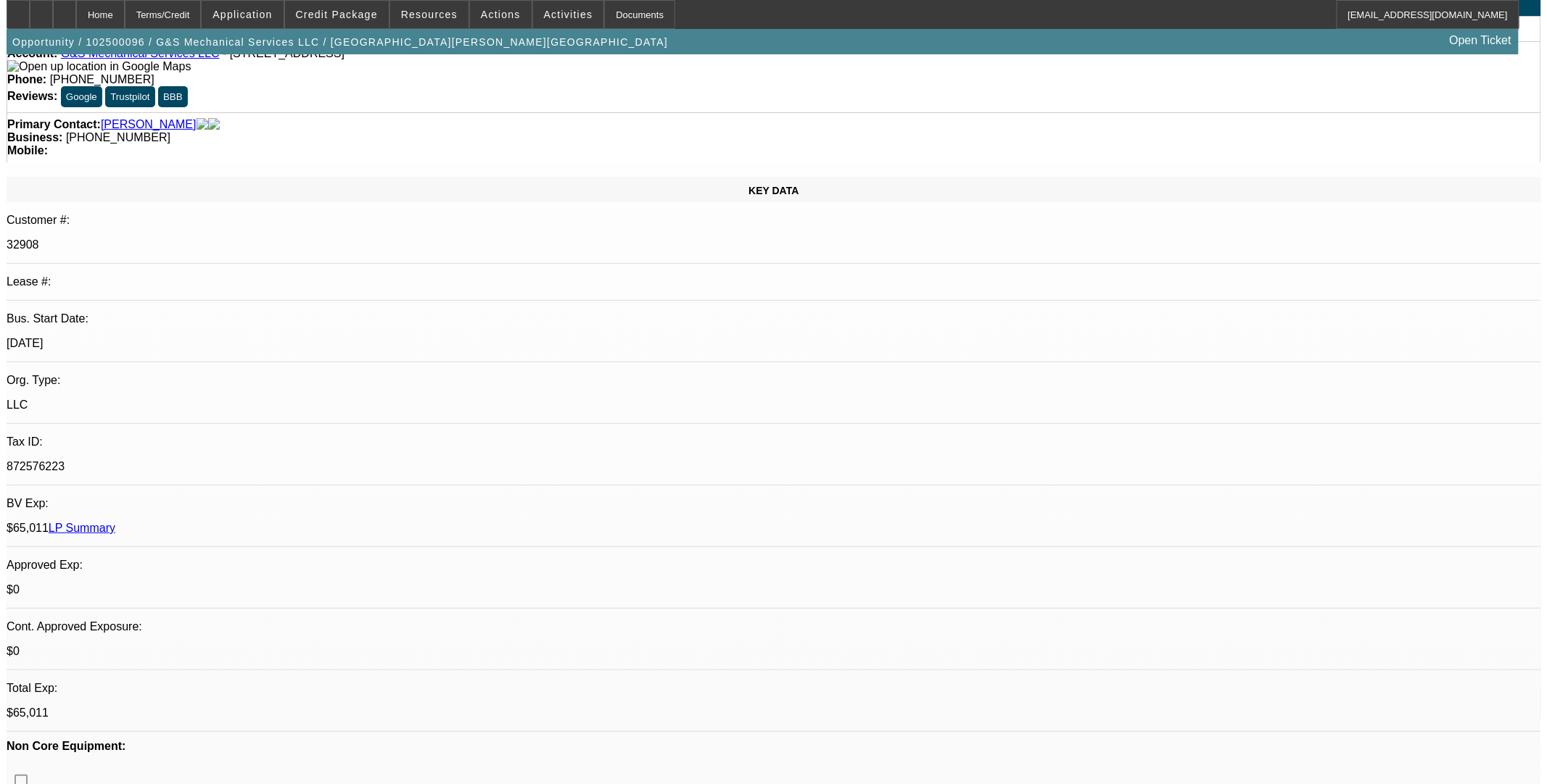
scroll to position [0, 0]
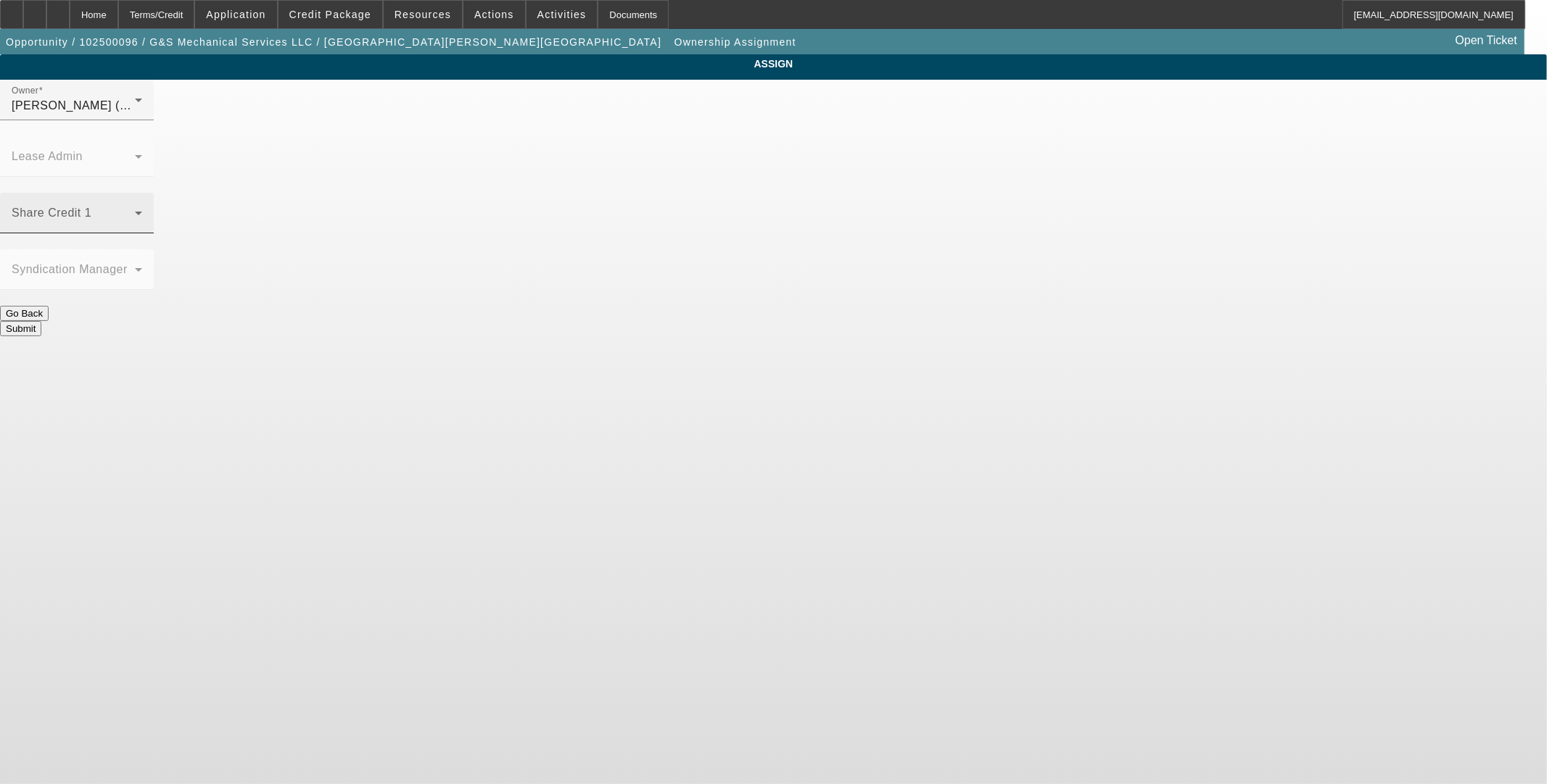
click at [135, 210] on span at bounding box center [73, 218] width 123 height 17
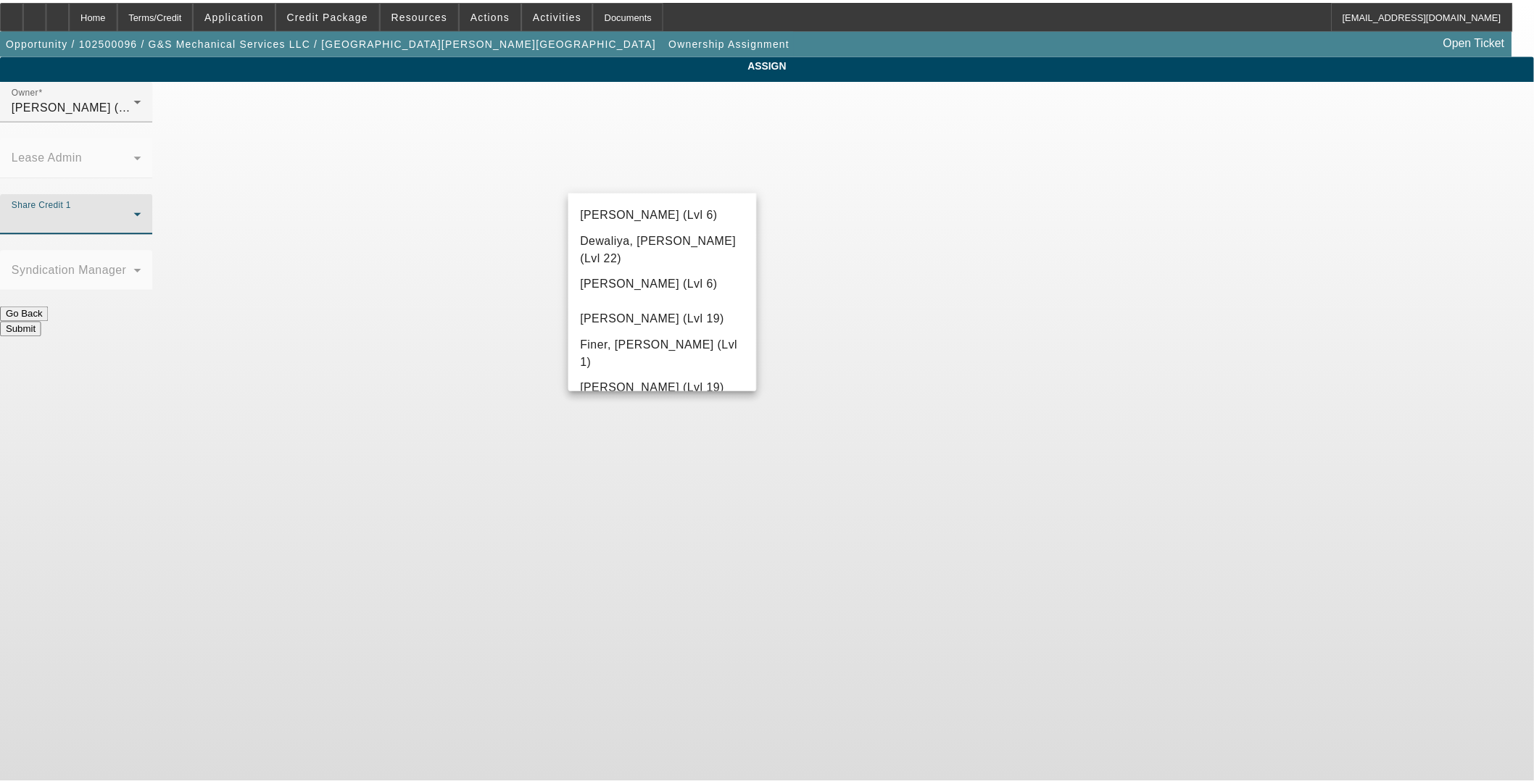
scroll to position [402, 0]
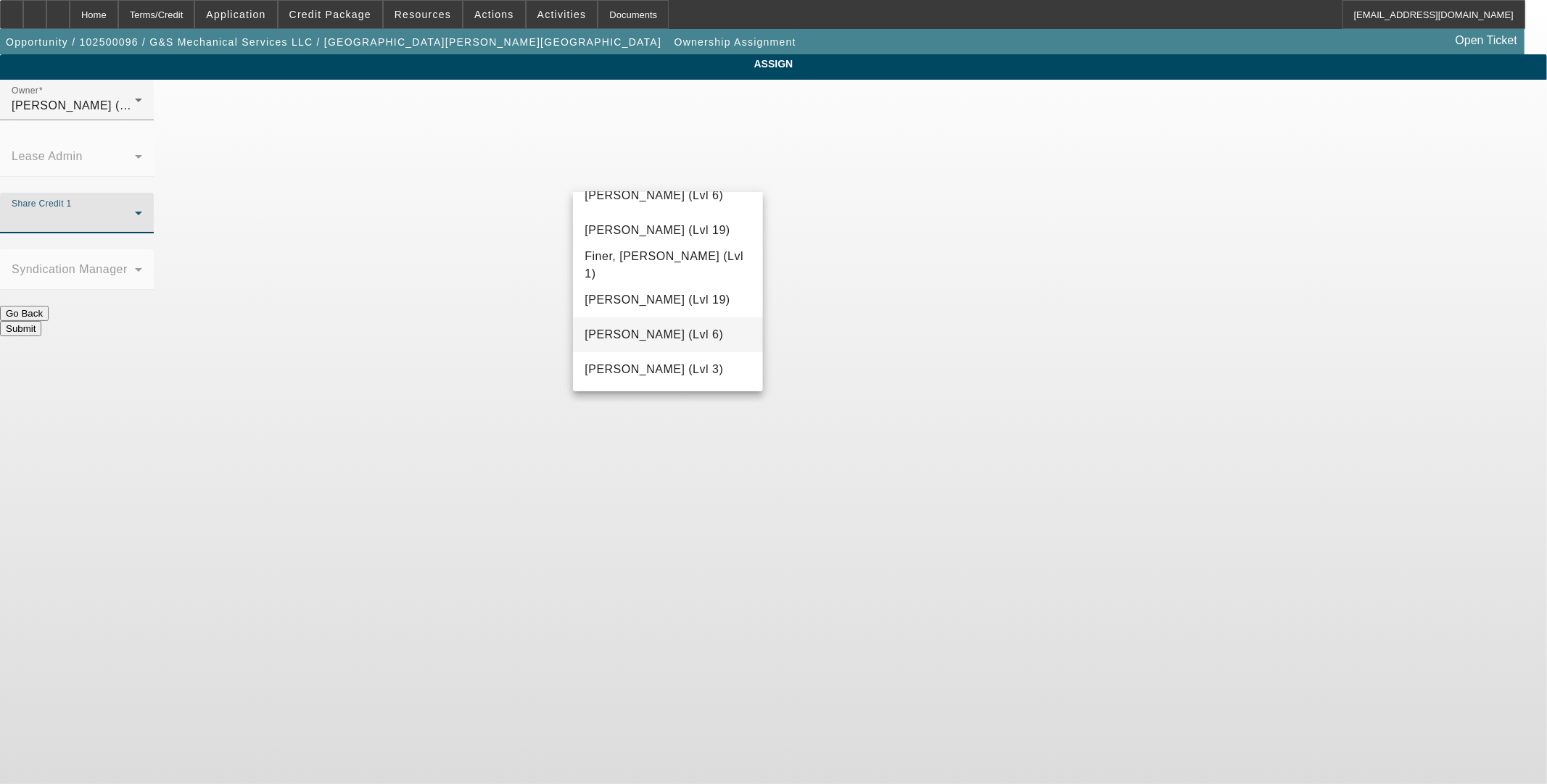
click at [708, 329] on mat-option "Flagg, Jon (Lvl 6)" at bounding box center [667, 334] width 190 height 34
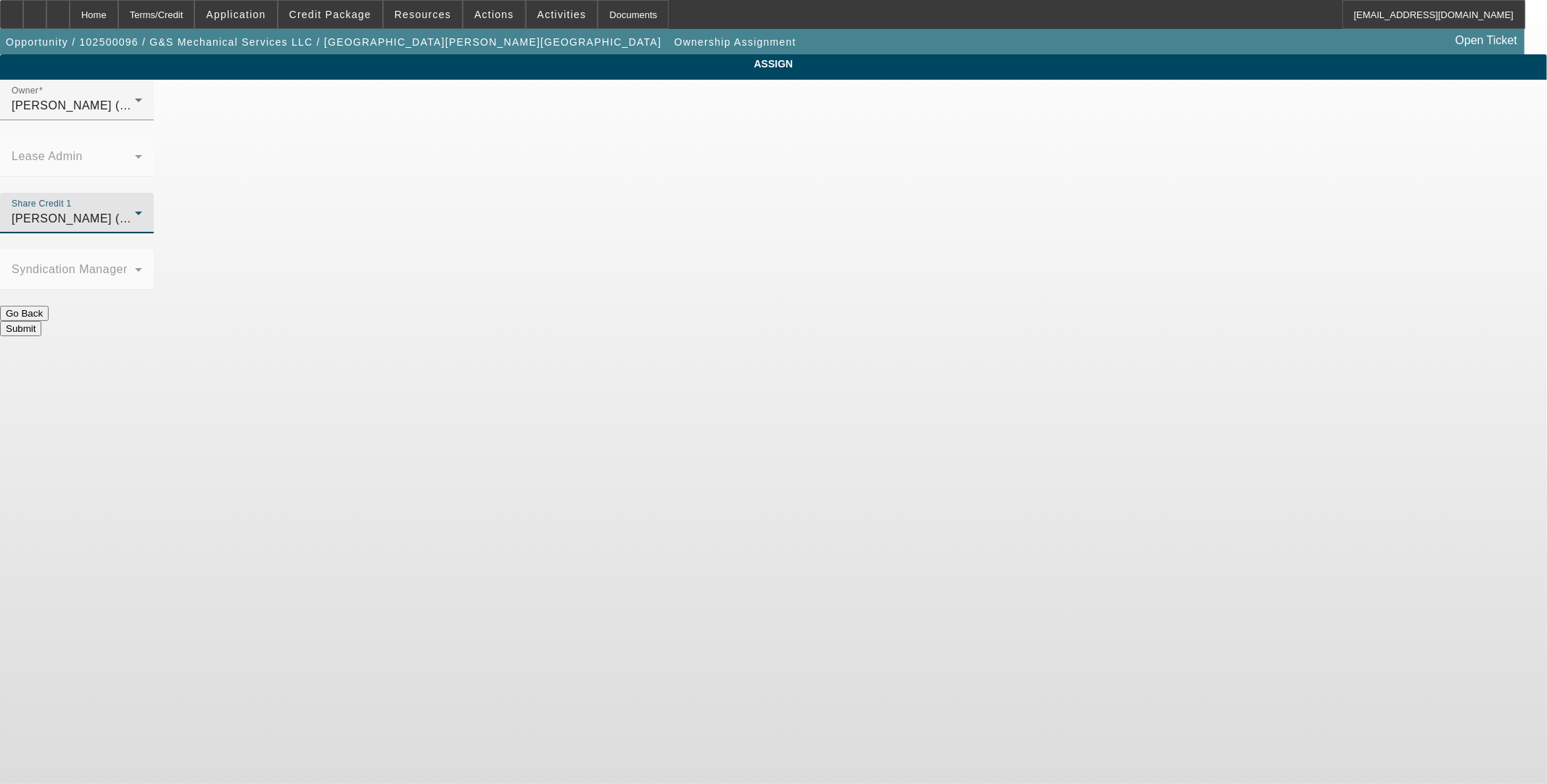
click at [42, 321] on button "Submit" at bounding box center [21, 328] width 42 height 15
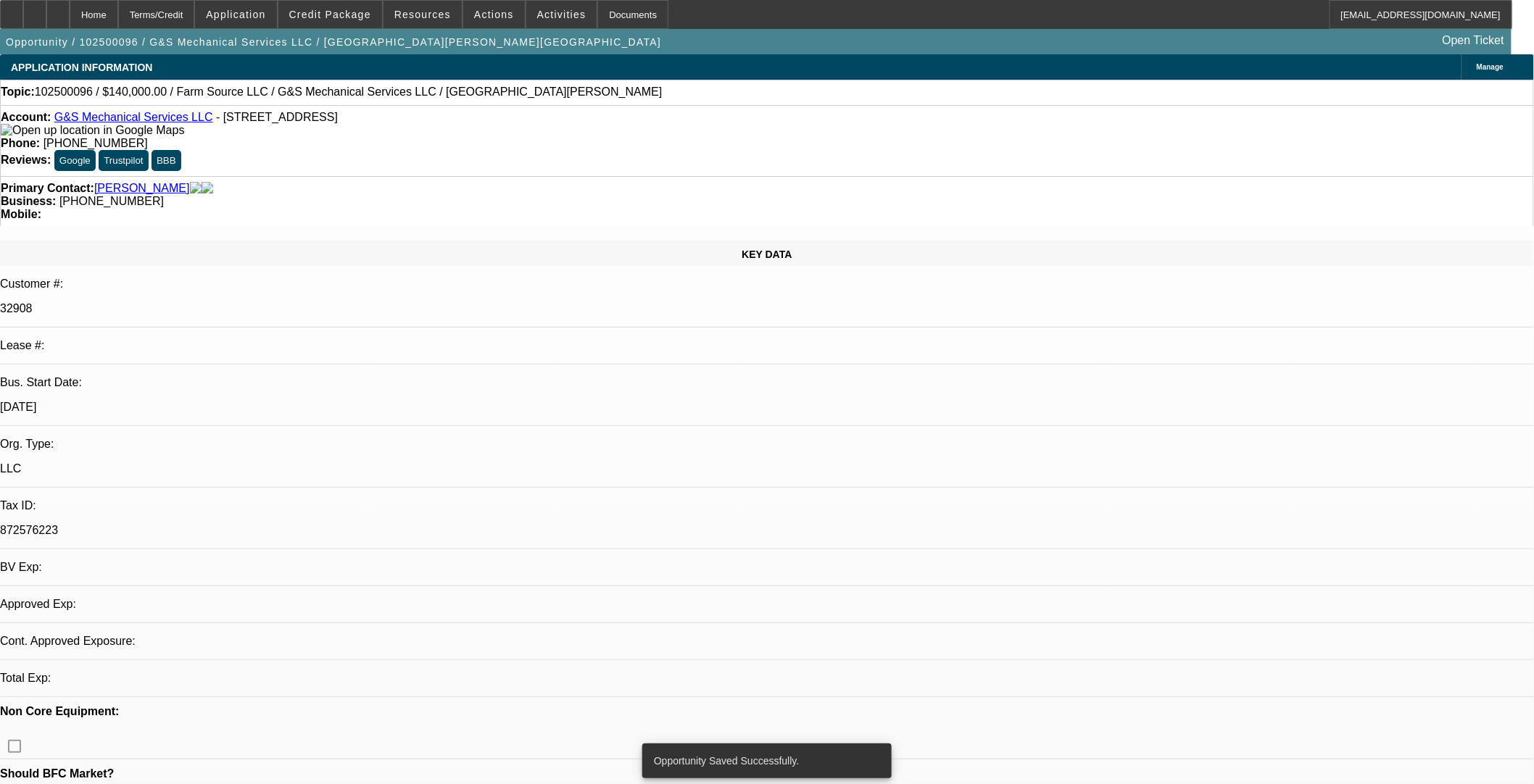
select select "0"
select select "2"
select select "0.1"
select select "4"
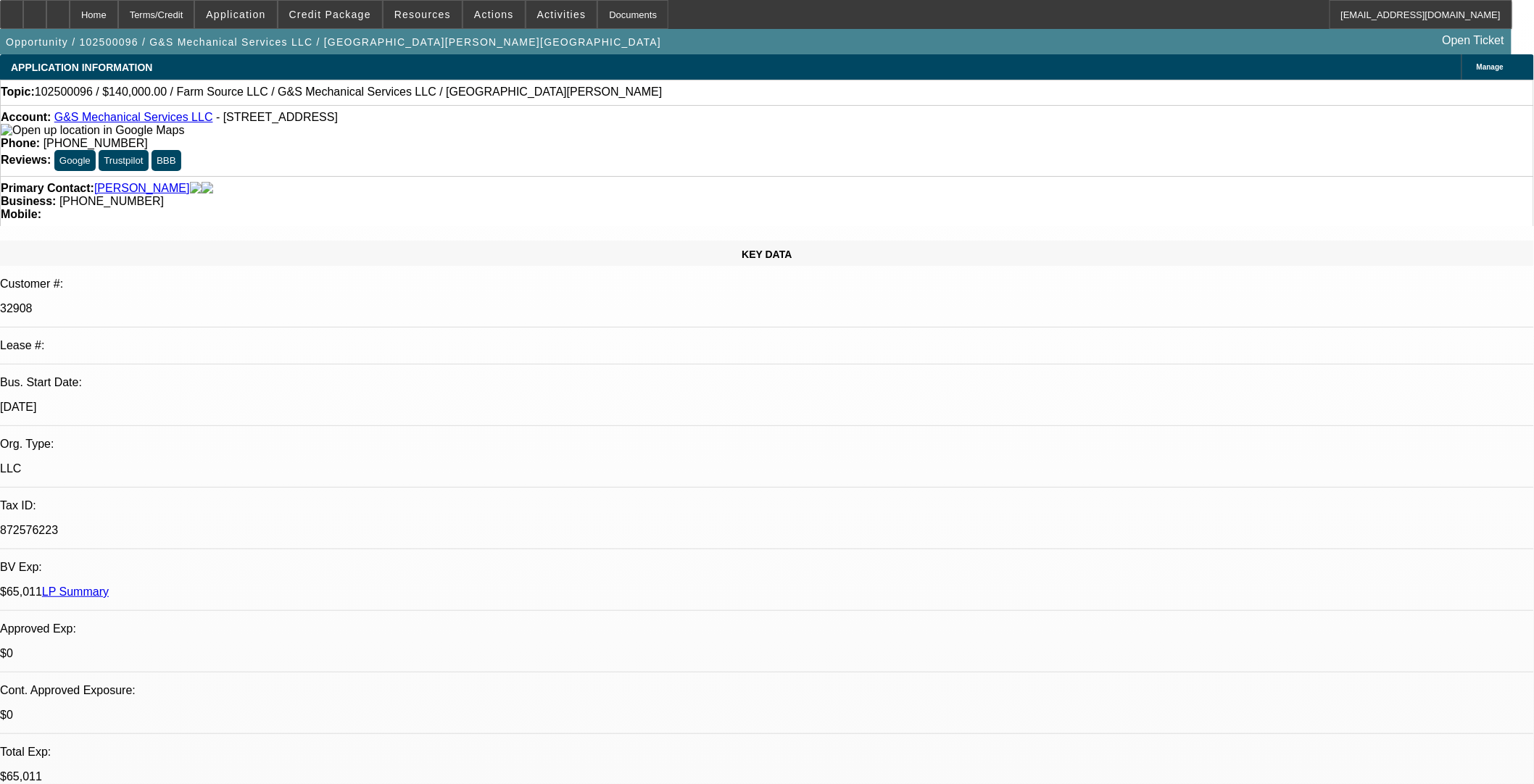
drag, startPoint x: 874, startPoint y: 232, endPoint x: 722, endPoint y: 226, distance: 152.1
click at [722, 78] on div "APPLICATION INFORMATION Manage" at bounding box center [767, 67] width 1534 height 25
click at [487, 1] on span at bounding box center [494, 15] width 62 height 34
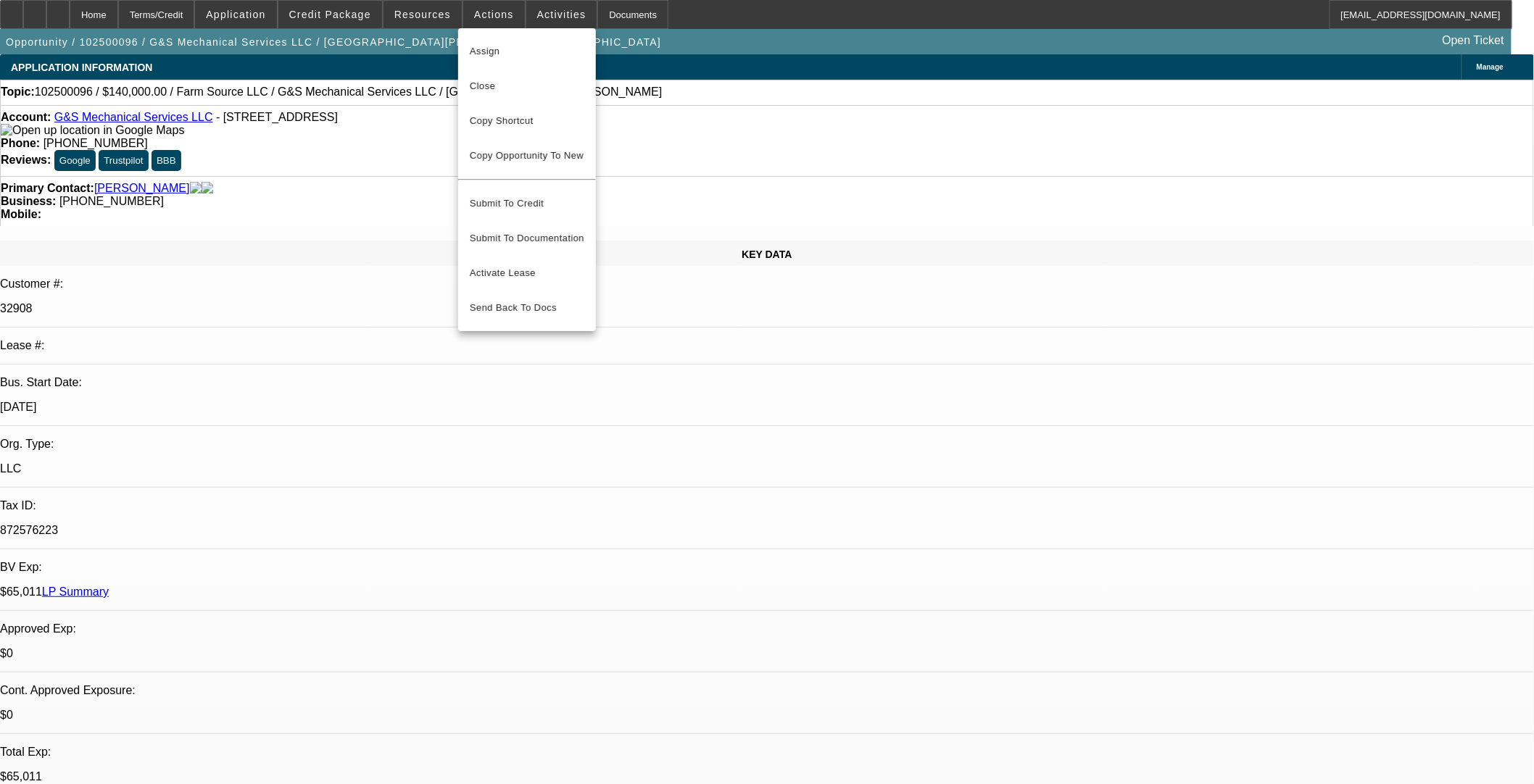
click at [557, 20] on div at bounding box center [767, 392] width 1534 height 784
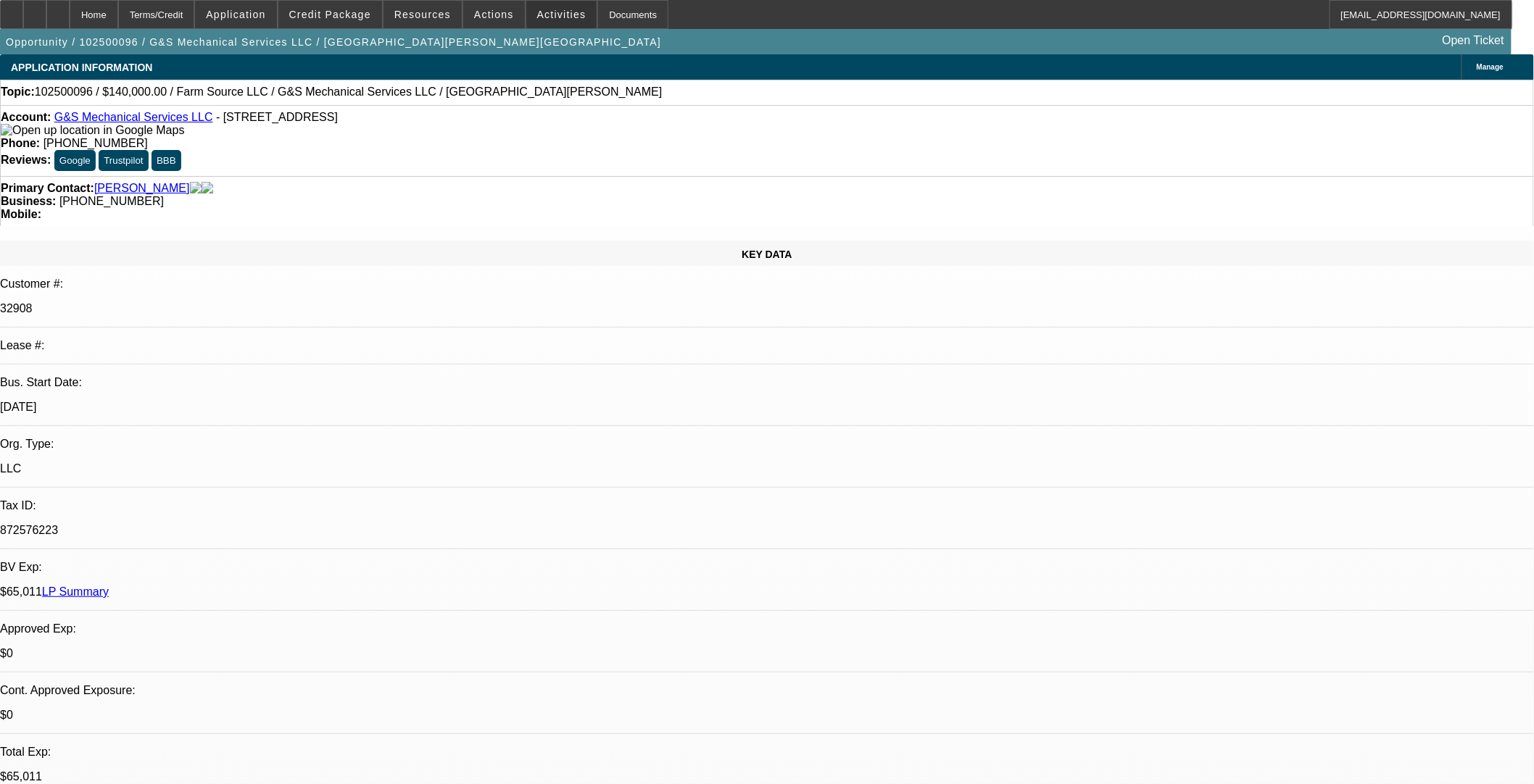
click at [552, 15] on span "Activities" at bounding box center [562, 15] width 49 height 12
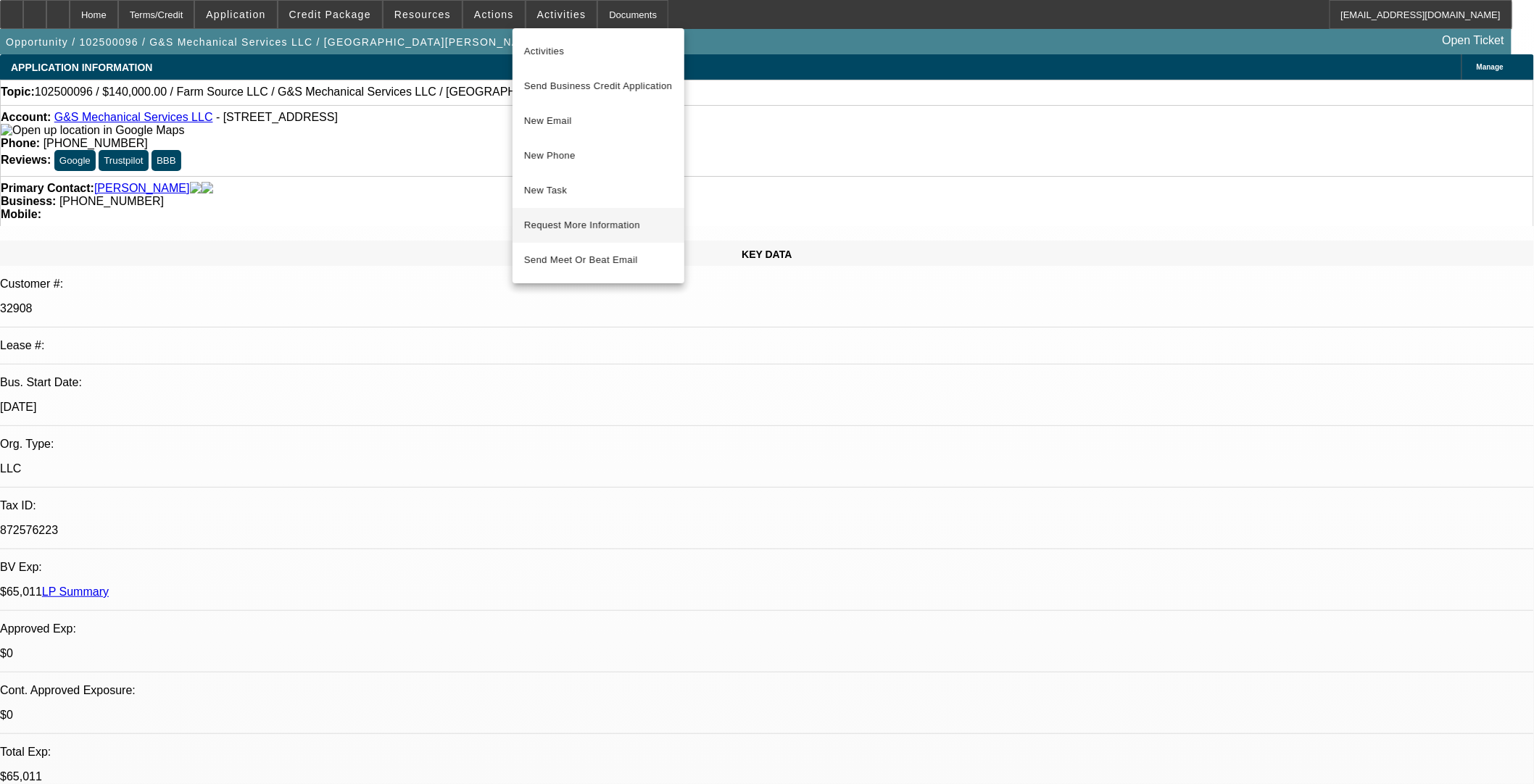
click at [545, 222] on span "Request More Information" at bounding box center [598, 225] width 149 height 17
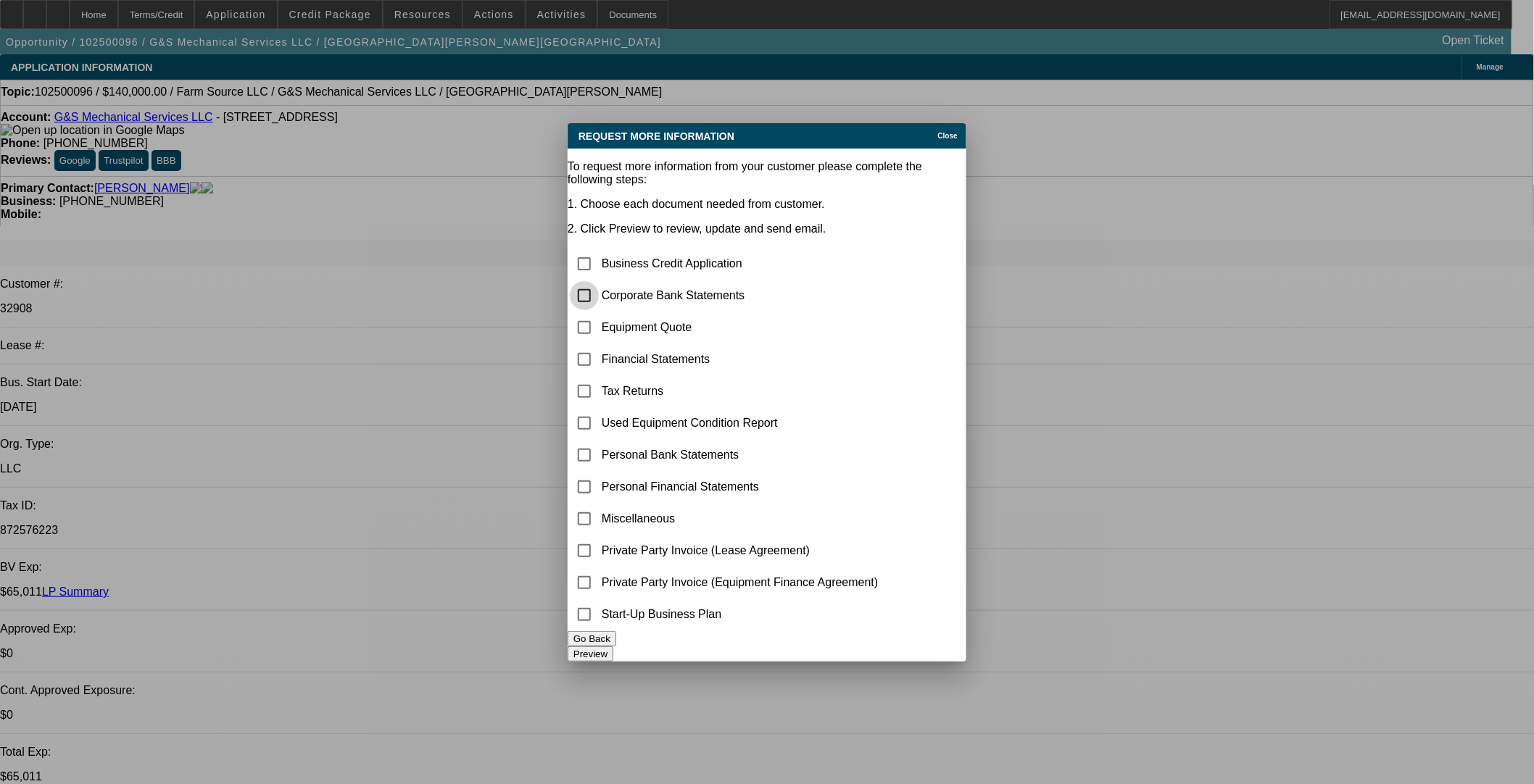
click at [599, 281] on input "checkbox" at bounding box center [585, 295] width 29 height 29
checkbox input "true"
click at [614, 646] on button "Preview" at bounding box center [590, 653] width 45 height 15
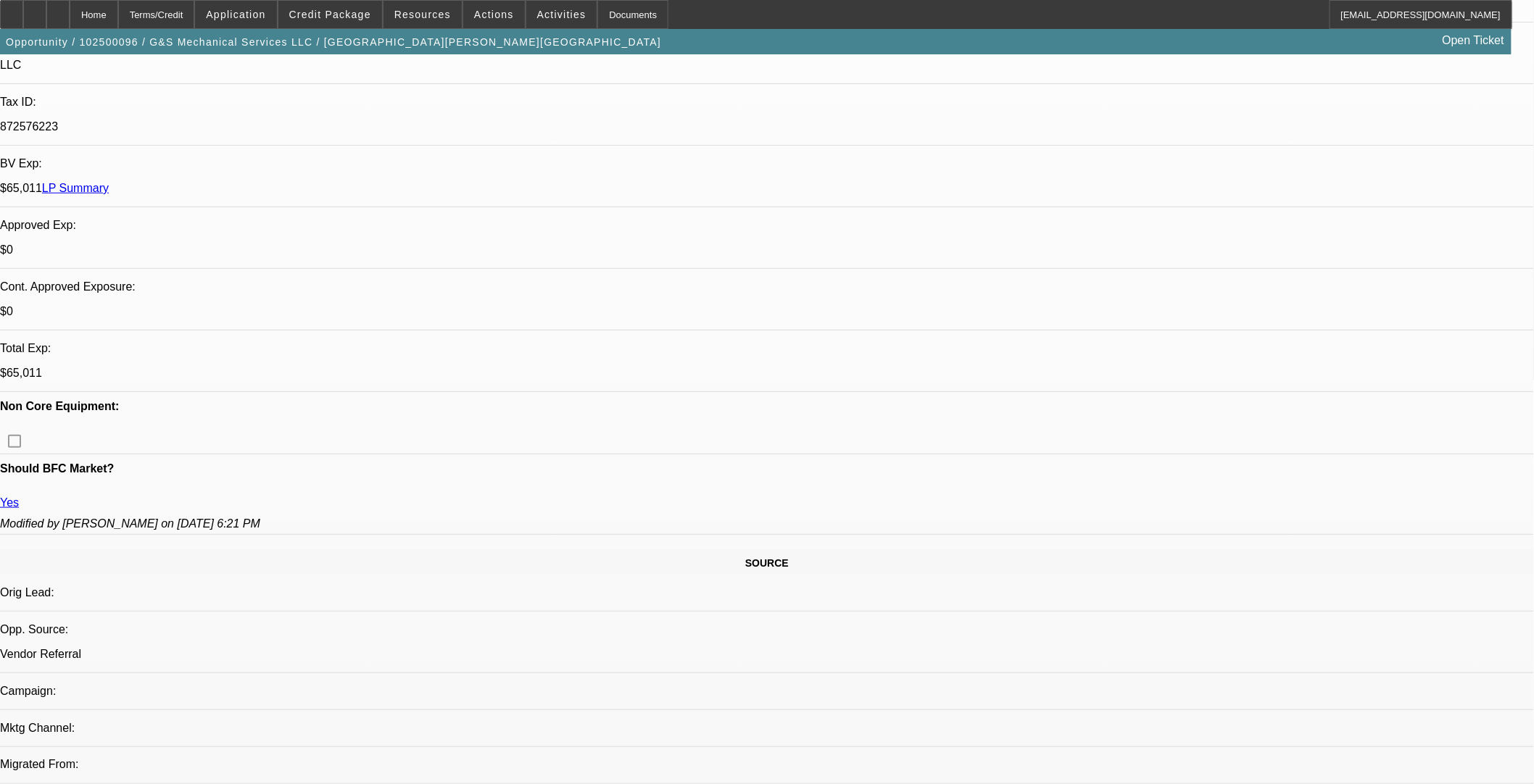
scroll to position [563, 0]
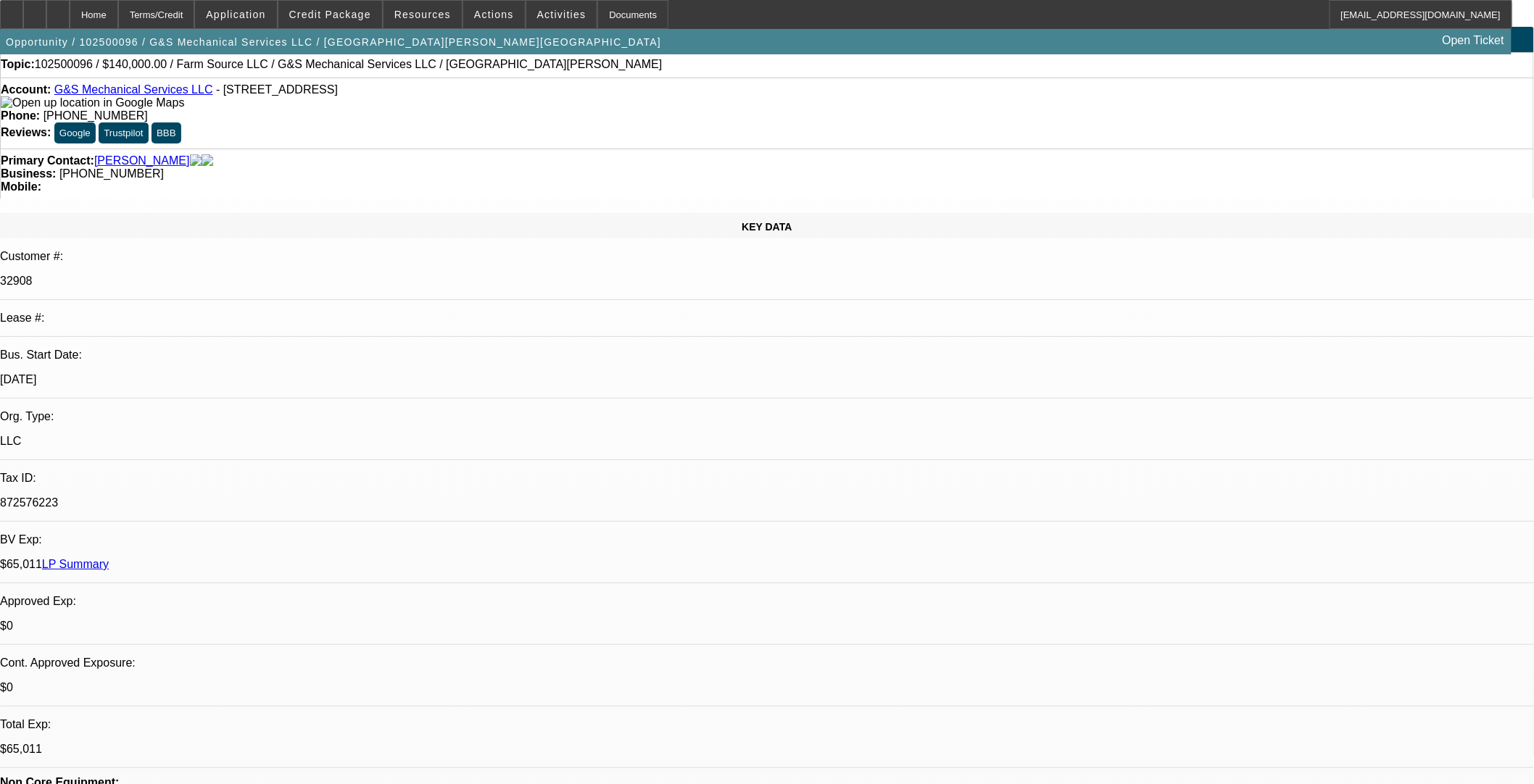
scroll to position [0, 0]
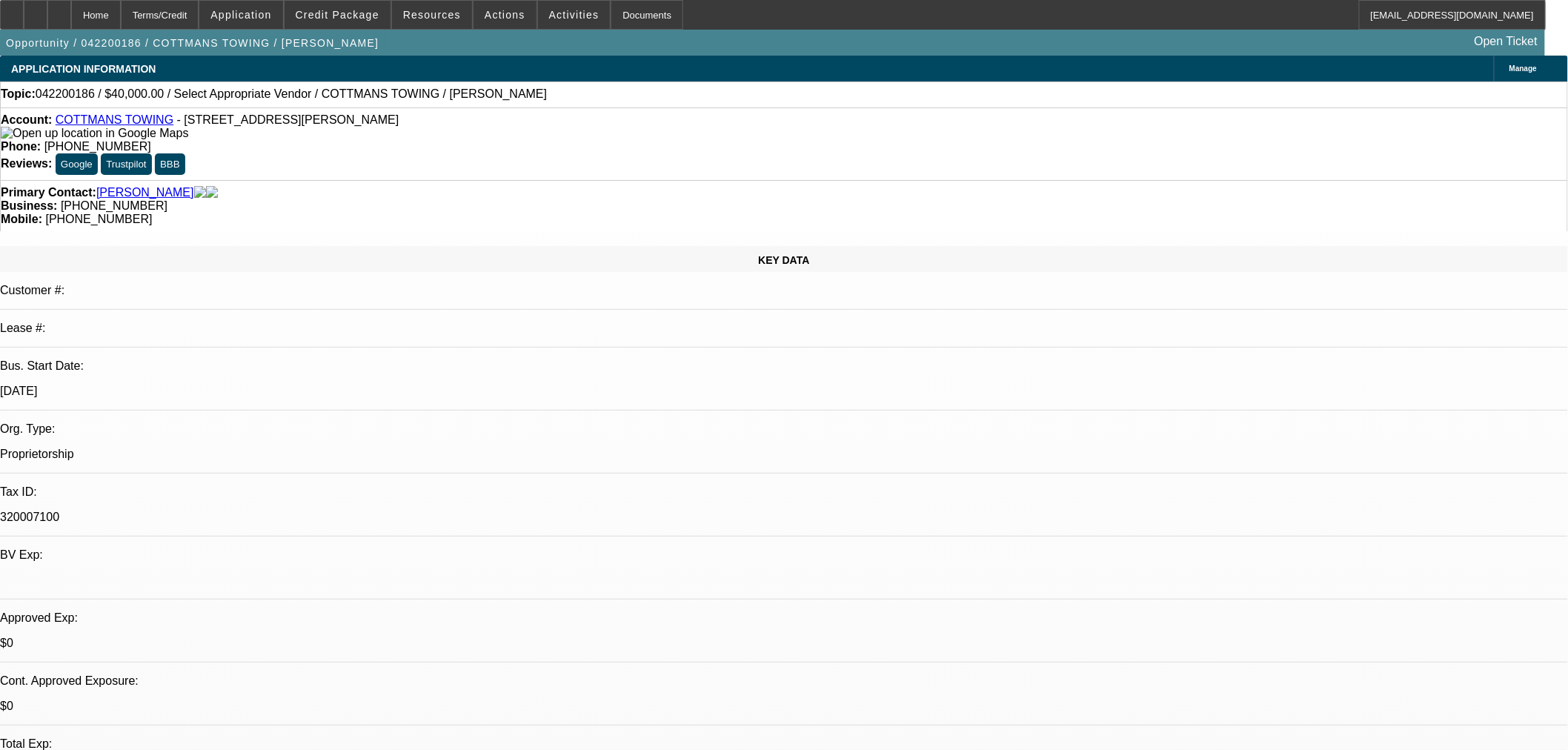
select select "0"
select select "2"
select select "0.1"
select select "4"
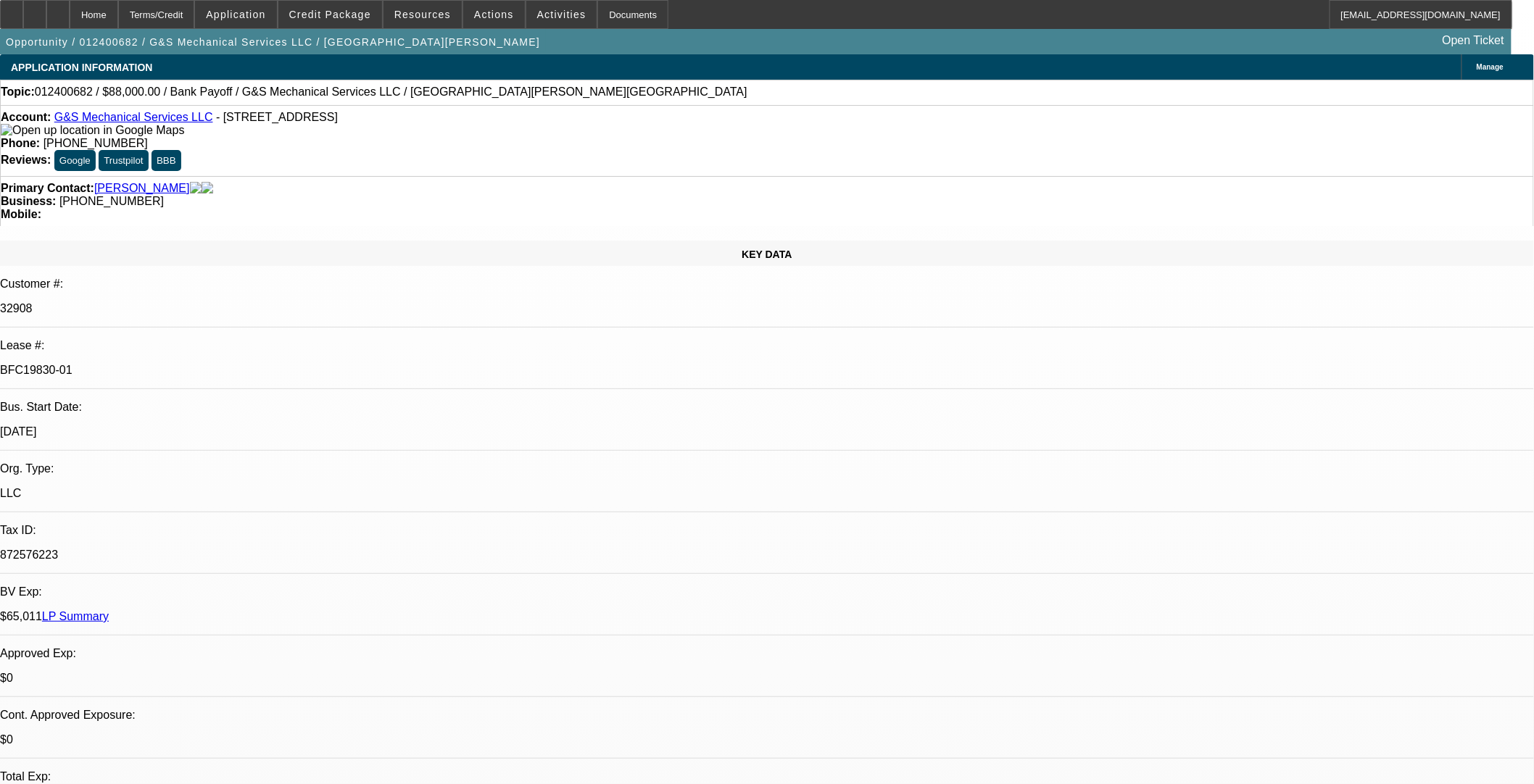
select select "0"
select select "2"
select select "0"
select select "6"
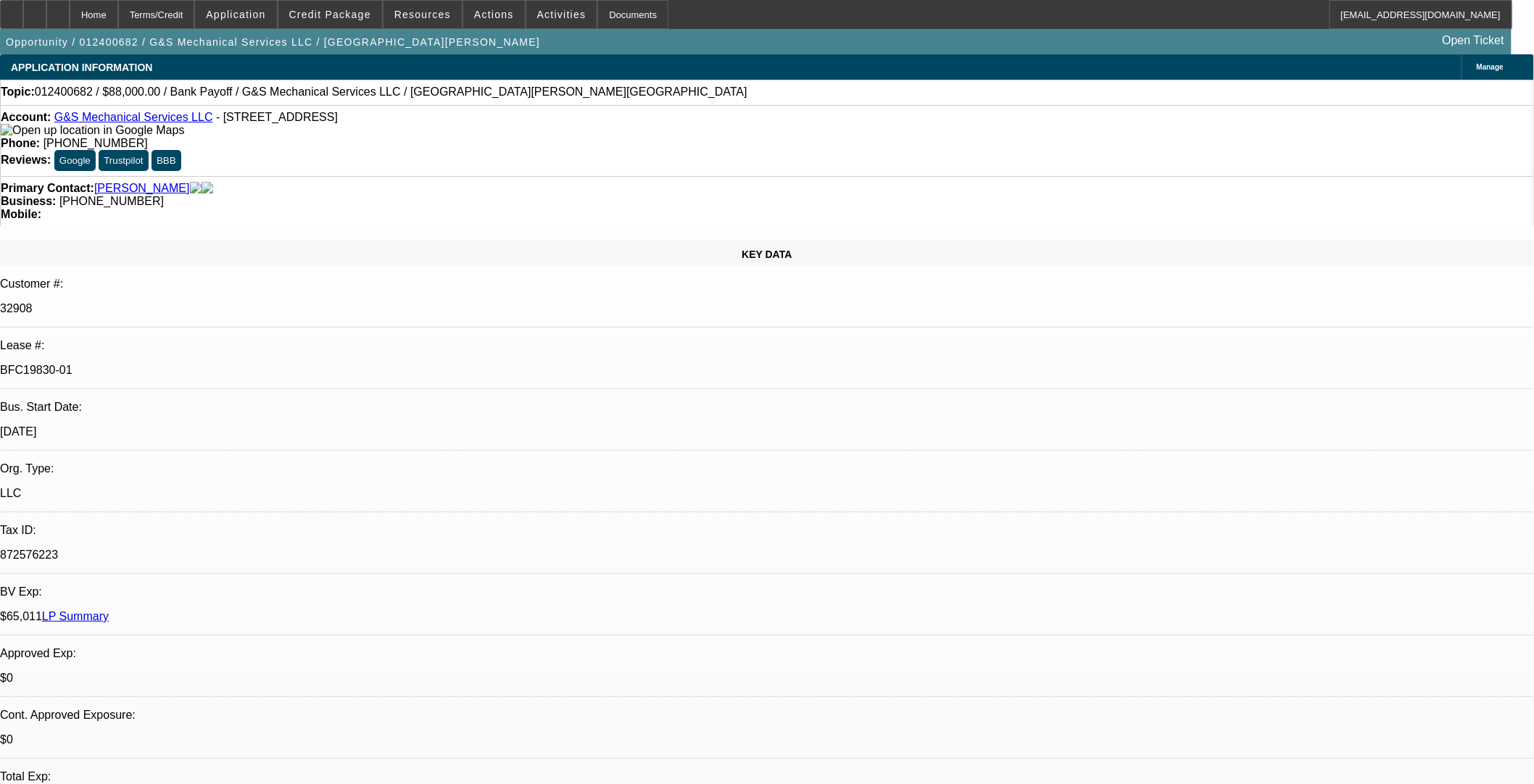
select select "0"
select select "2"
select select "0"
select select "6"
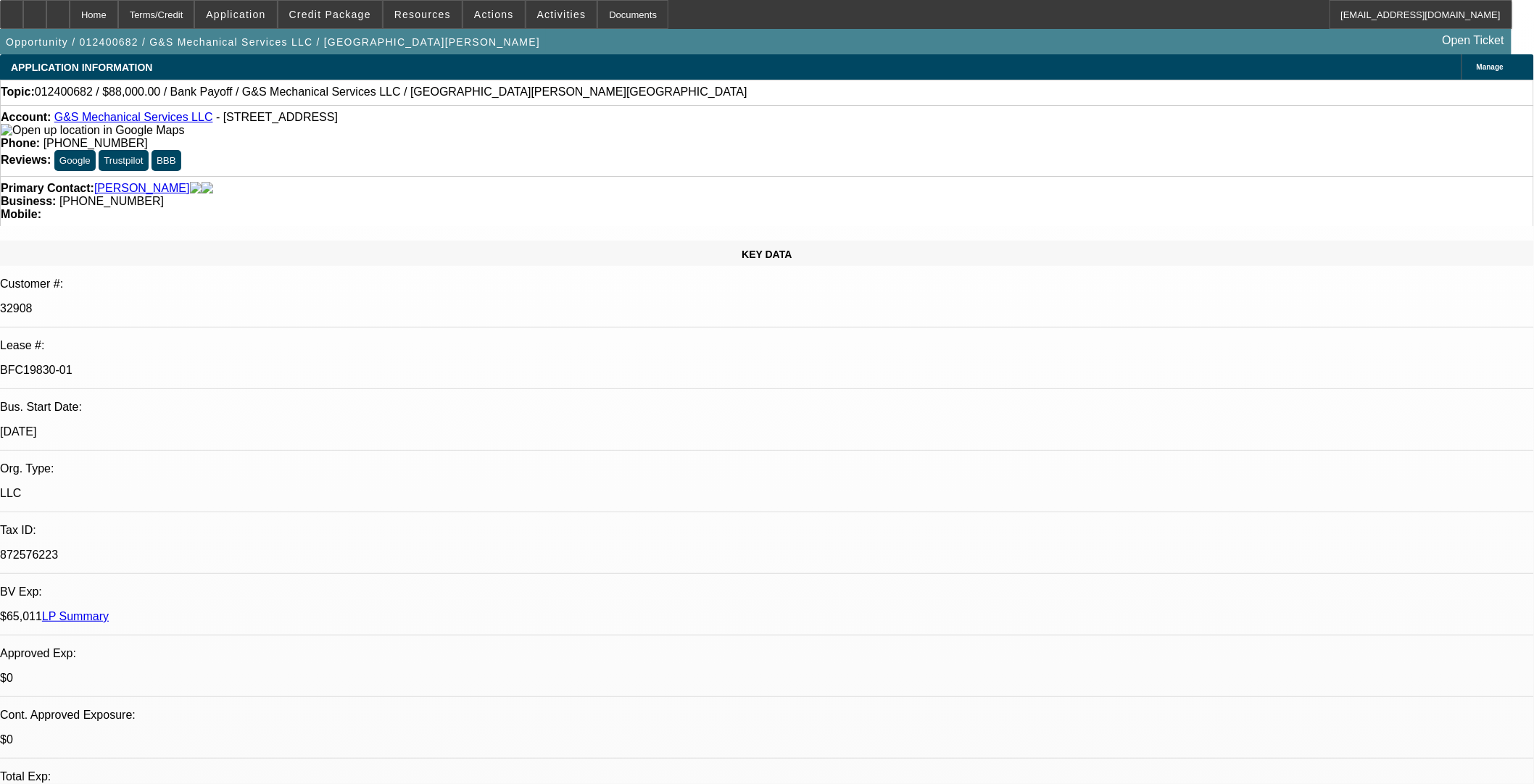
select select "0"
select select "2"
select select "0"
select select "6"
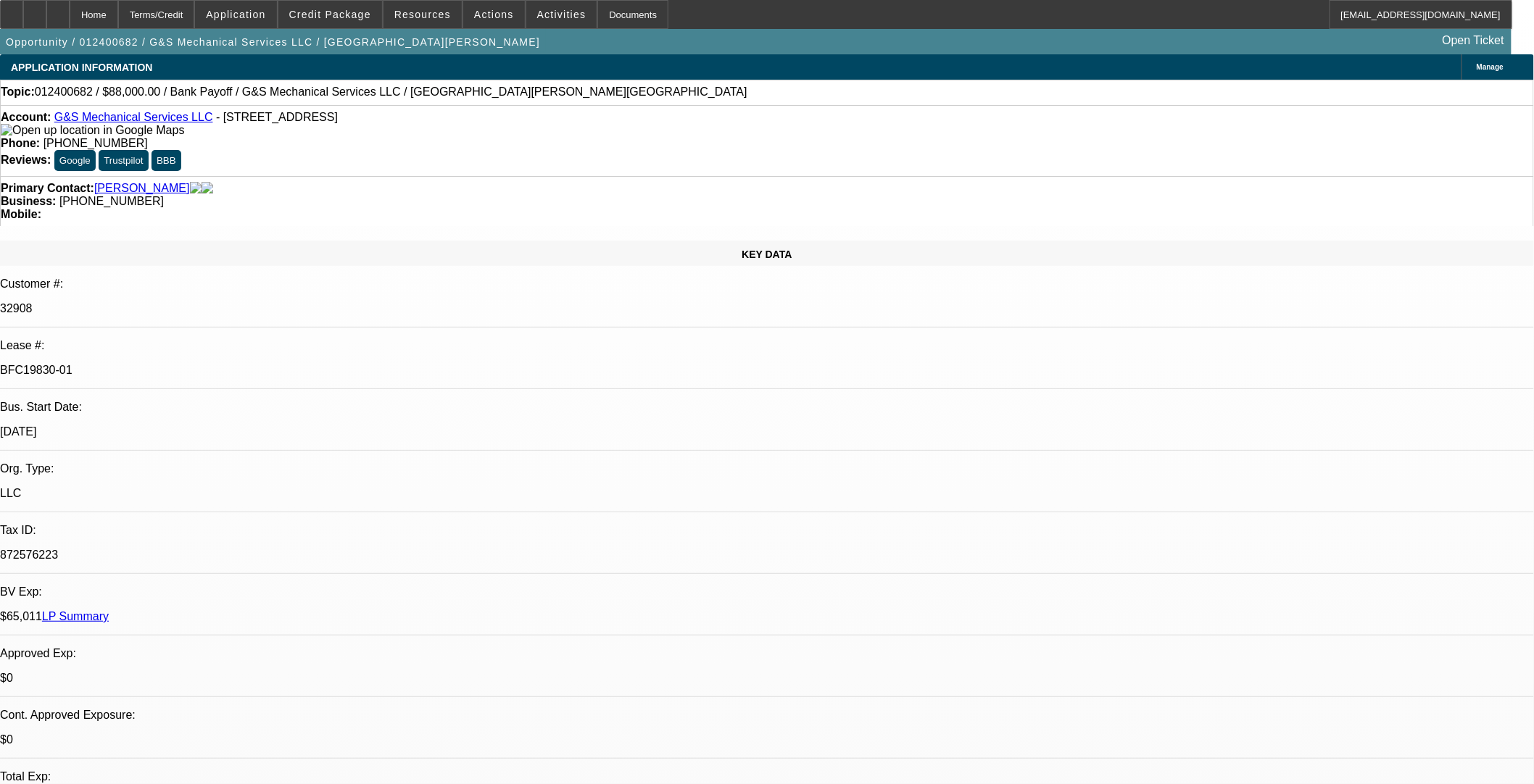
select select "0"
select select "2"
select select "0"
select select "6"
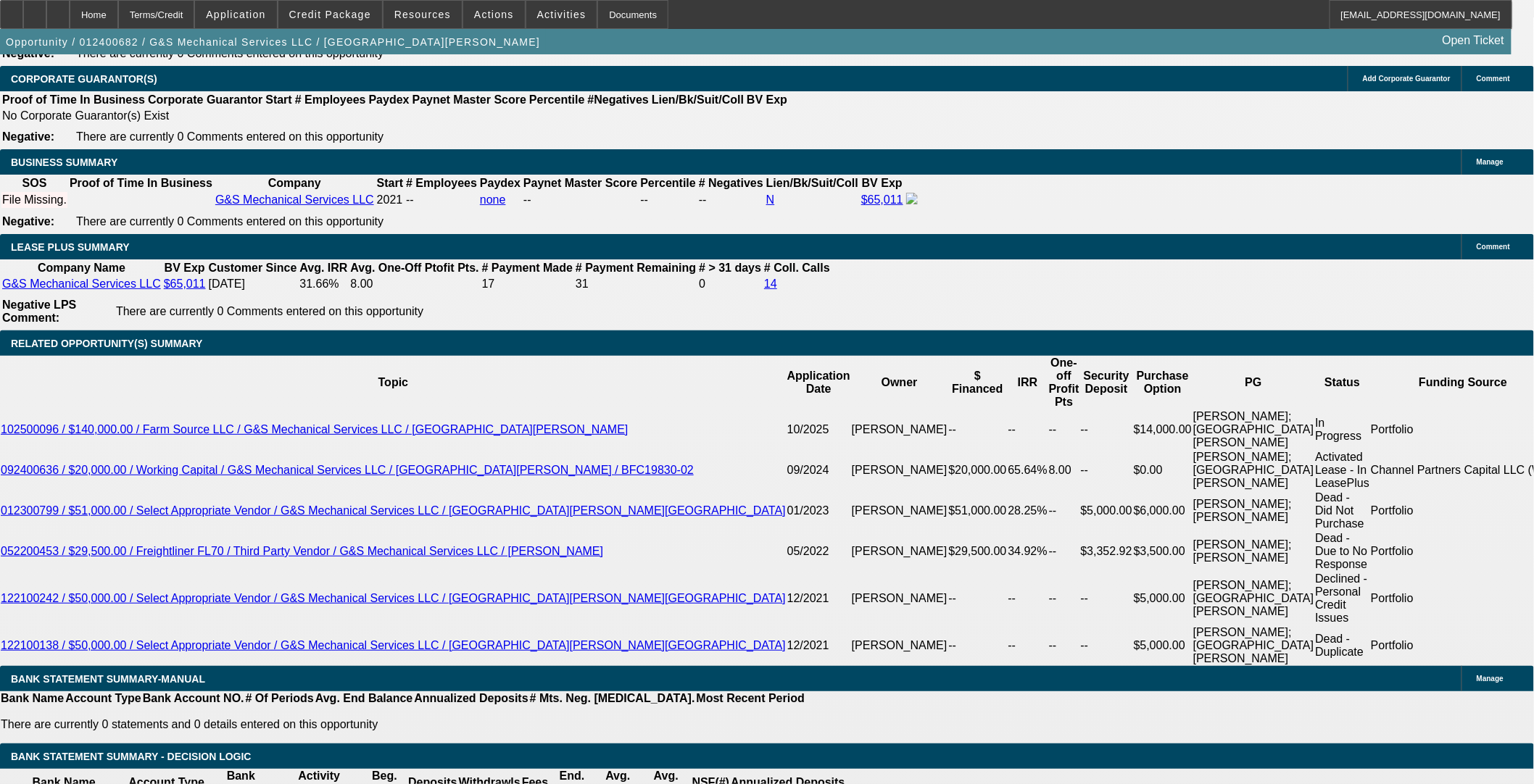
scroll to position [2899, 0]
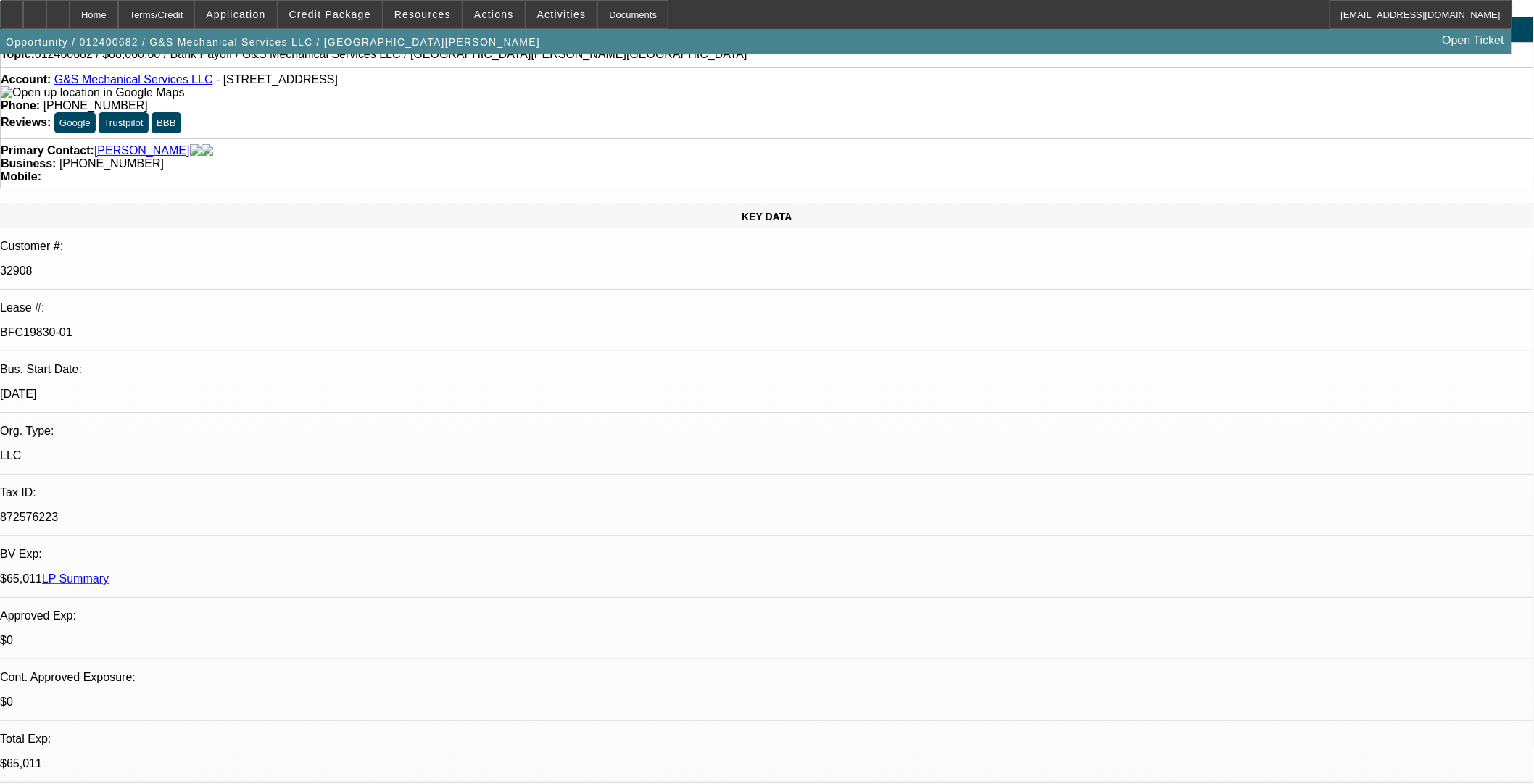
scroll to position [0, 0]
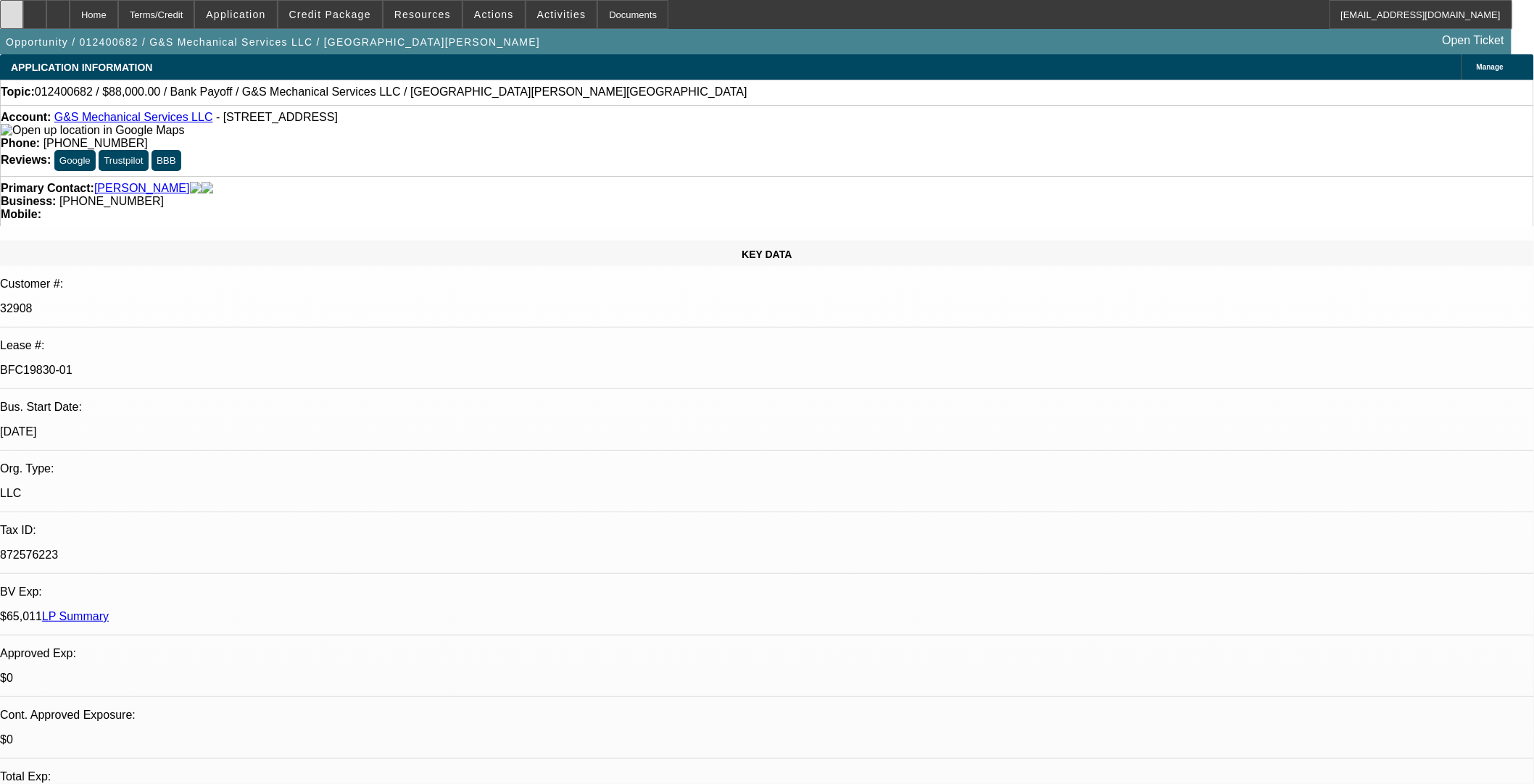
click at [24, 16] on div at bounding box center [12, 15] width 24 height 29
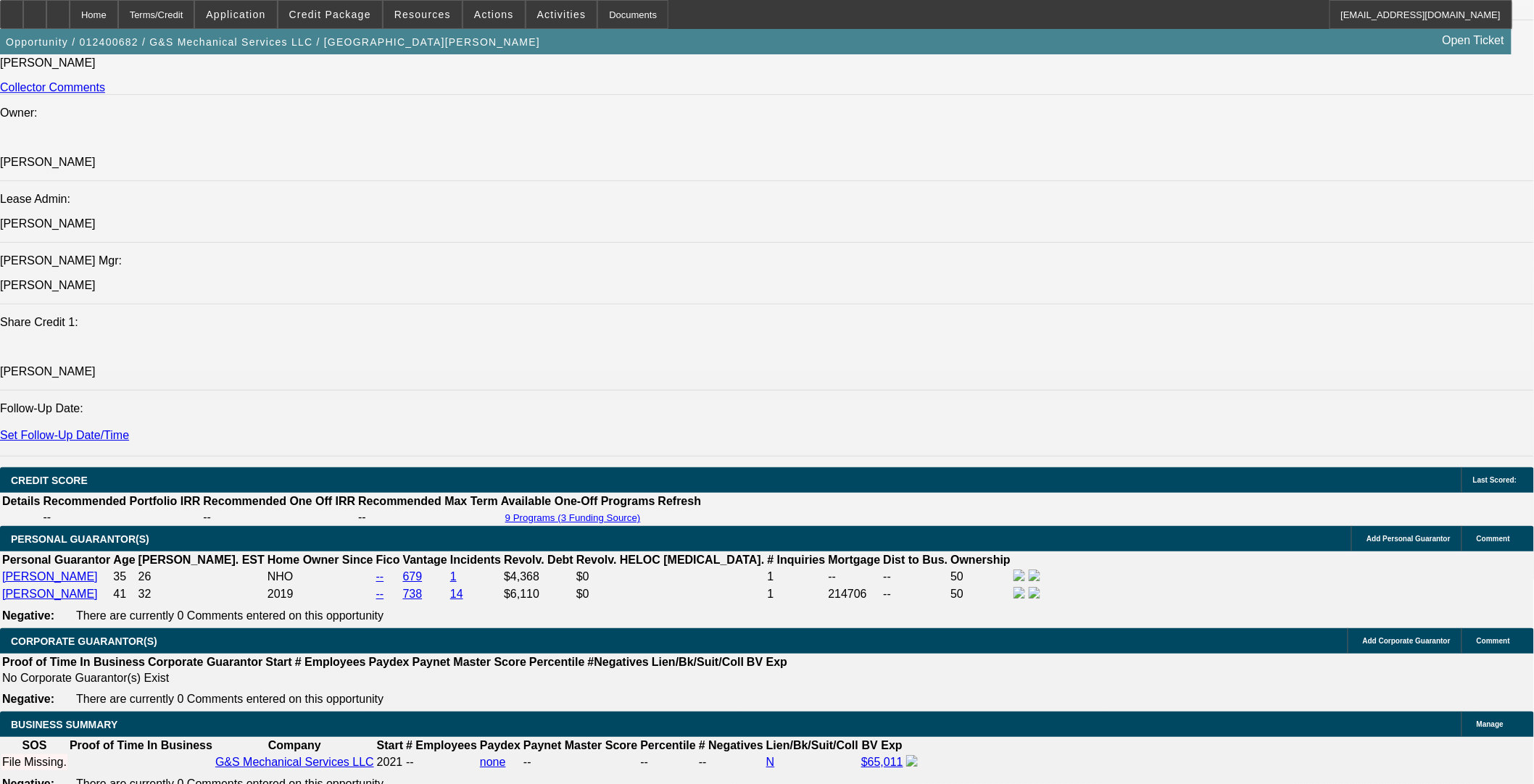
scroll to position [2336, 0]
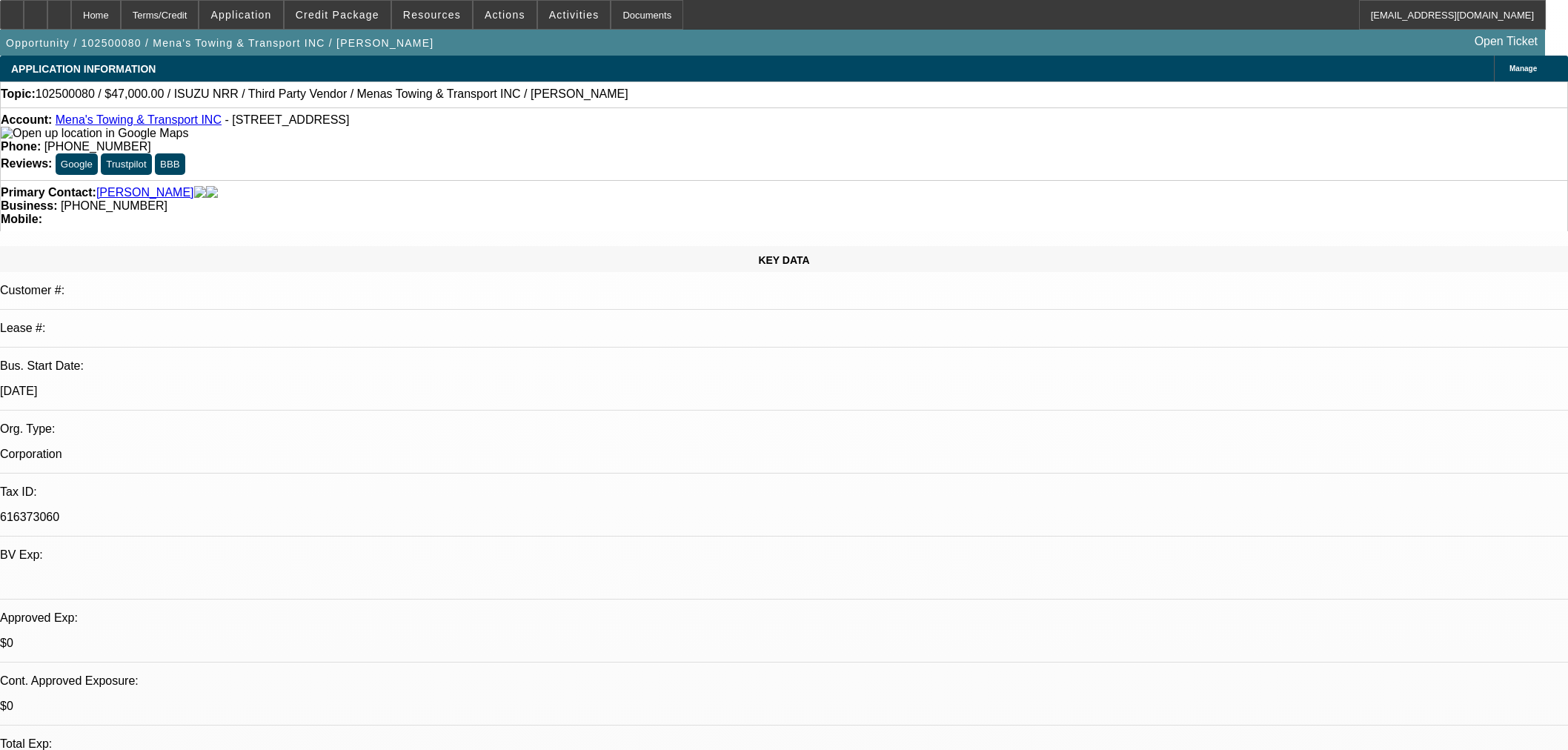
select select "0"
select select "3"
select select "0.1"
select select "4"
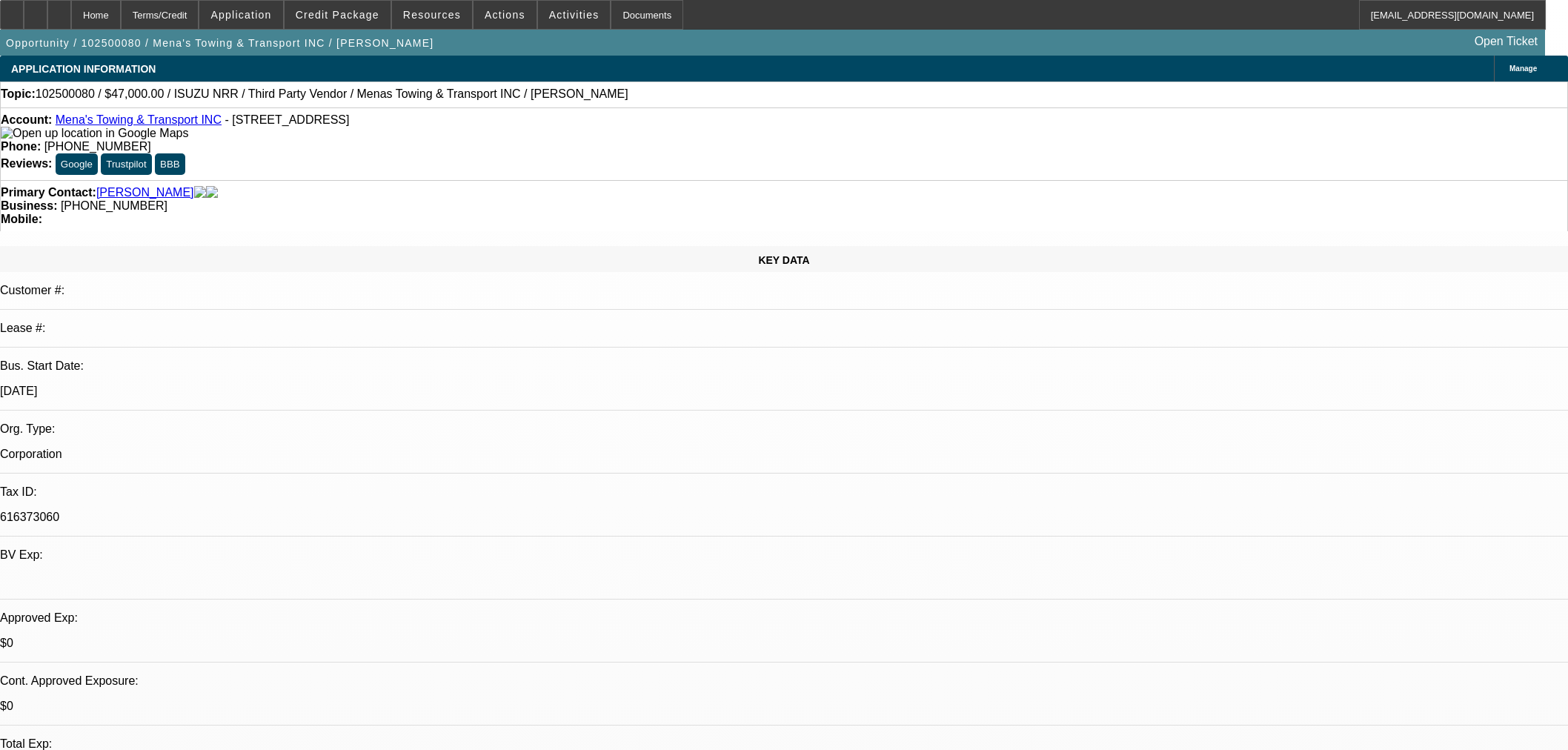
select select "0"
select select "3"
select select "0.1"
select select "4"
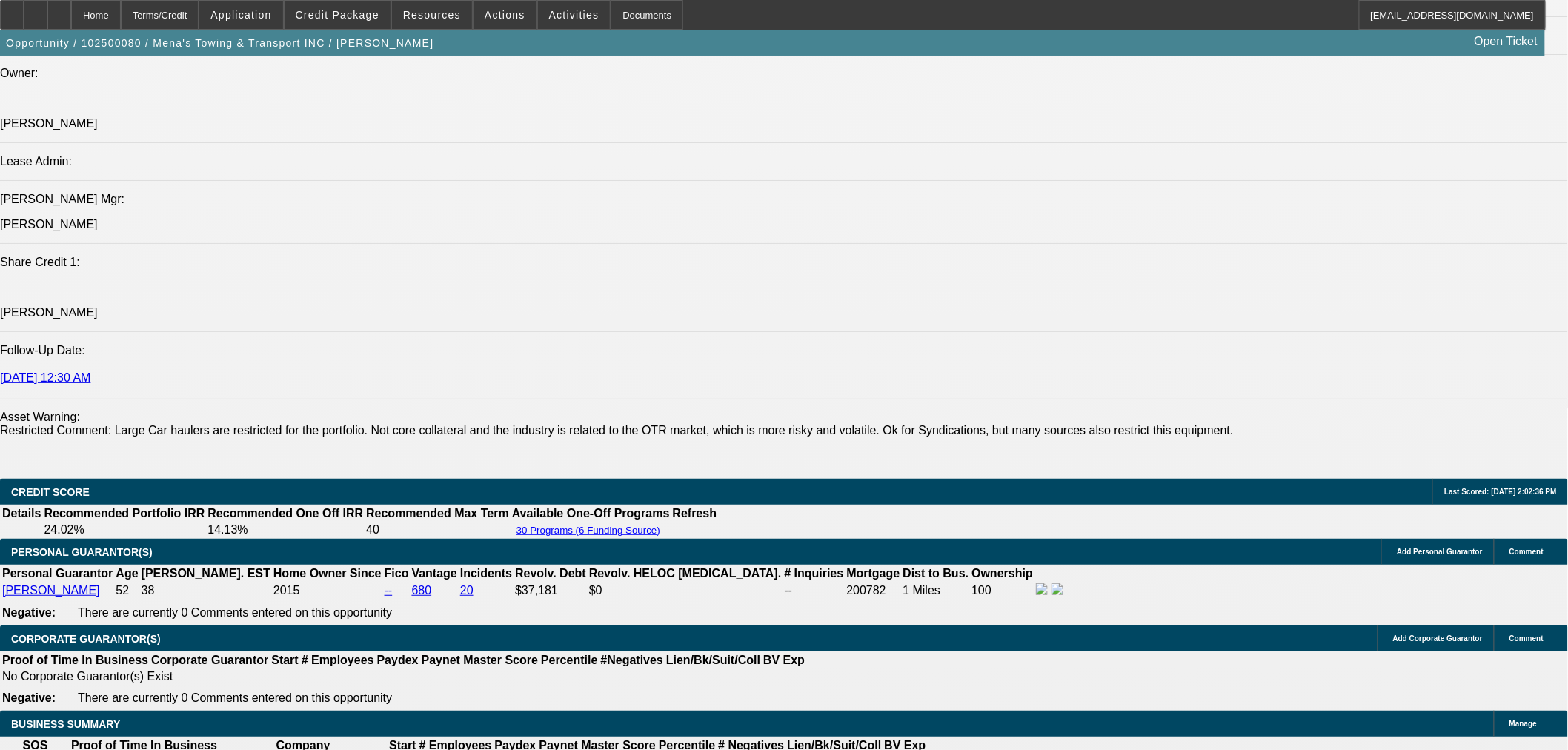
scroll to position [1671, 0]
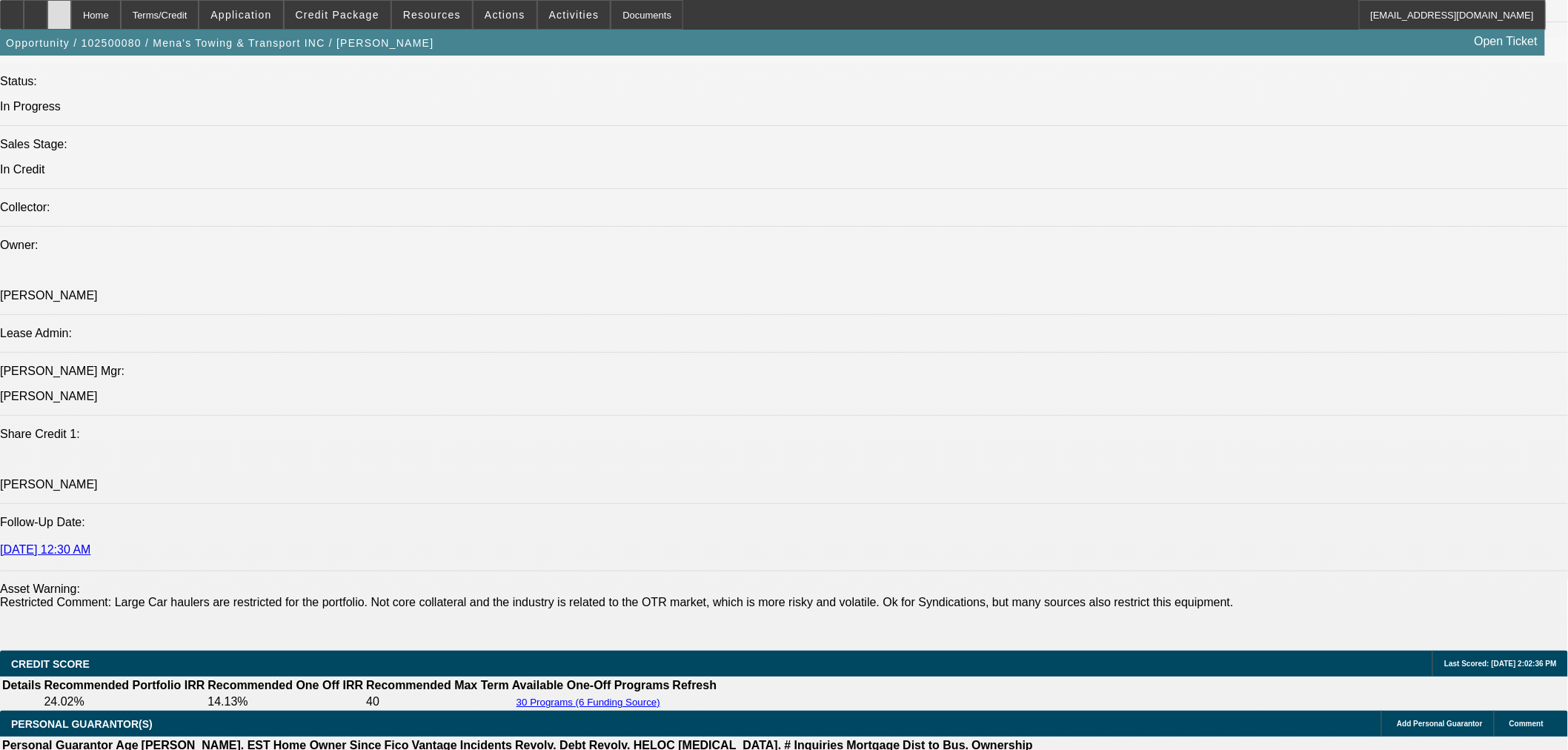
click at [59, 9] on icon at bounding box center [59, 9] width 0 height 0
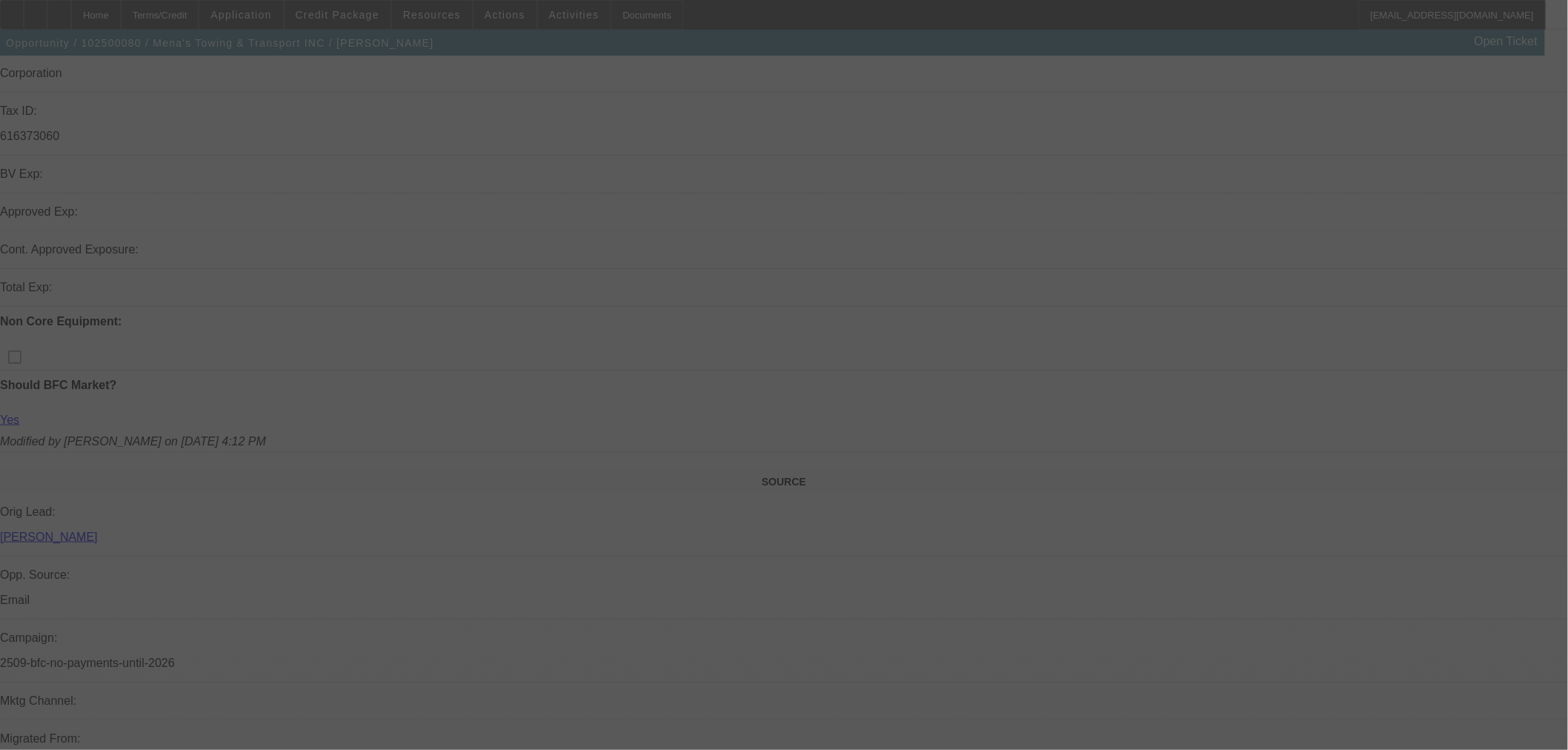
scroll to position [494, 0]
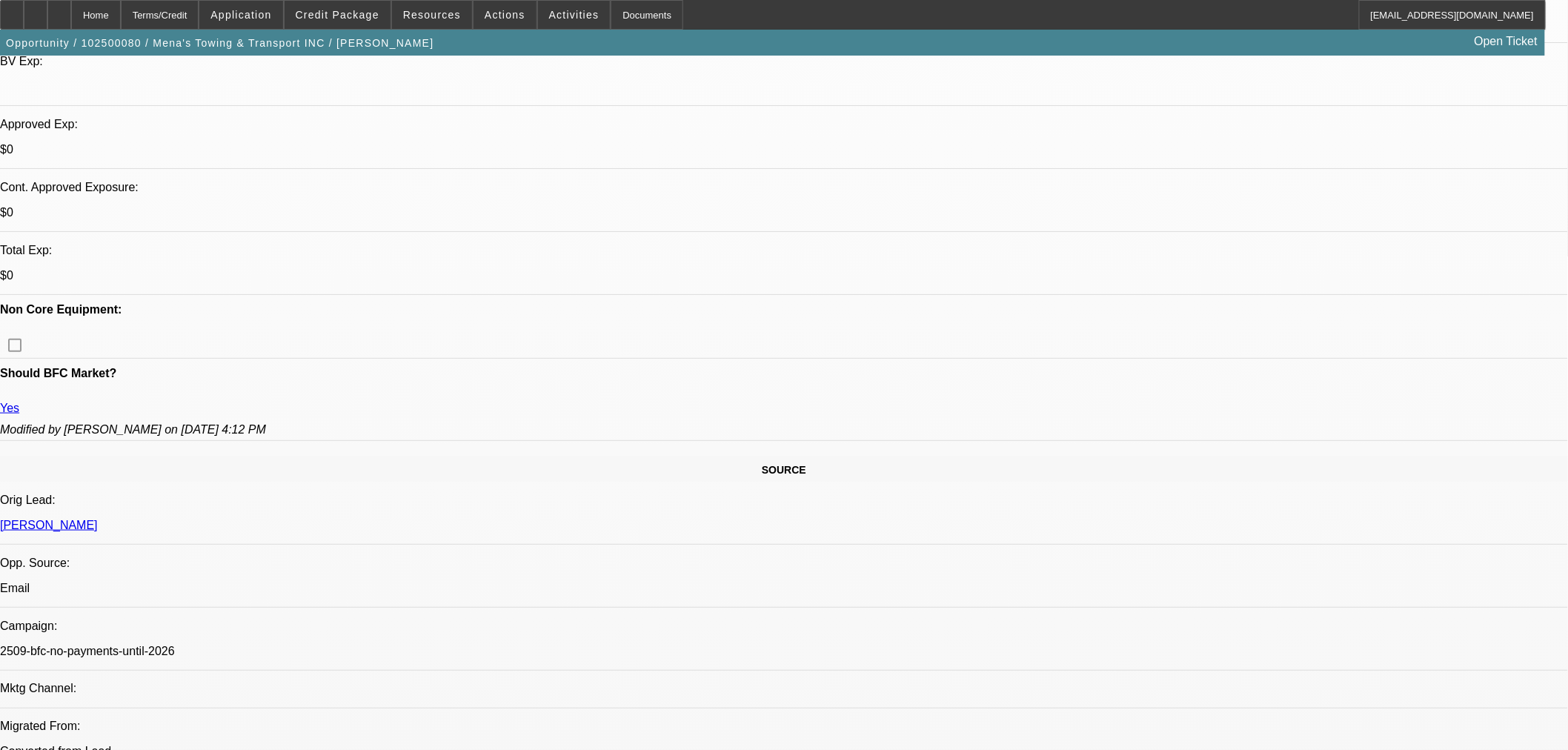
select select "0"
select select "3"
select select "0.1"
select select "5"
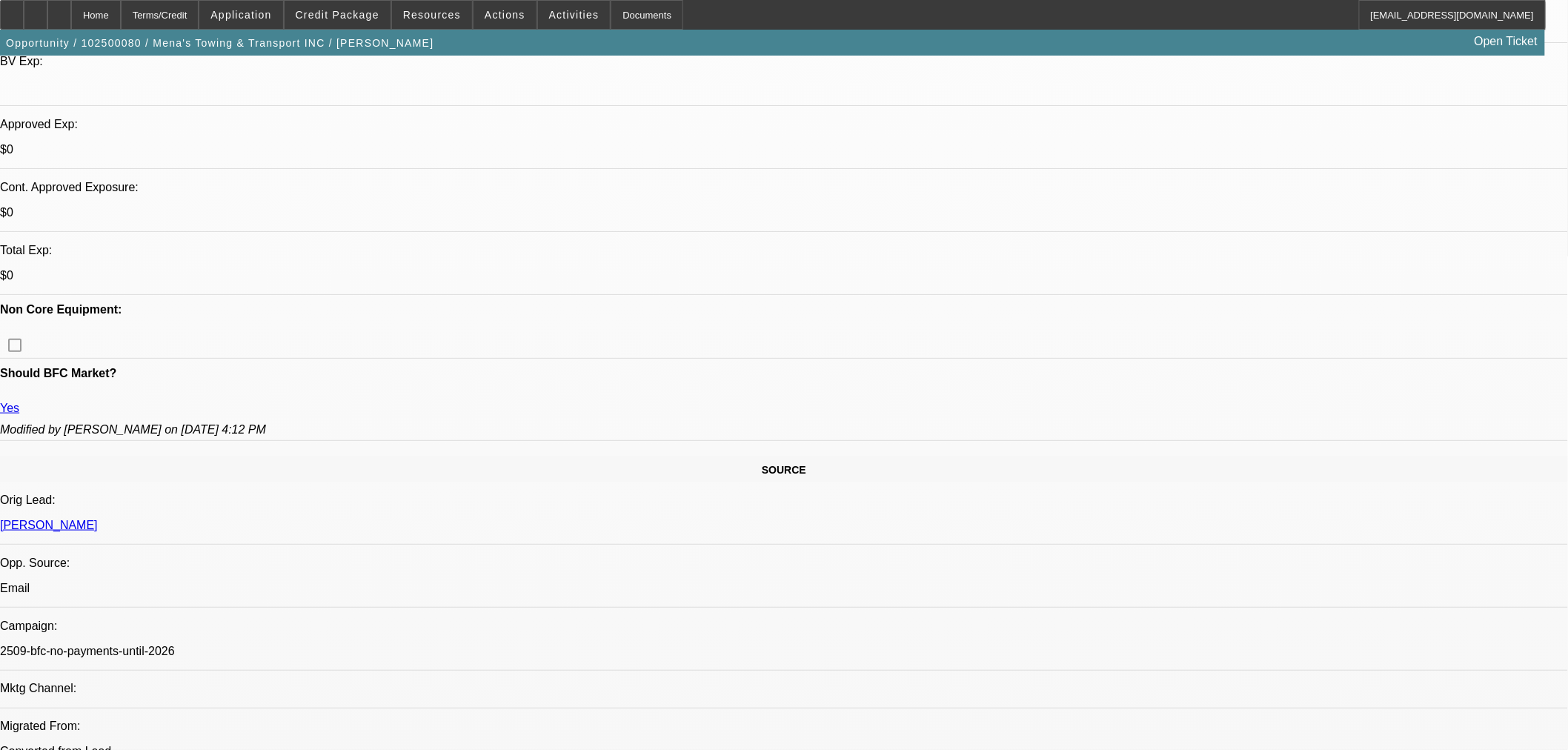
select select "0"
select select "3"
select select "0.1"
select select "5"
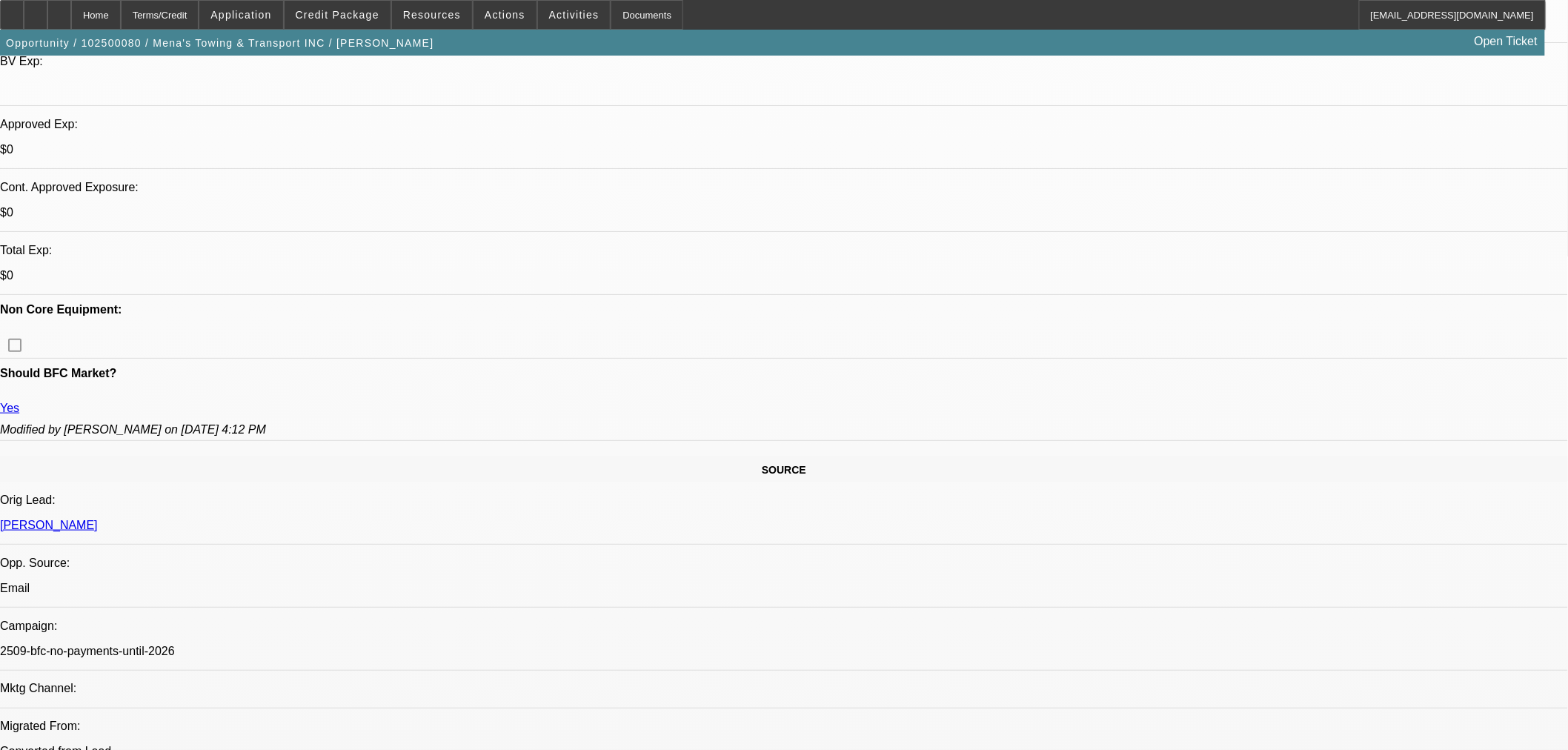
select select "0"
select select "3"
select select "0.1"
select select "4"
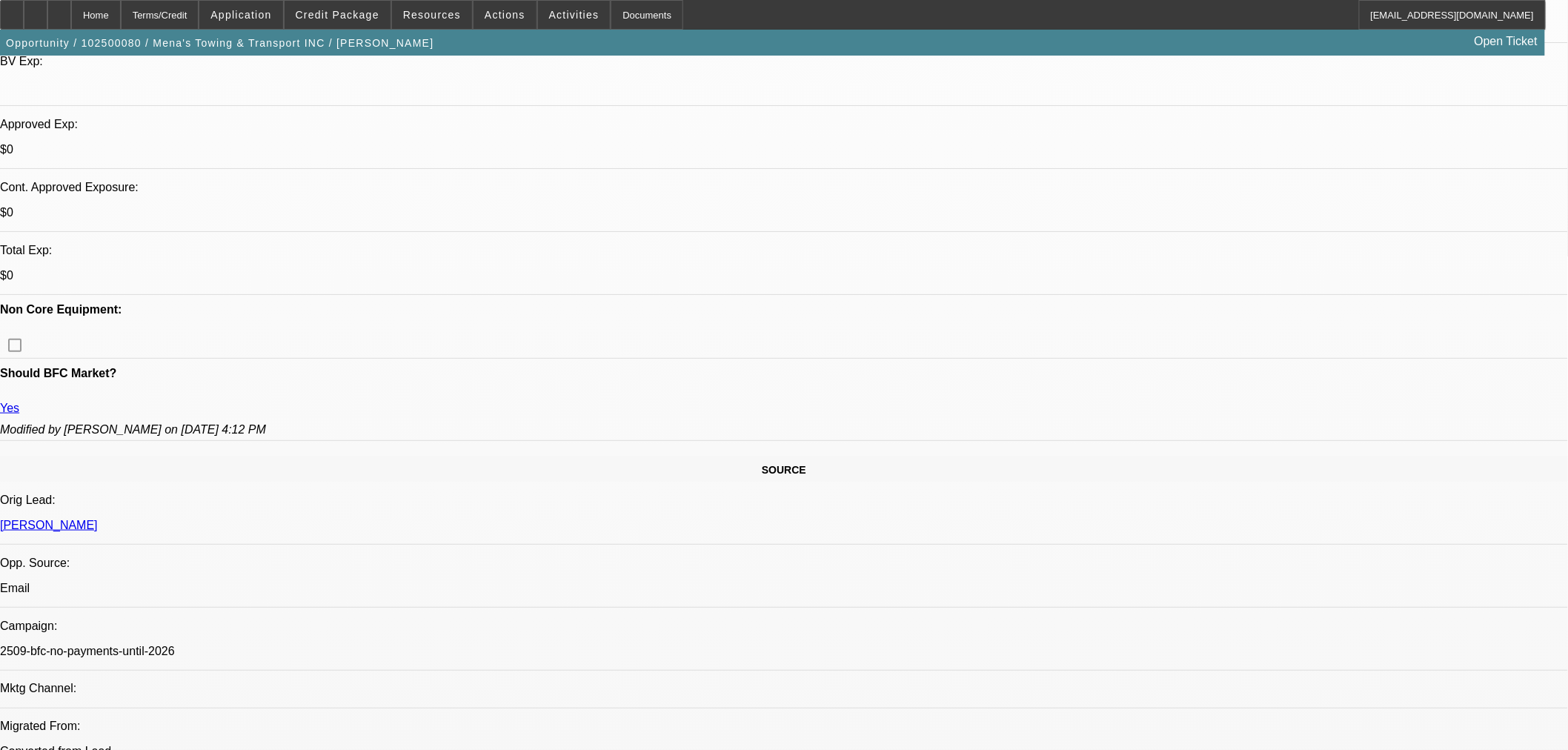
select select "0"
select select "3"
select select "0.1"
select select "4"
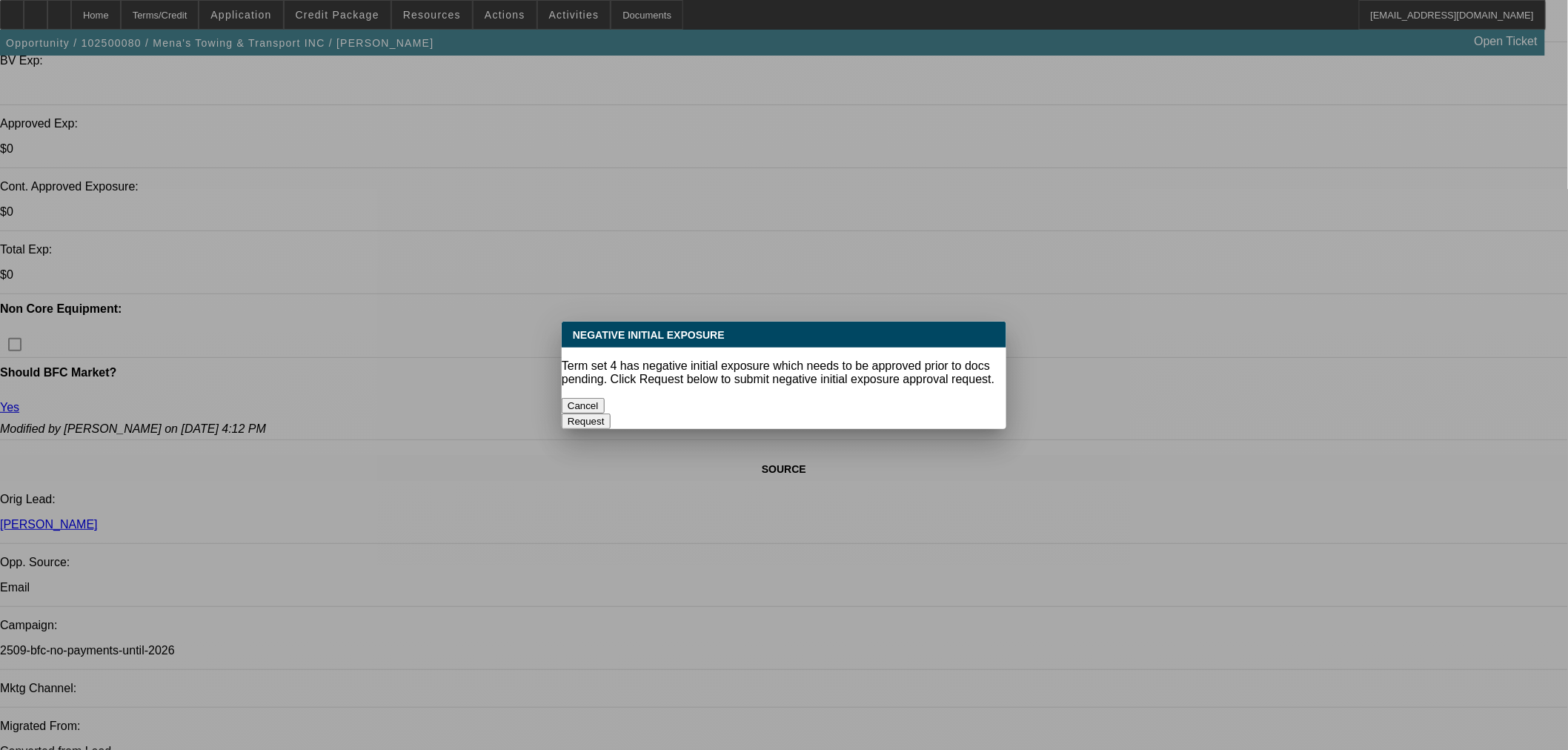
scroll to position [0, 0]
click at [605, 398] on button "Cancel" at bounding box center [583, 405] width 43 height 16
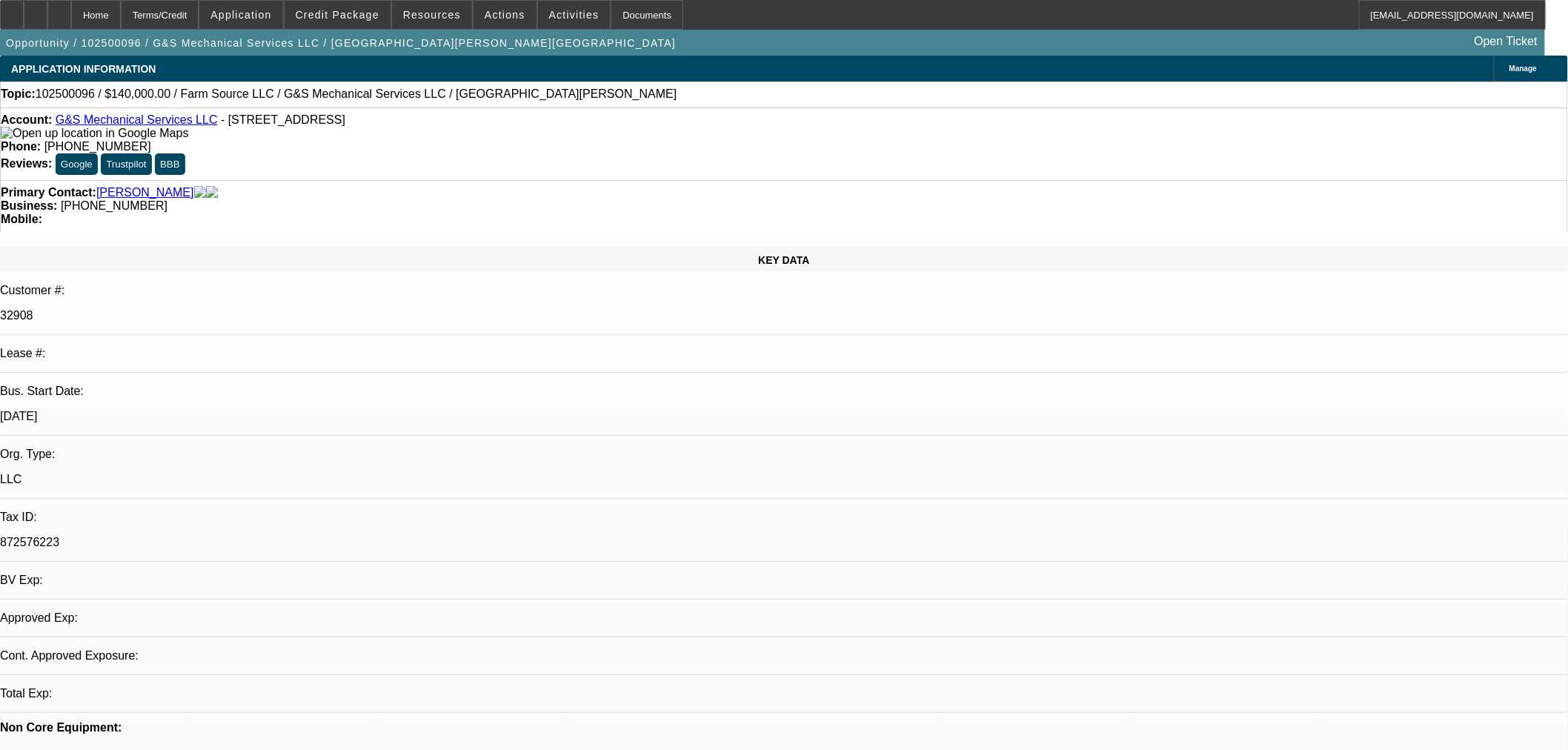
select select "0"
select select "2"
select select "0.1"
select select "1"
select select "2"
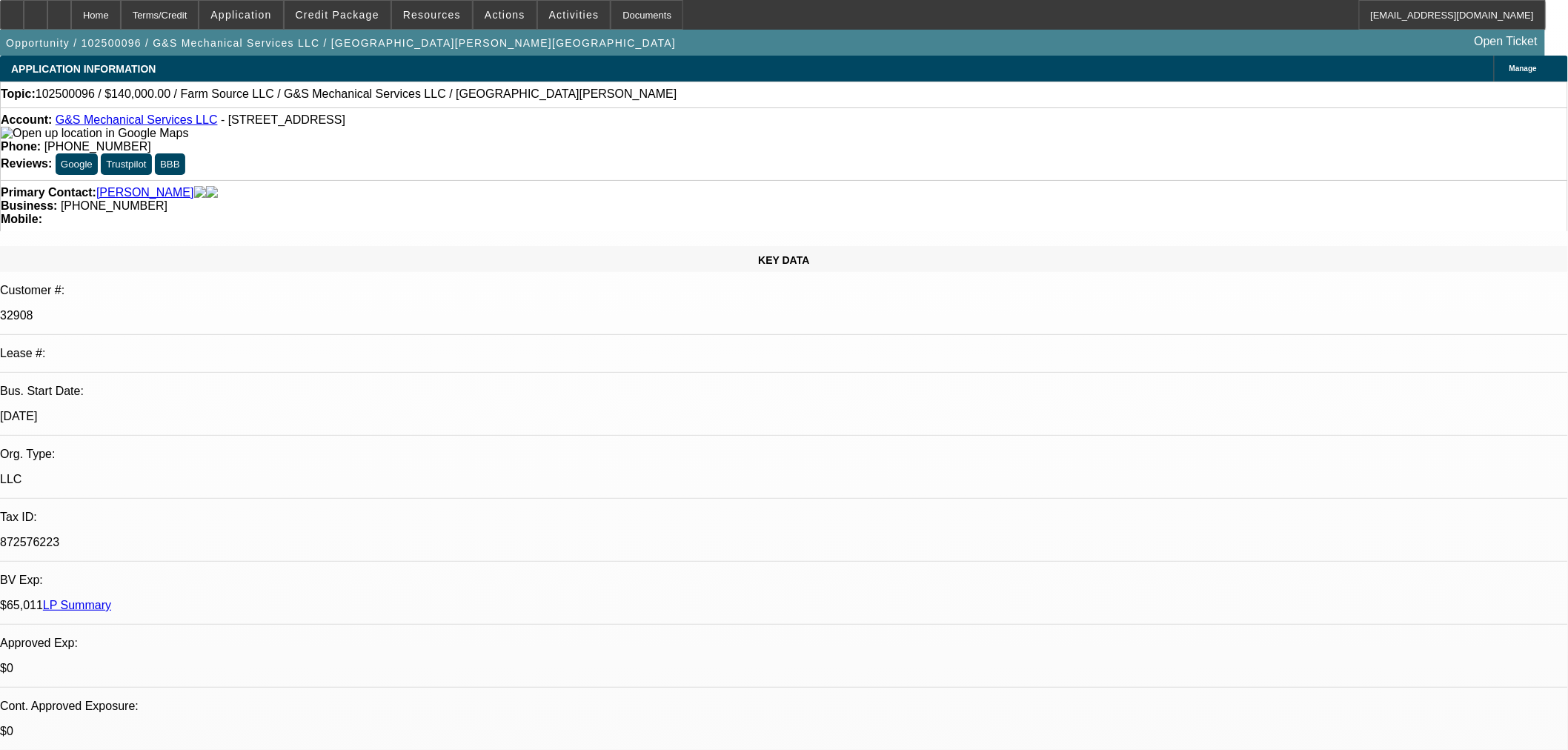
select select "4"
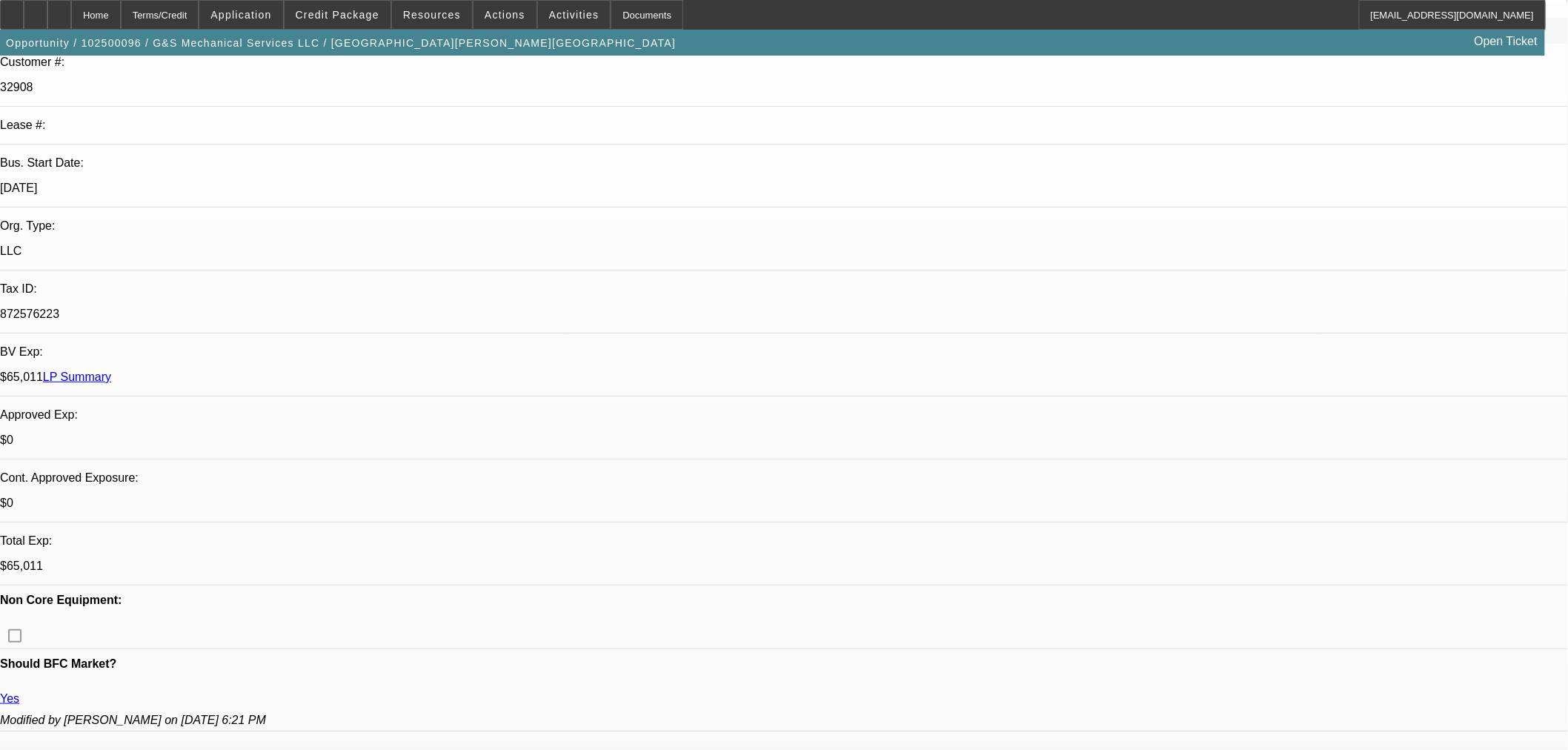
scroll to position [576, 0]
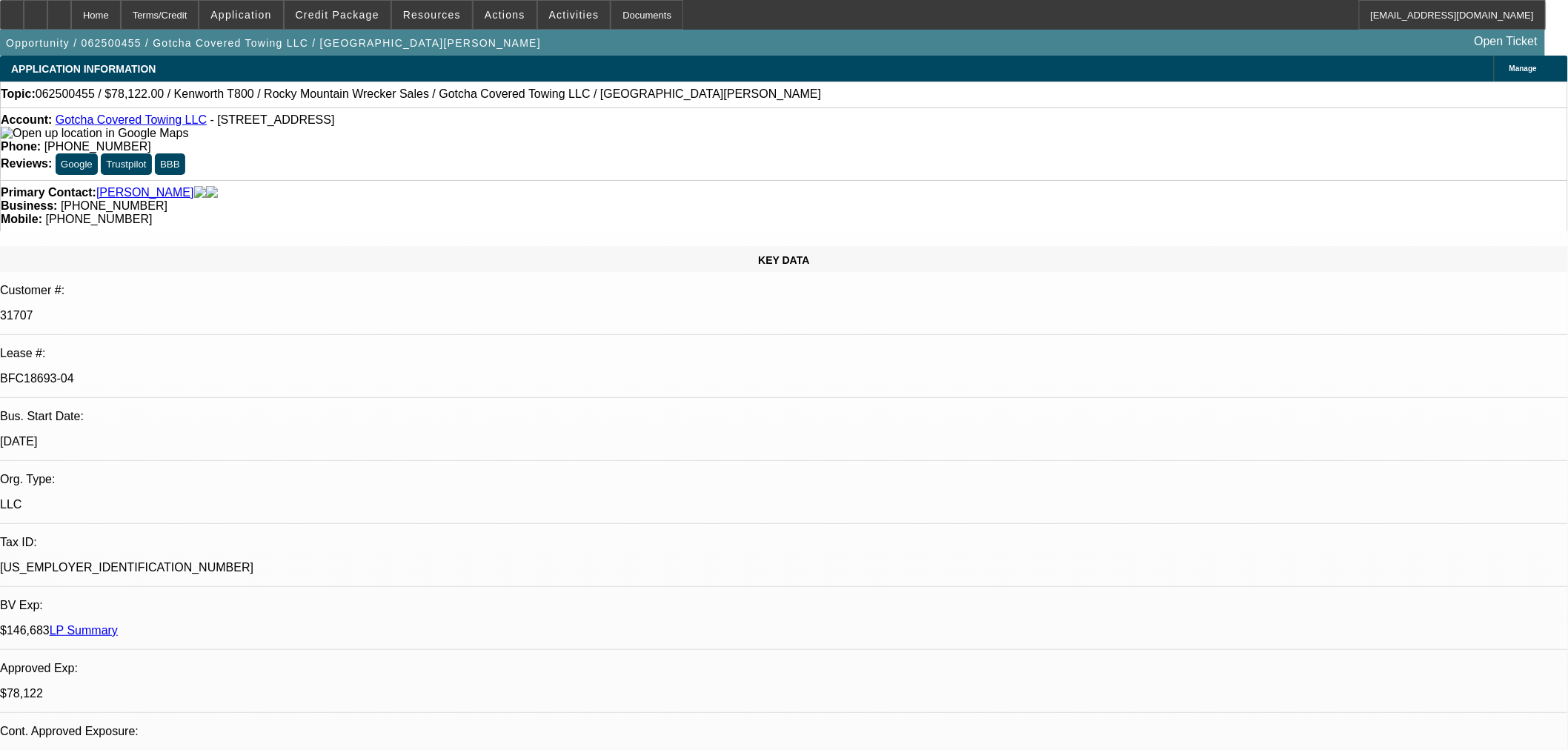
select select "0"
select select "3"
select select "0.1"
select select "4"
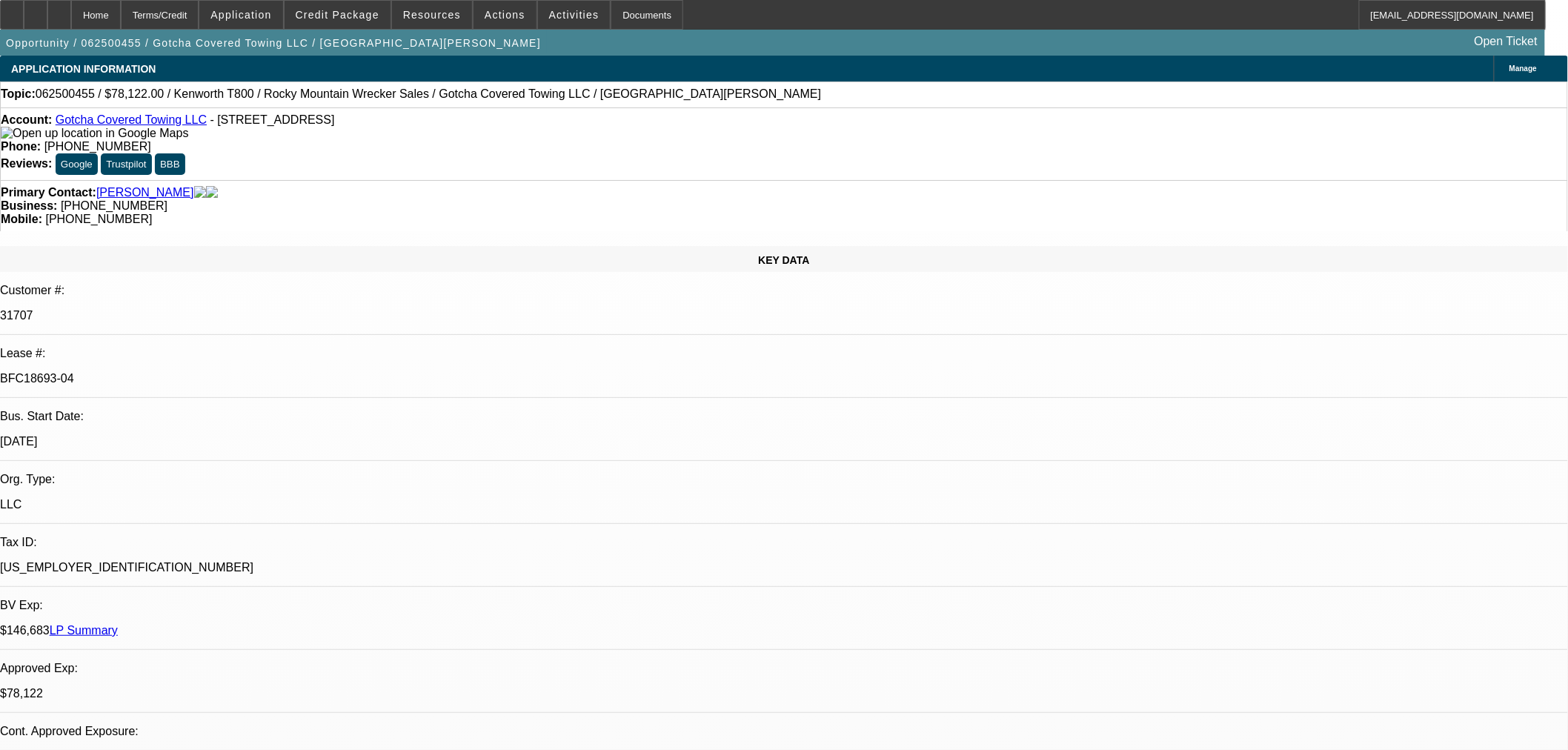
select select "0"
select select "3"
select select "0.1"
select select "4"
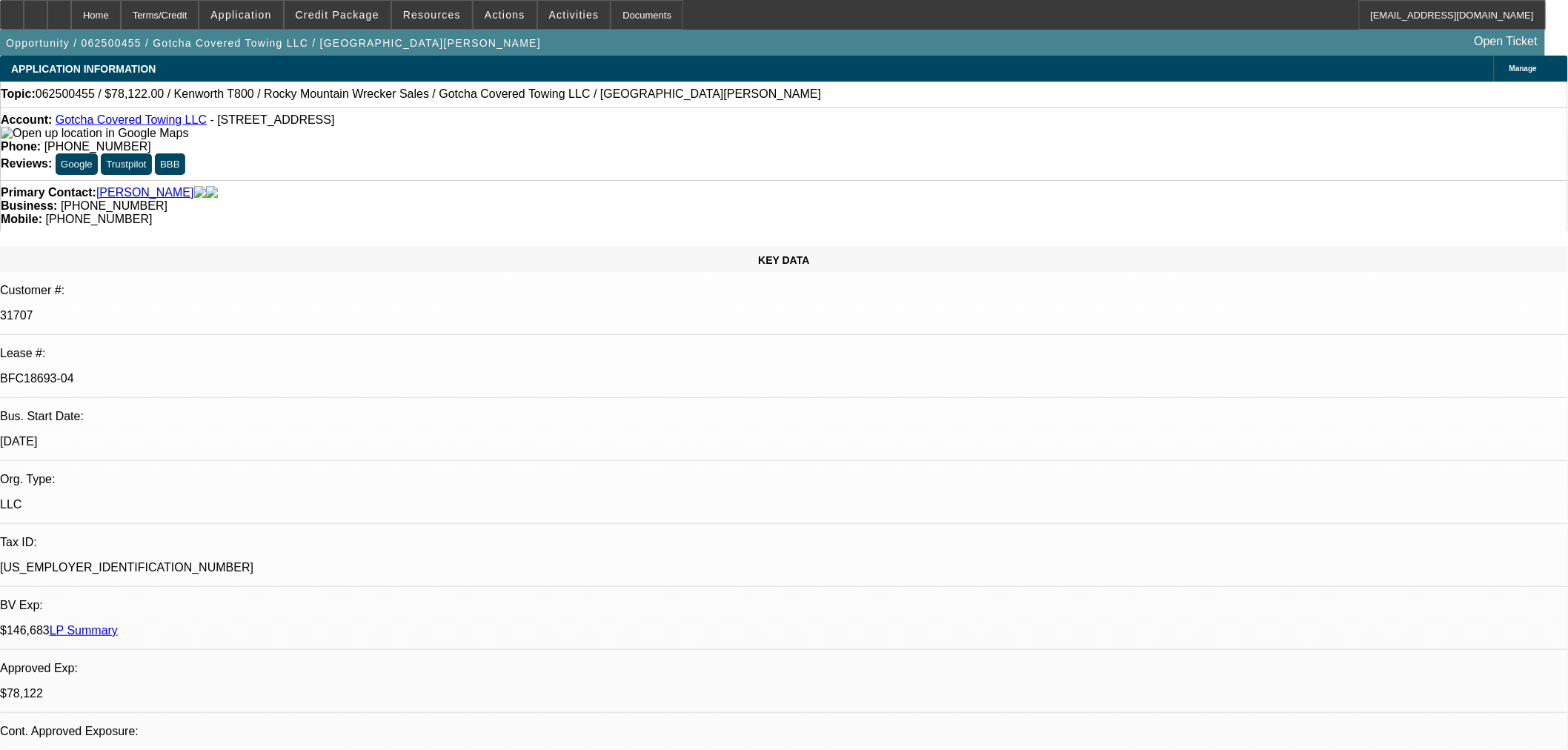
select select "0"
select select "3"
select select "0.1"
select select "4"
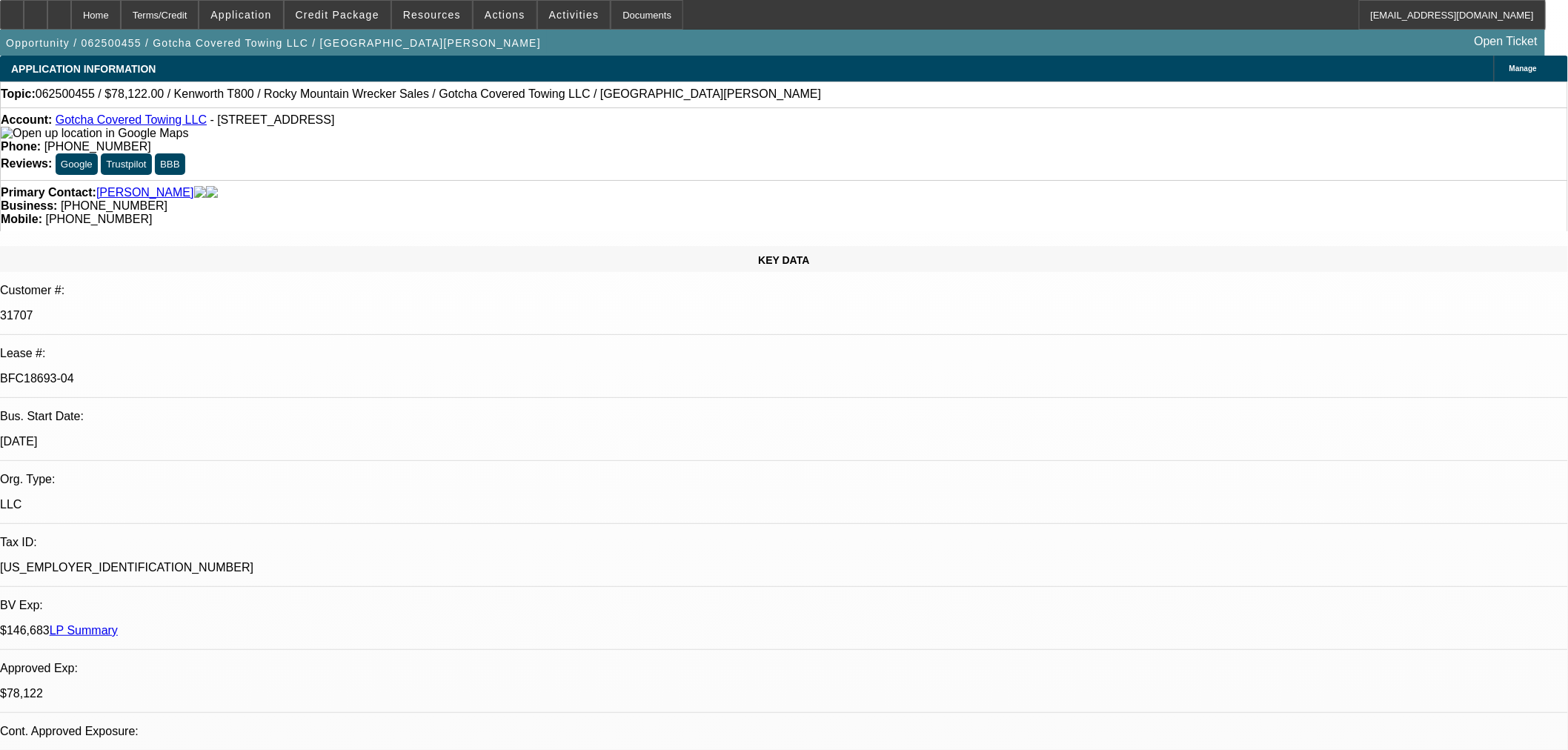
select select "0"
select select "2"
select select "0.1"
select select "4"
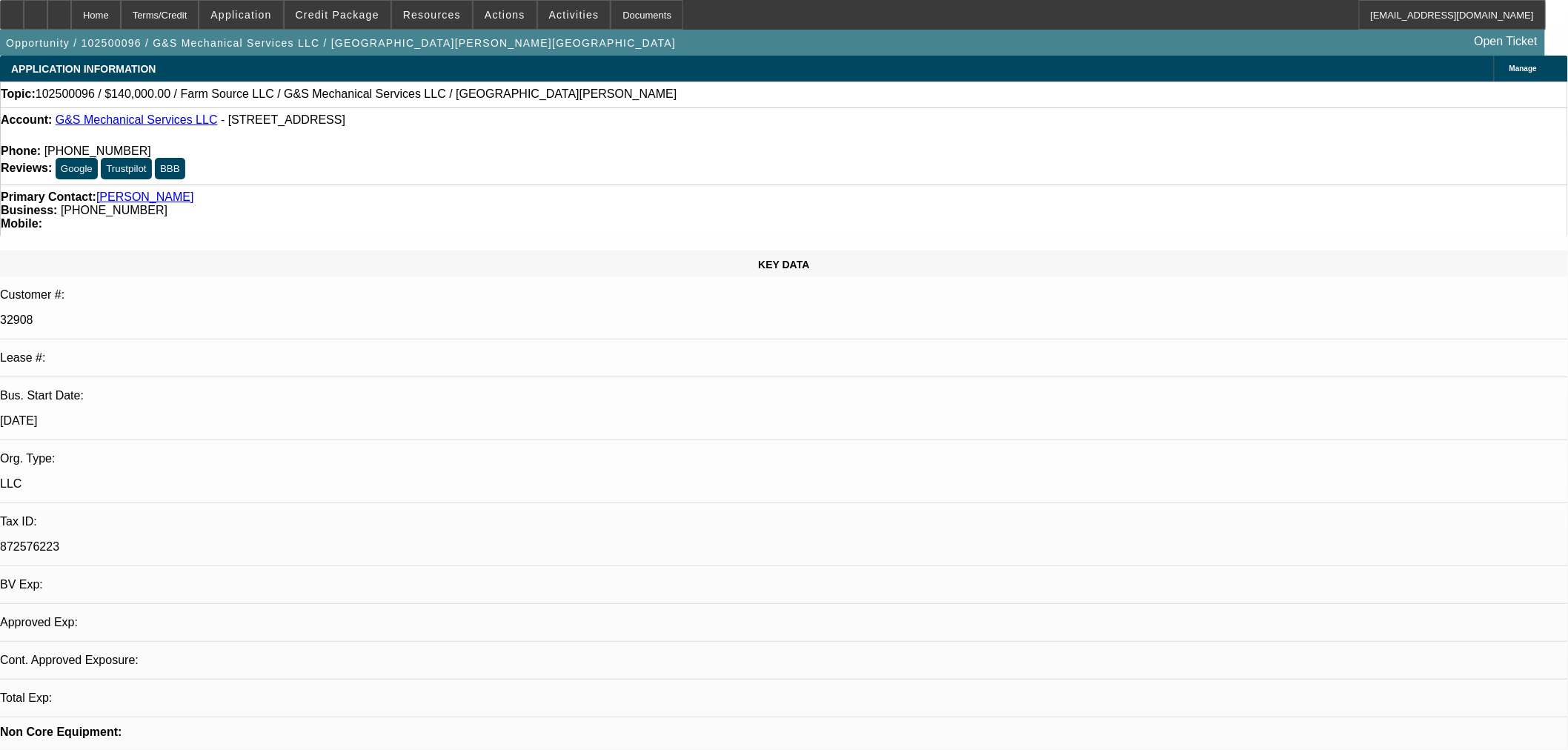
select select "0"
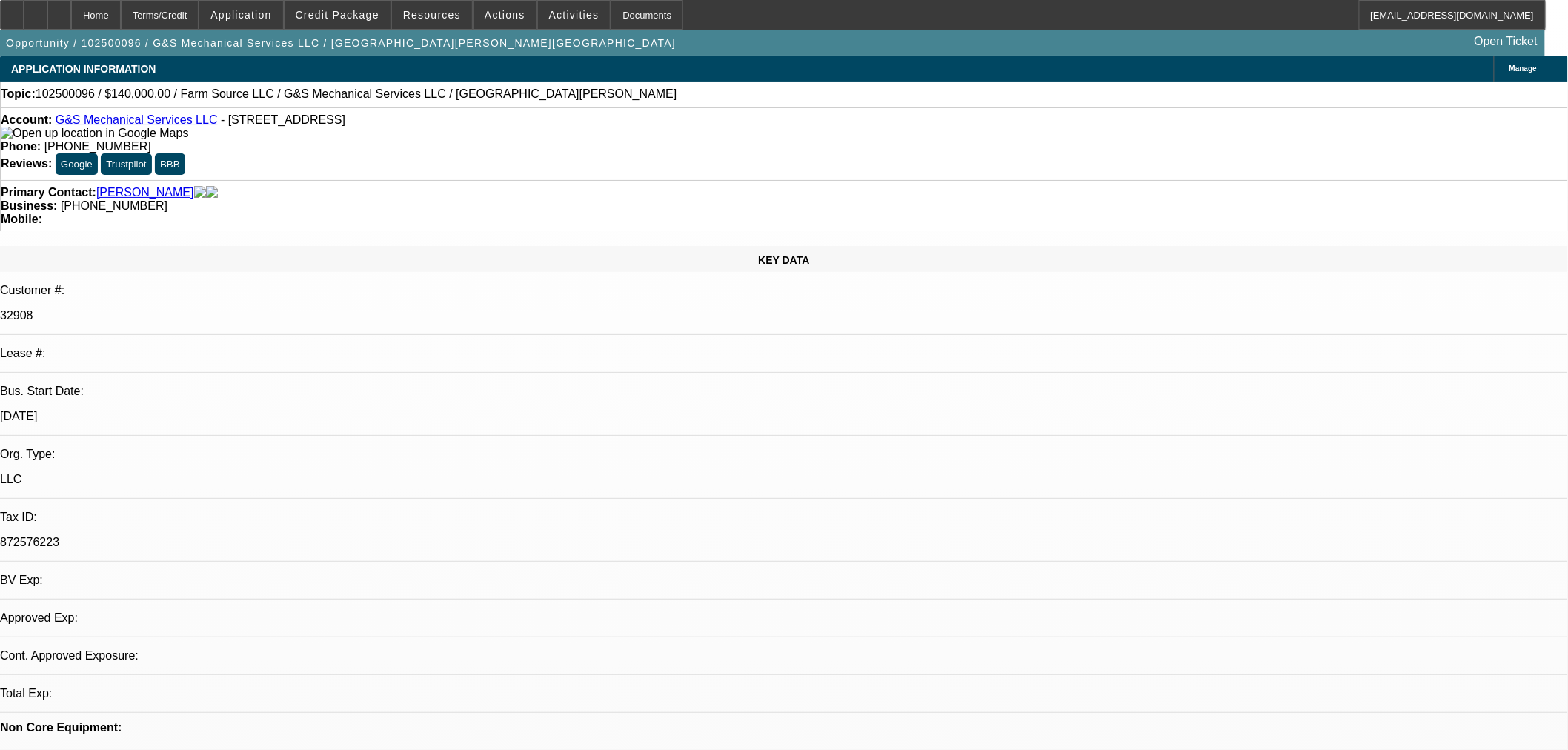
select select "2"
select select "0.1"
select select "4"
